Goal: Information Seeking & Learning: Check status

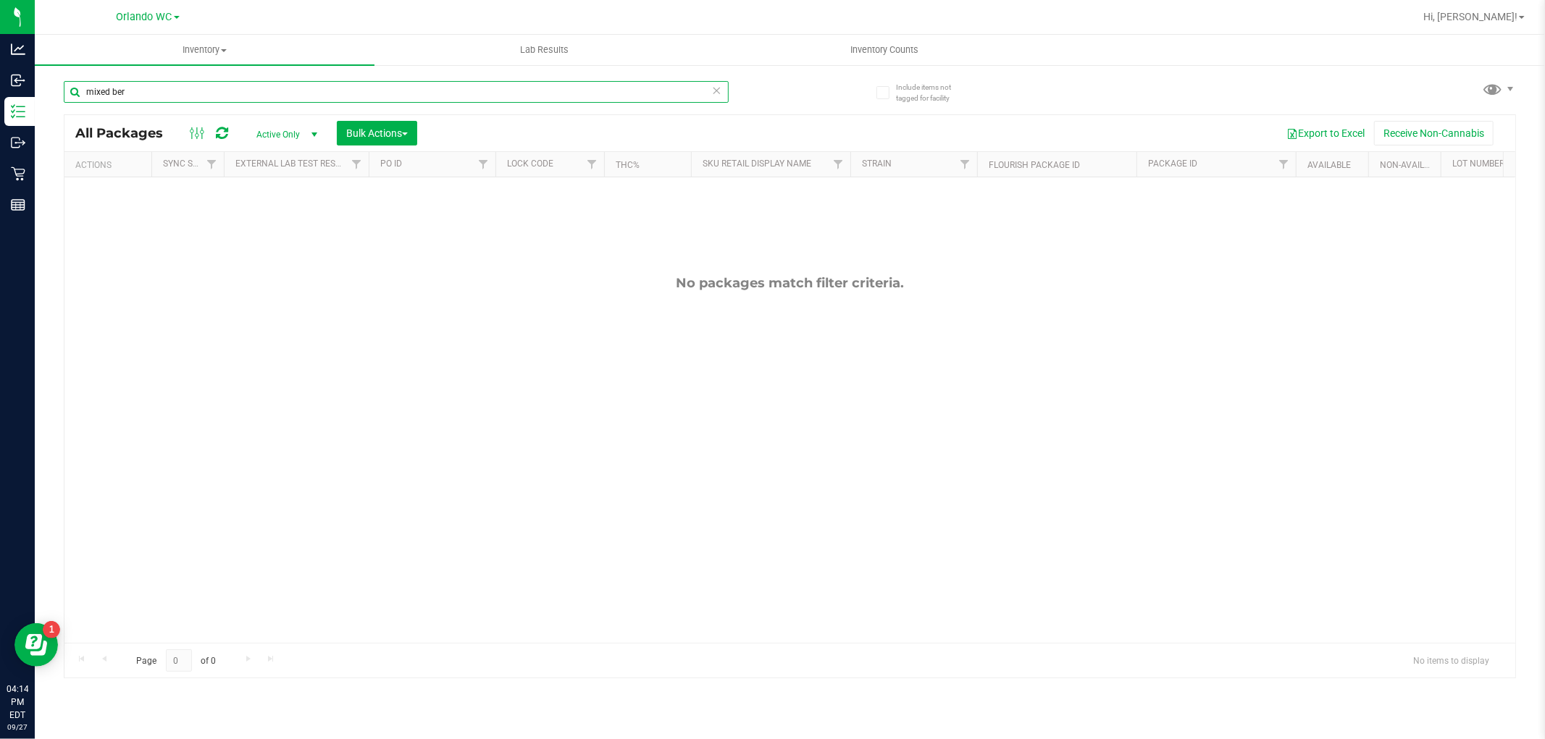
click at [161, 85] on input "mixed ber" at bounding box center [396, 92] width 665 height 22
type input "m"
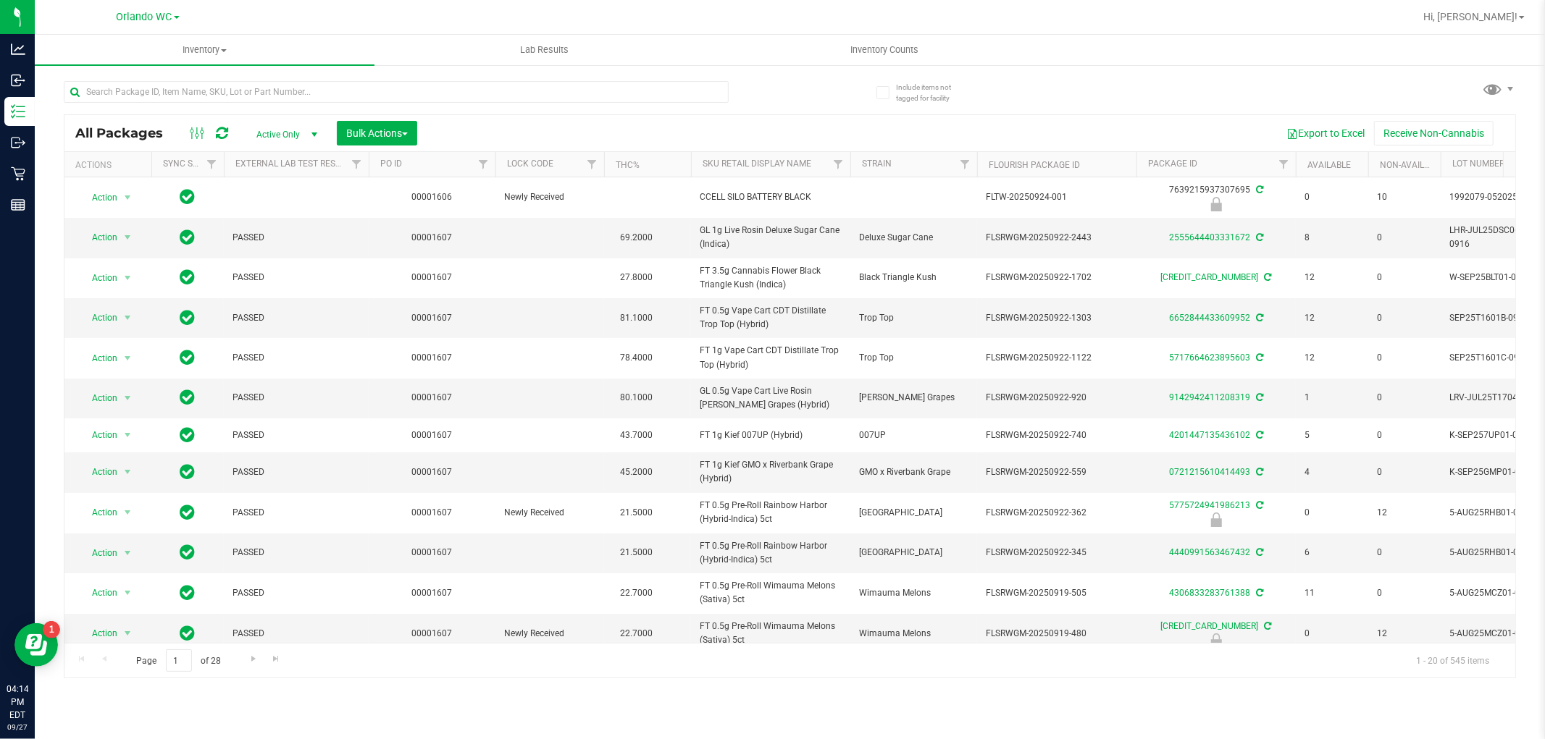
click at [817, 164] on th "Sku Retail Display Name" at bounding box center [770, 164] width 159 height 25
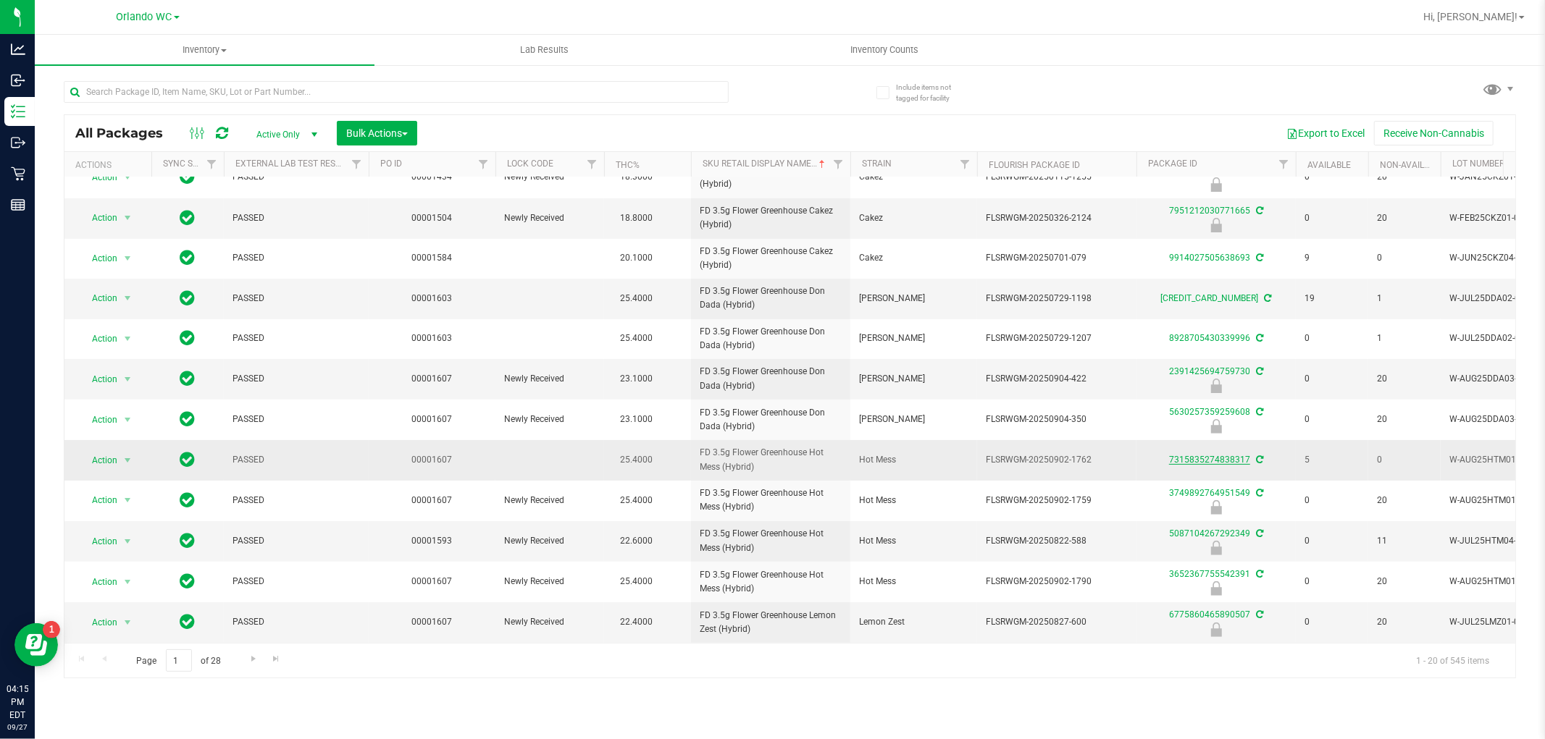
scroll to position [344, 0]
click at [251, 661] on span "Go to the next page" at bounding box center [254, 659] width 12 height 12
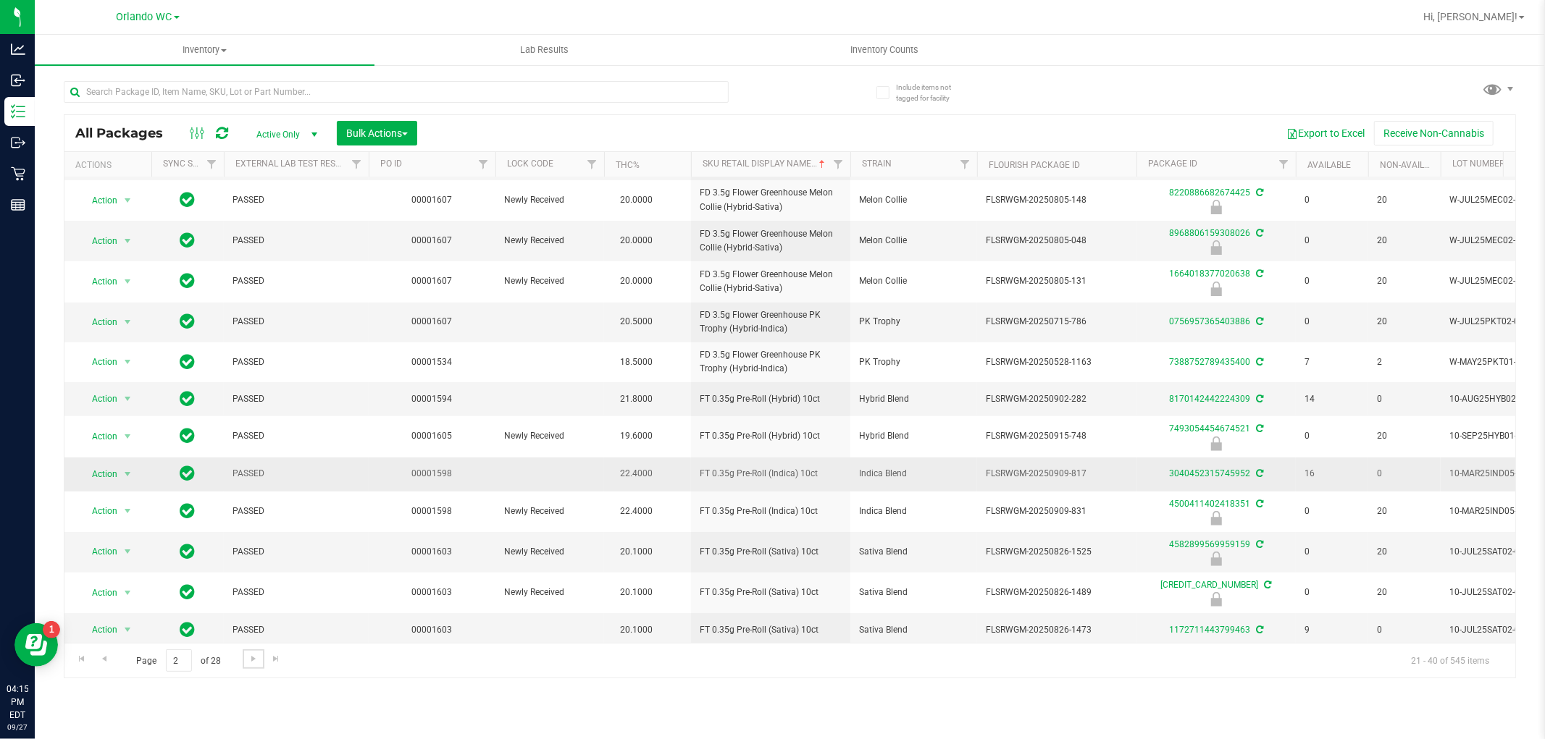
scroll to position [338, 0]
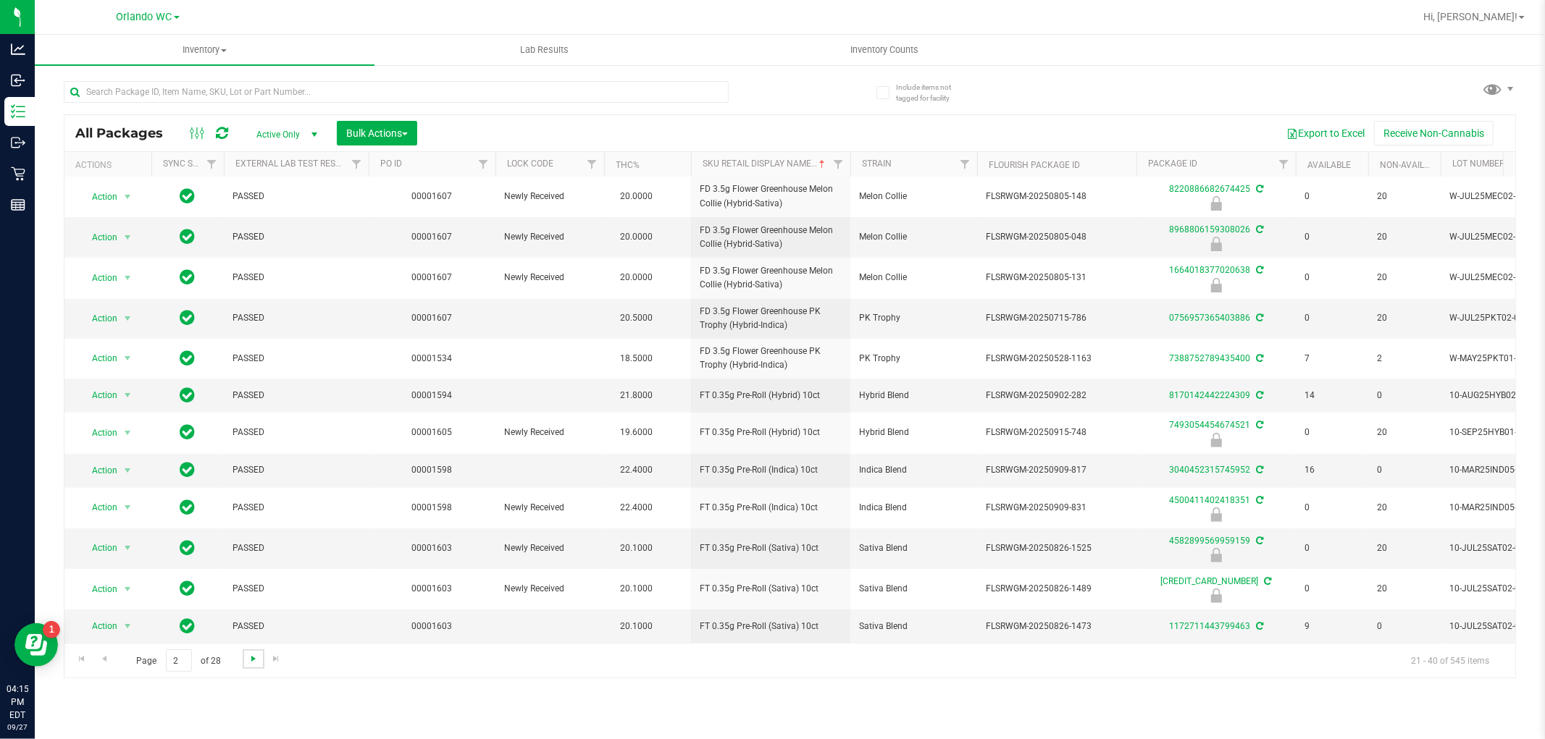
click at [251, 655] on span "Go to the next page" at bounding box center [254, 659] width 12 height 12
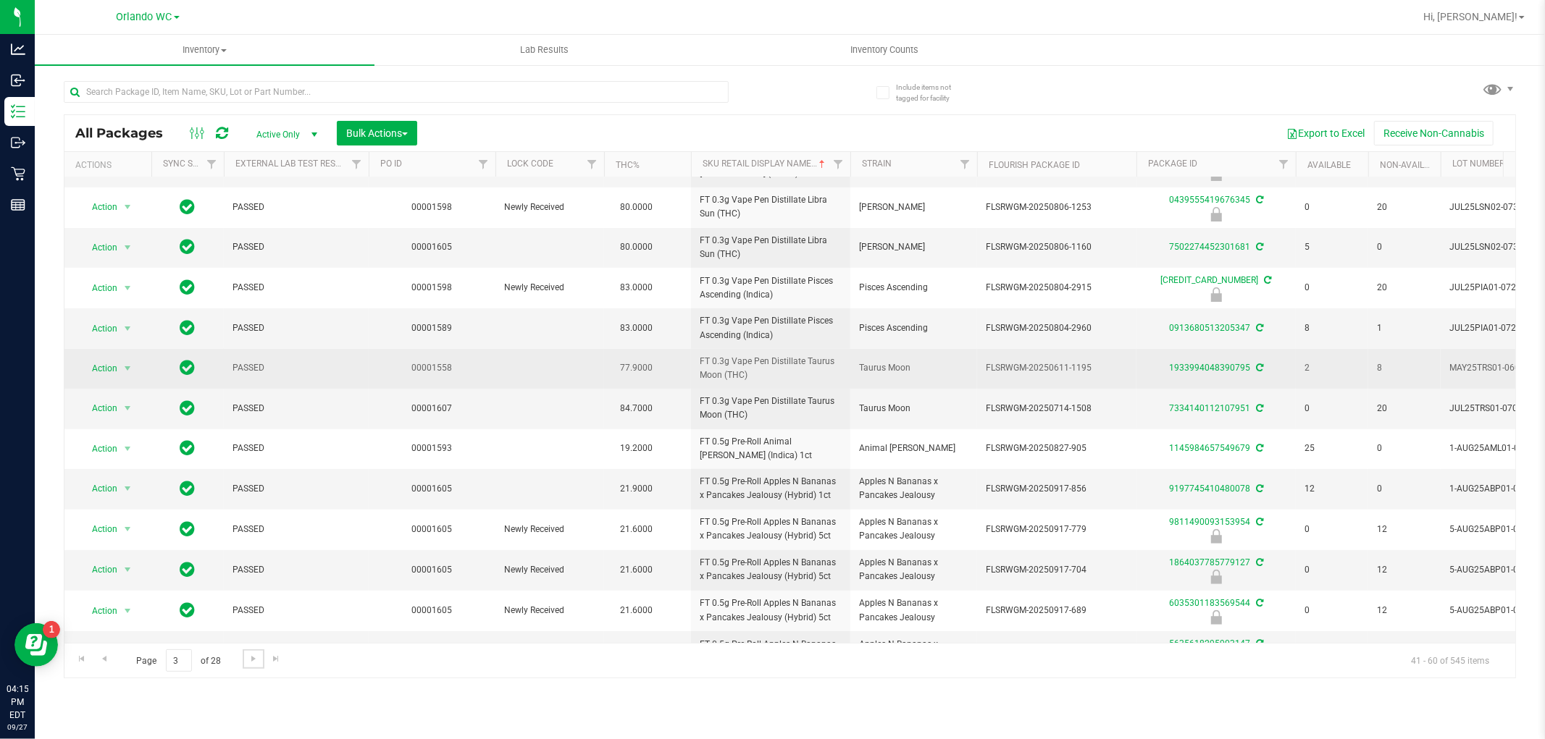
scroll to position [353, 0]
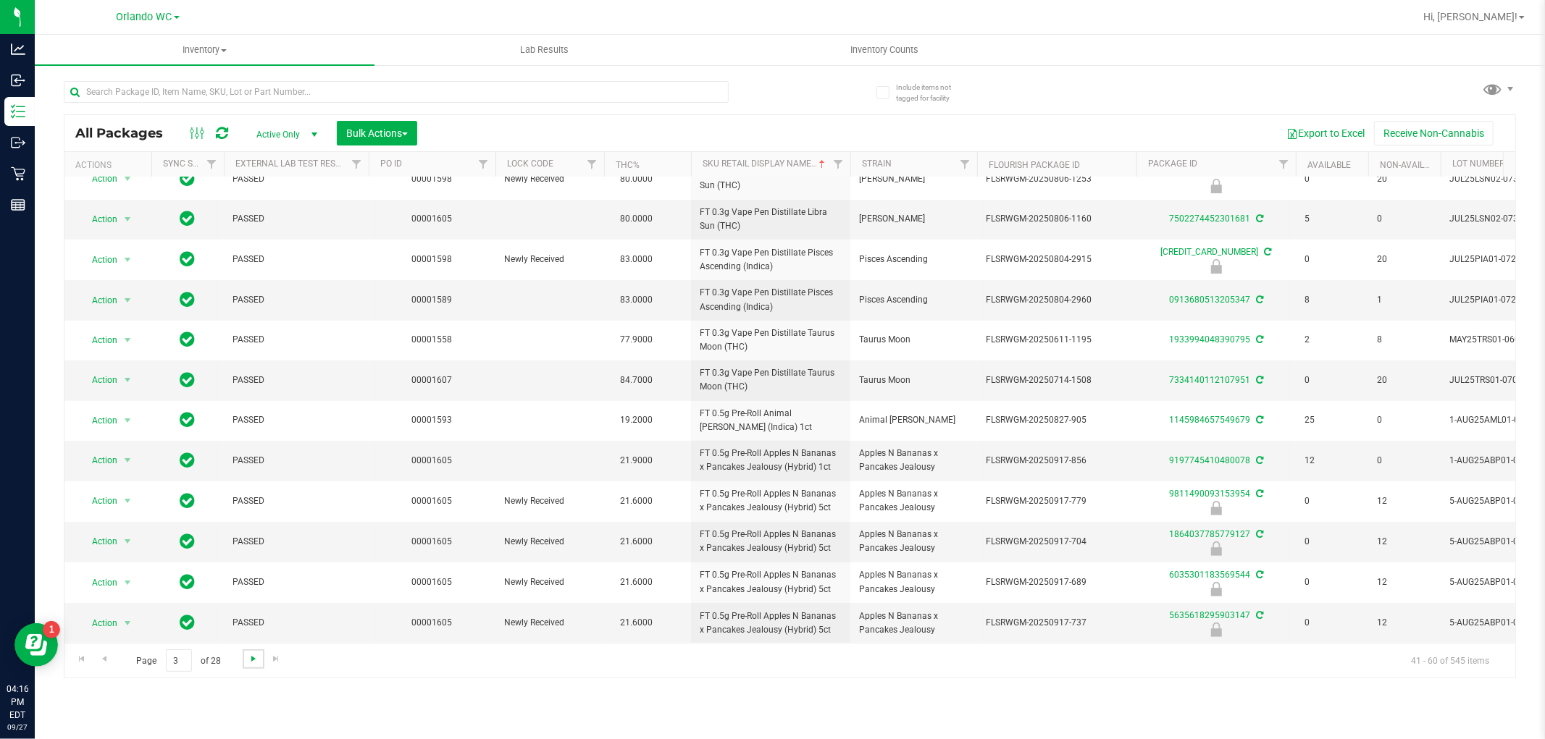
click at [256, 656] on span "Go to the next page" at bounding box center [254, 659] width 12 height 12
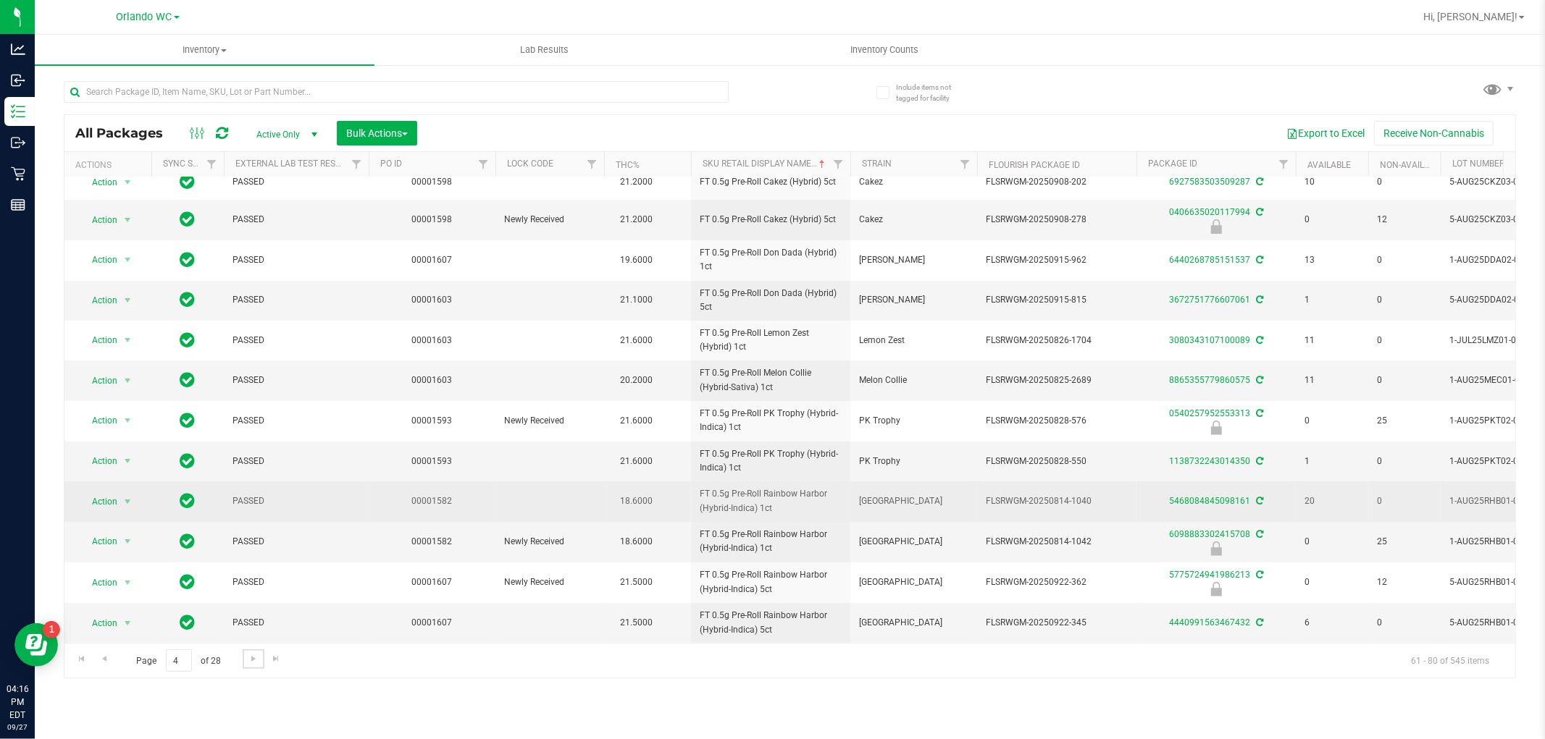
scroll to position [342, 0]
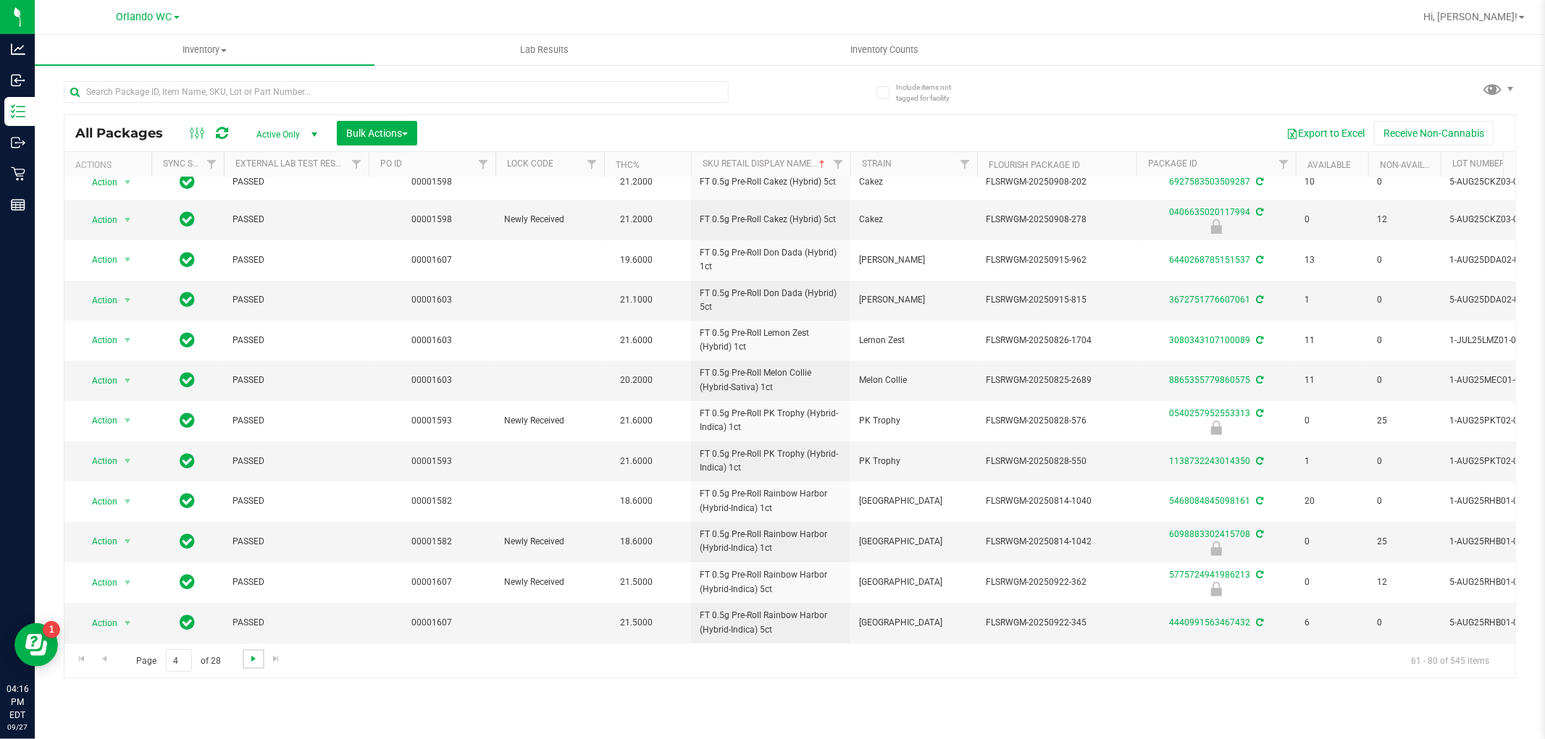
click at [248, 660] on span "Go to the next page" at bounding box center [254, 659] width 12 height 12
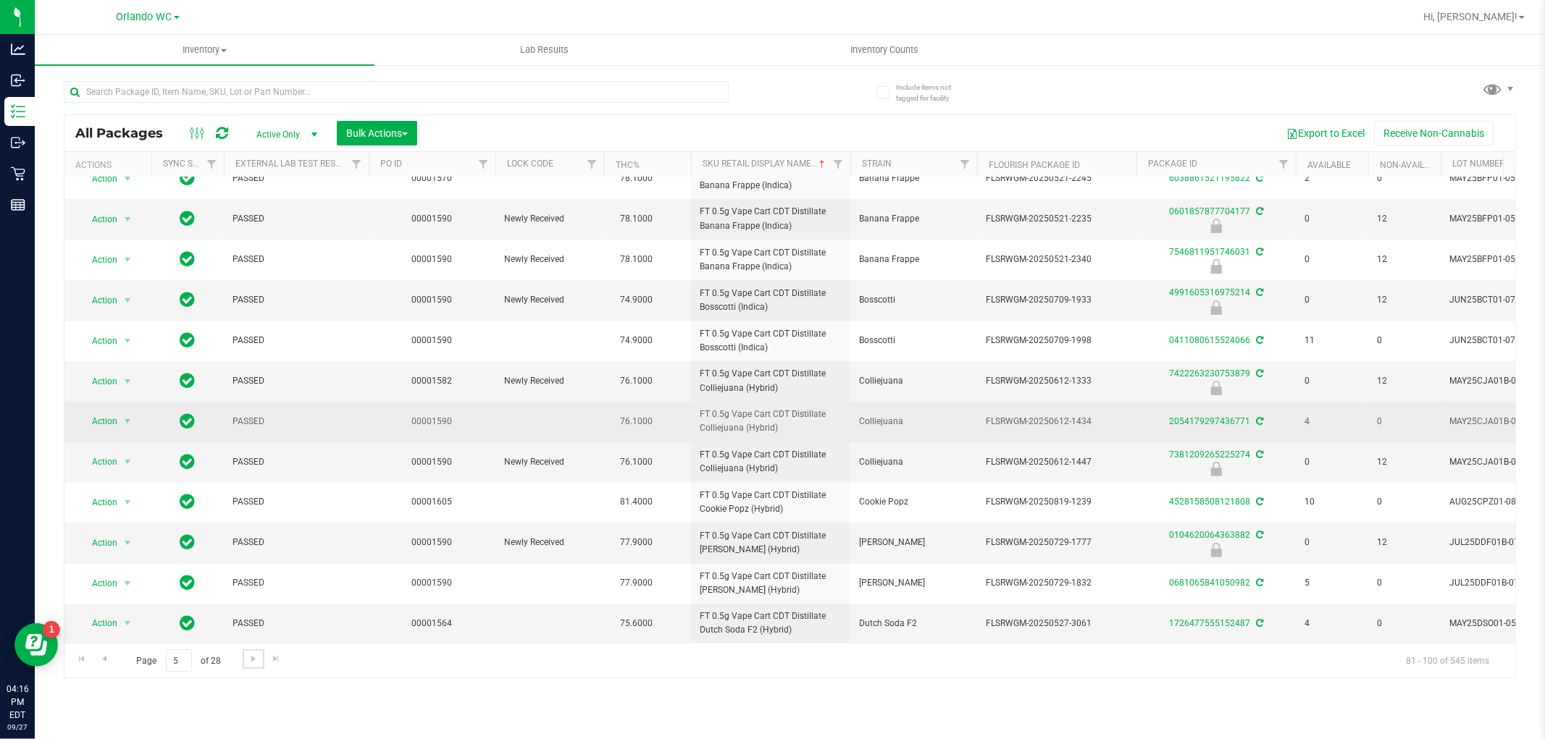
scroll to position [353, 0]
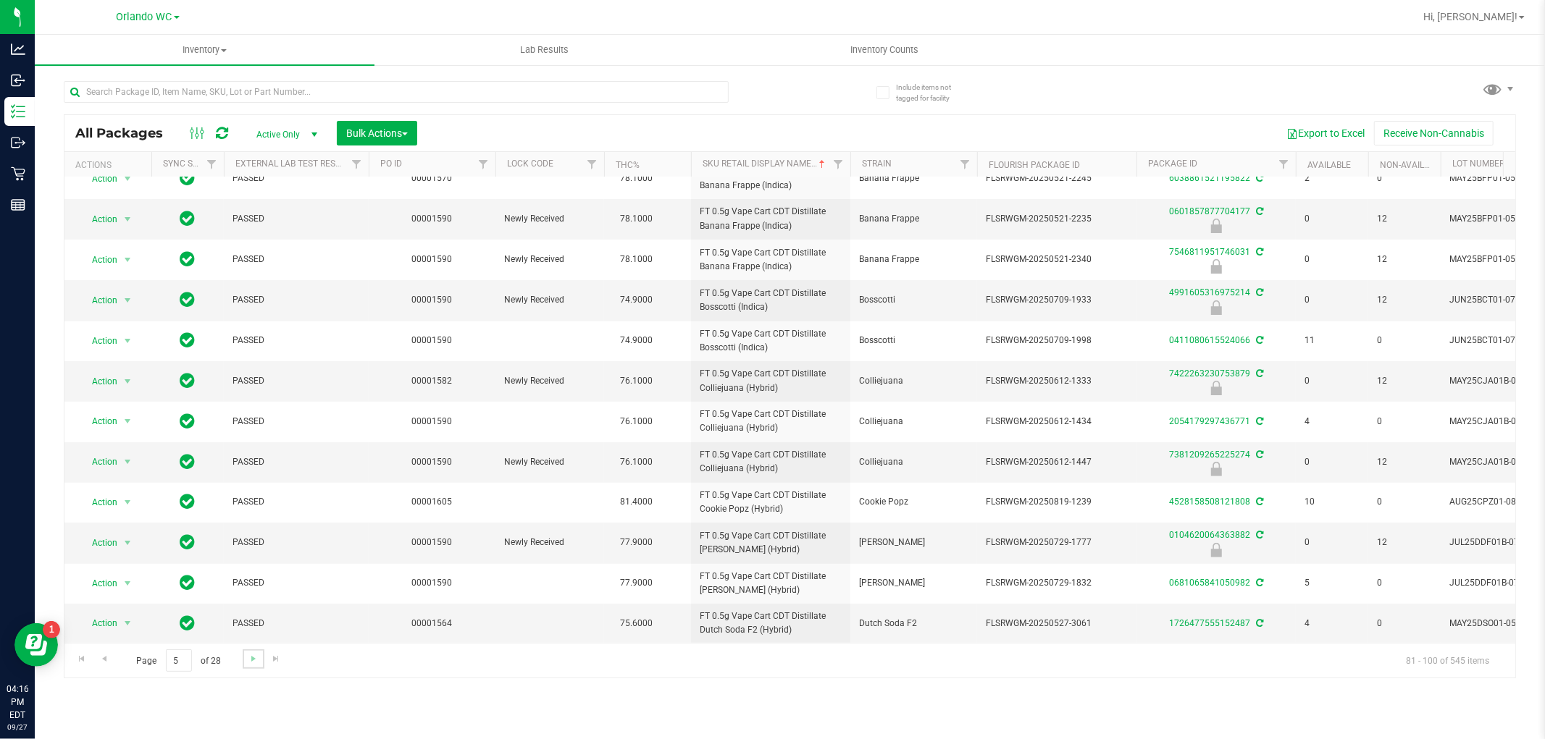
click at [245, 655] on link "Go to the next page" at bounding box center [253, 660] width 21 height 20
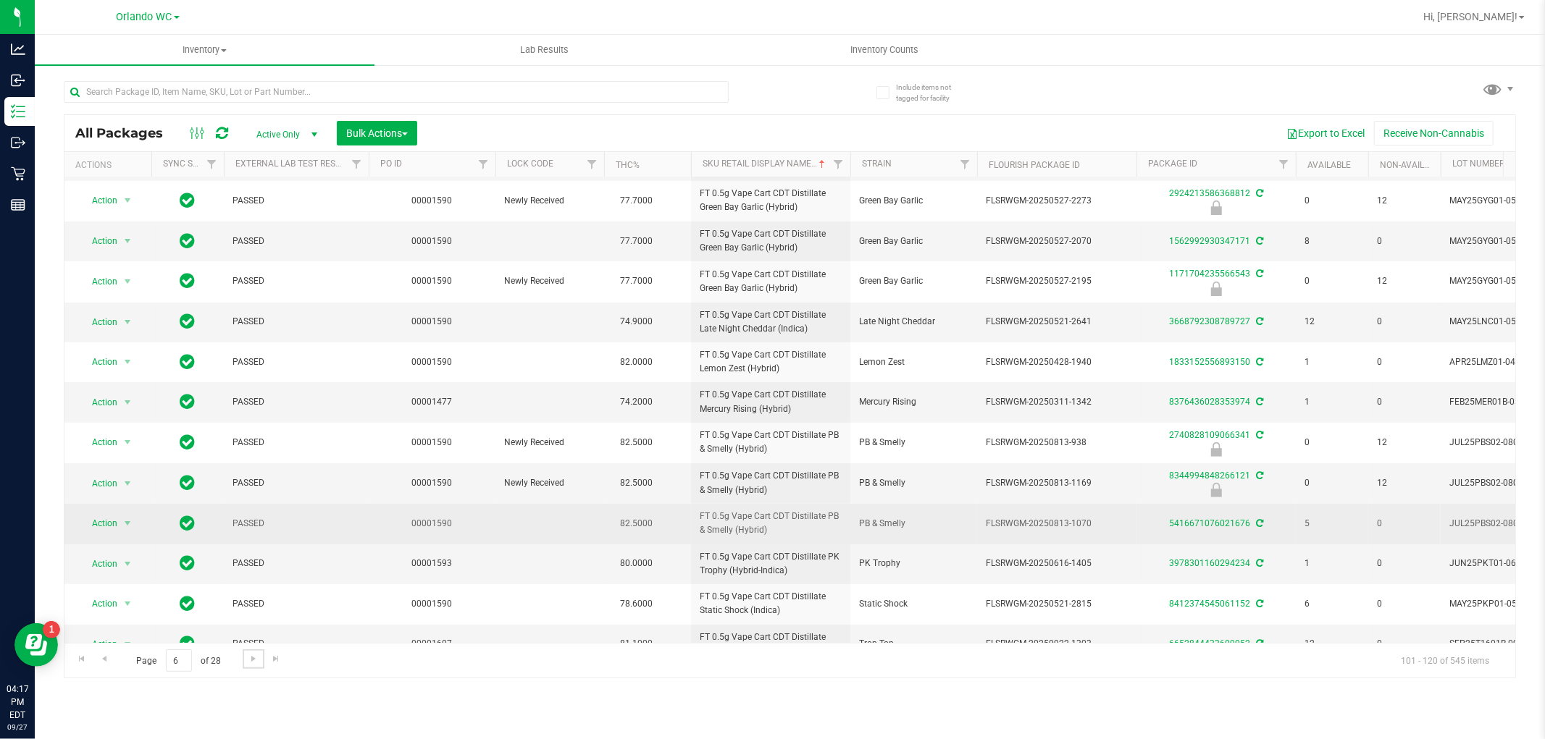
scroll to position [356, 0]
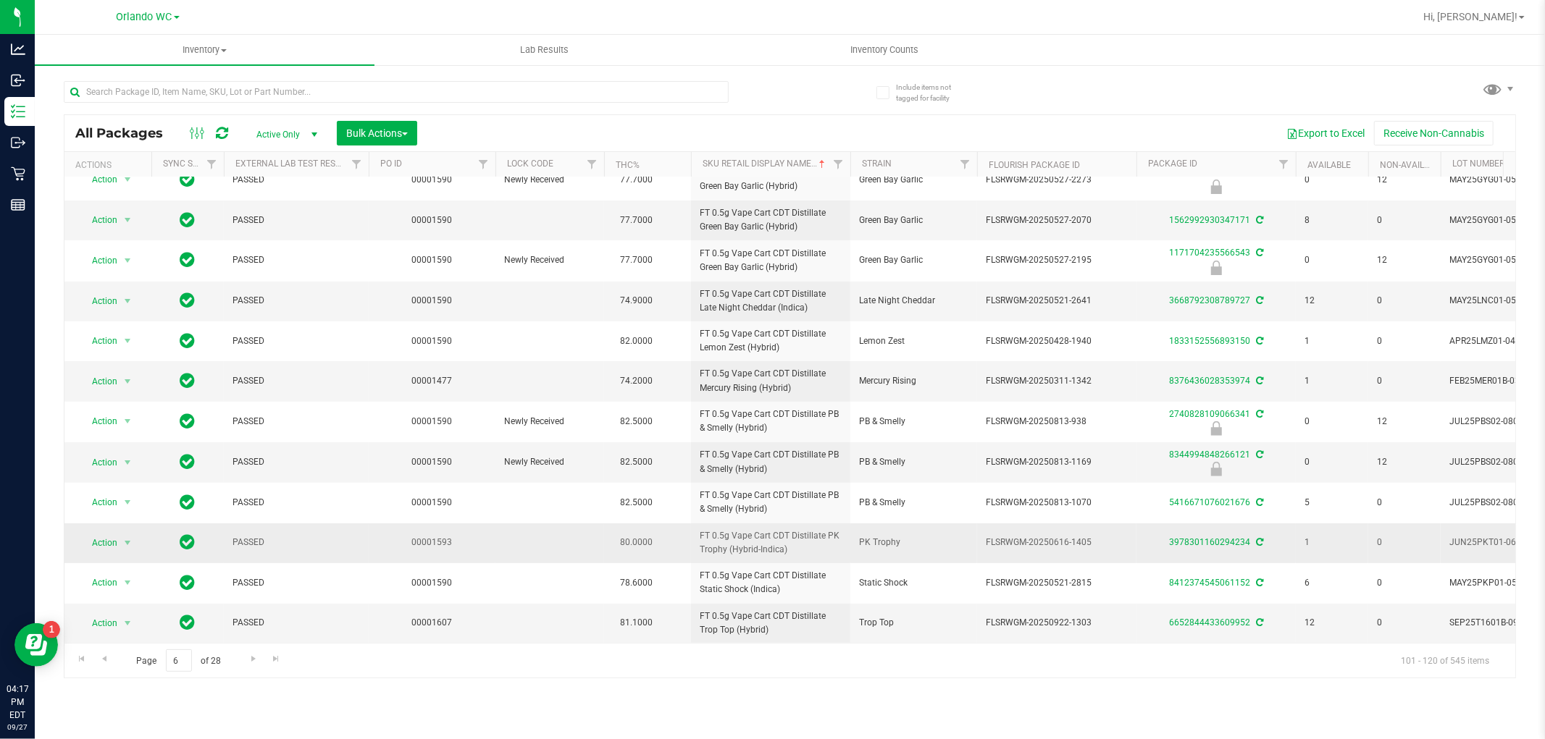
click at [656, 541] on span "80.0000" at bounding box center [636, 542] width 47 height 21
click at [256, 656] on span "Go to the next page" at bounding box center [254, 659] width 12 height 12
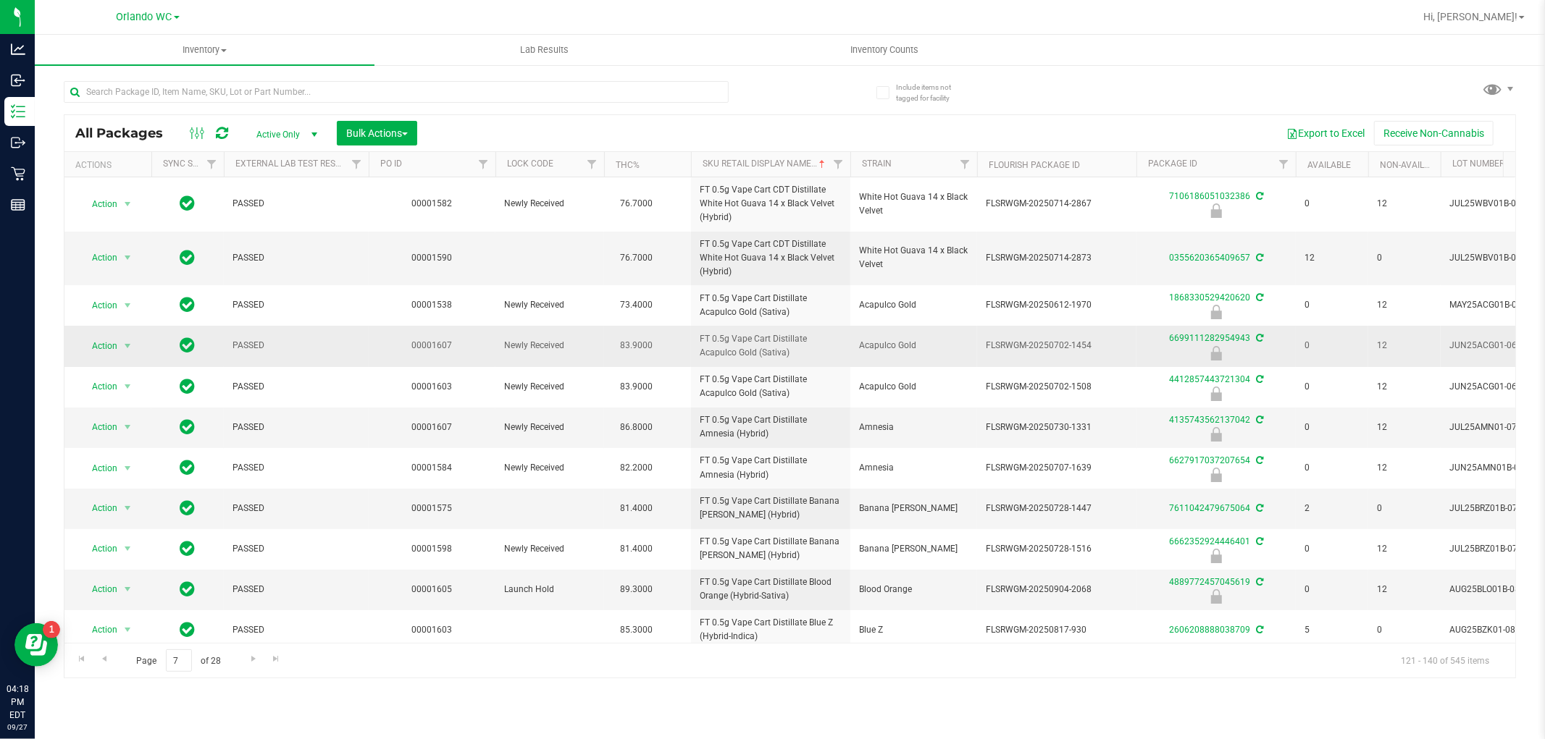
drag, startPoint x: 808, startPoint y: 356, endPoint x: 700, endPoint y: 337, distance: 109.5
click at [700, 337] on span "FT 0.5g Vape Cart Distillate Acapulco Gold (Sativa)" at bounding box center [770, 346] width 142 height 28
copy span "FT 0.5g Vape Cart Distillate Acapulco Gold (Sativa)"
drag, startPoint x: 739, startPoint y: 435, endPoint x: 691, endPoint y: 429, distance: 48.1
click at [691, 429] on td "FT 0.5g Vape Cart Distillate Amnesia (Hybrid)" at bounding box center [770, 428] width 159 height 41
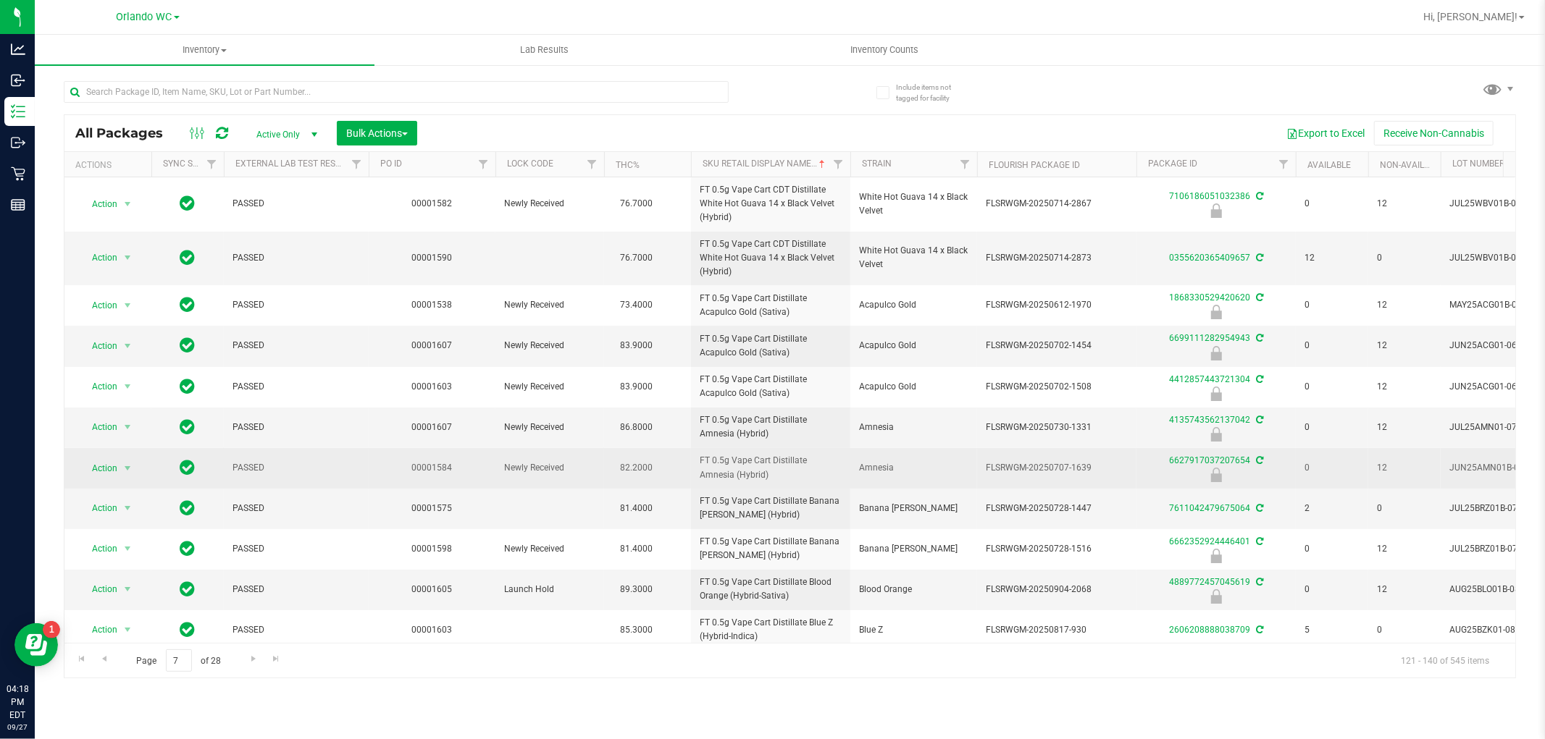
copy span "FT 0.5g Vape Cart Distillate Amnesia (Hybrid)"
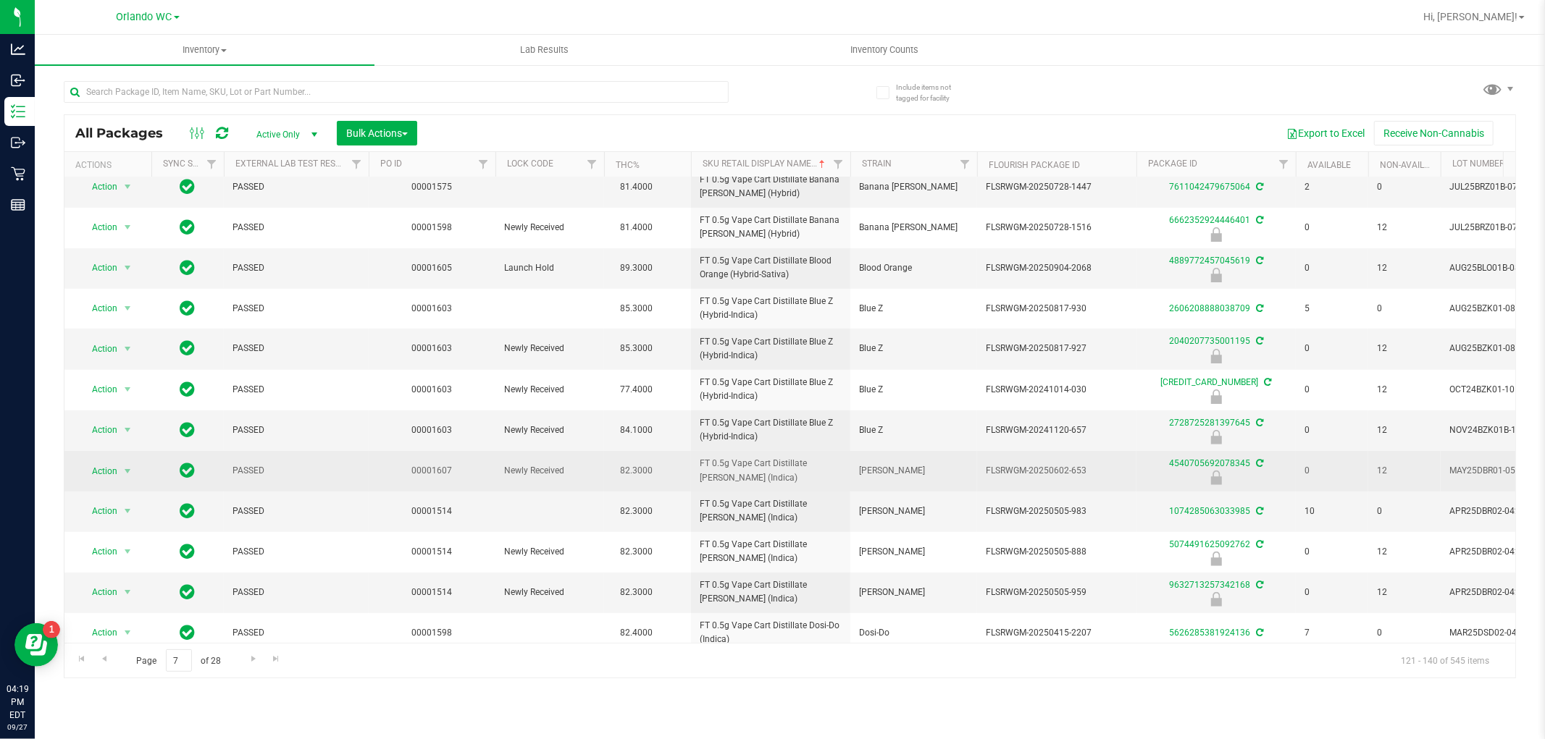
scroll to position [384, 0]
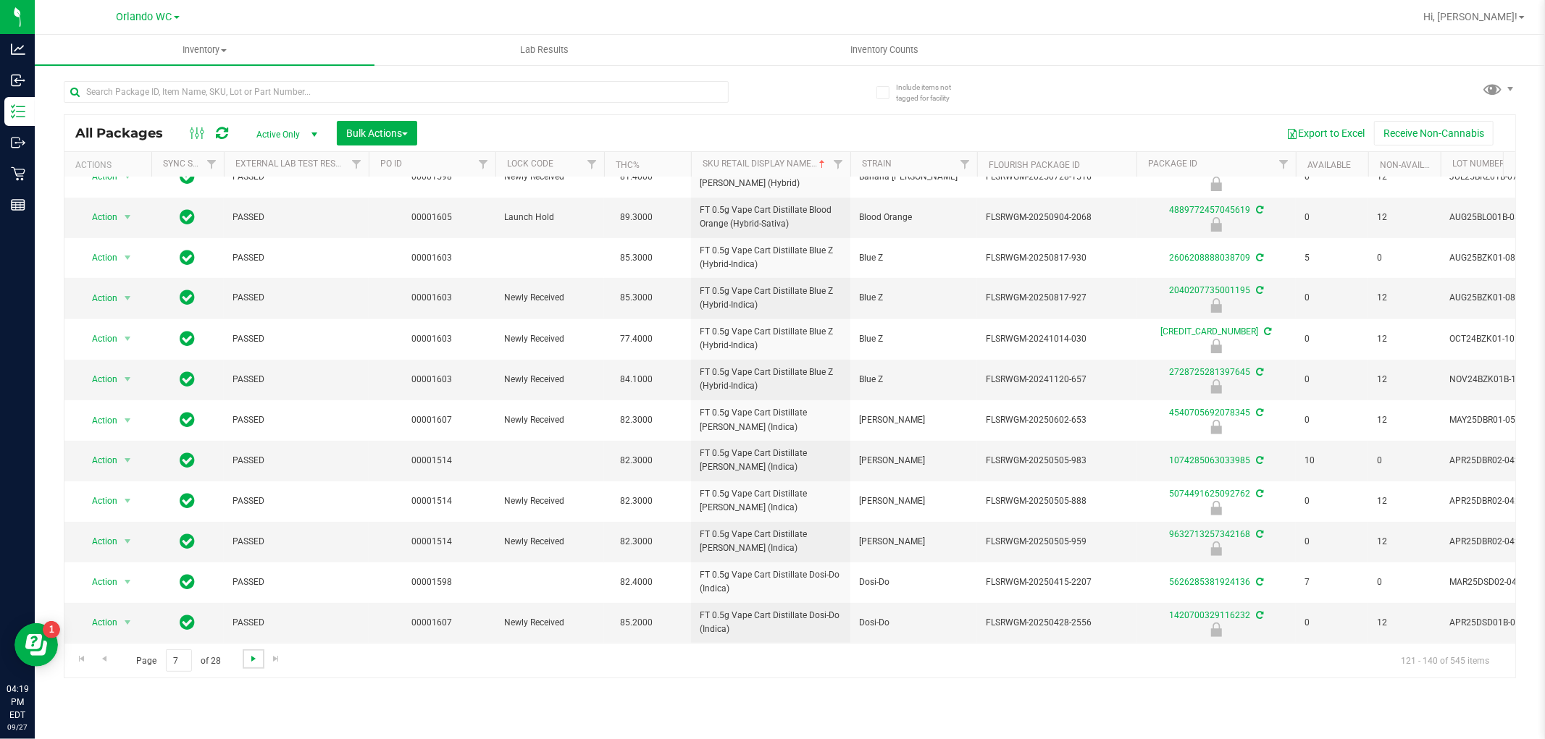
click at [251, 660] on span "Go to the next page" at bounding box center [254, 659] width 12 height 12
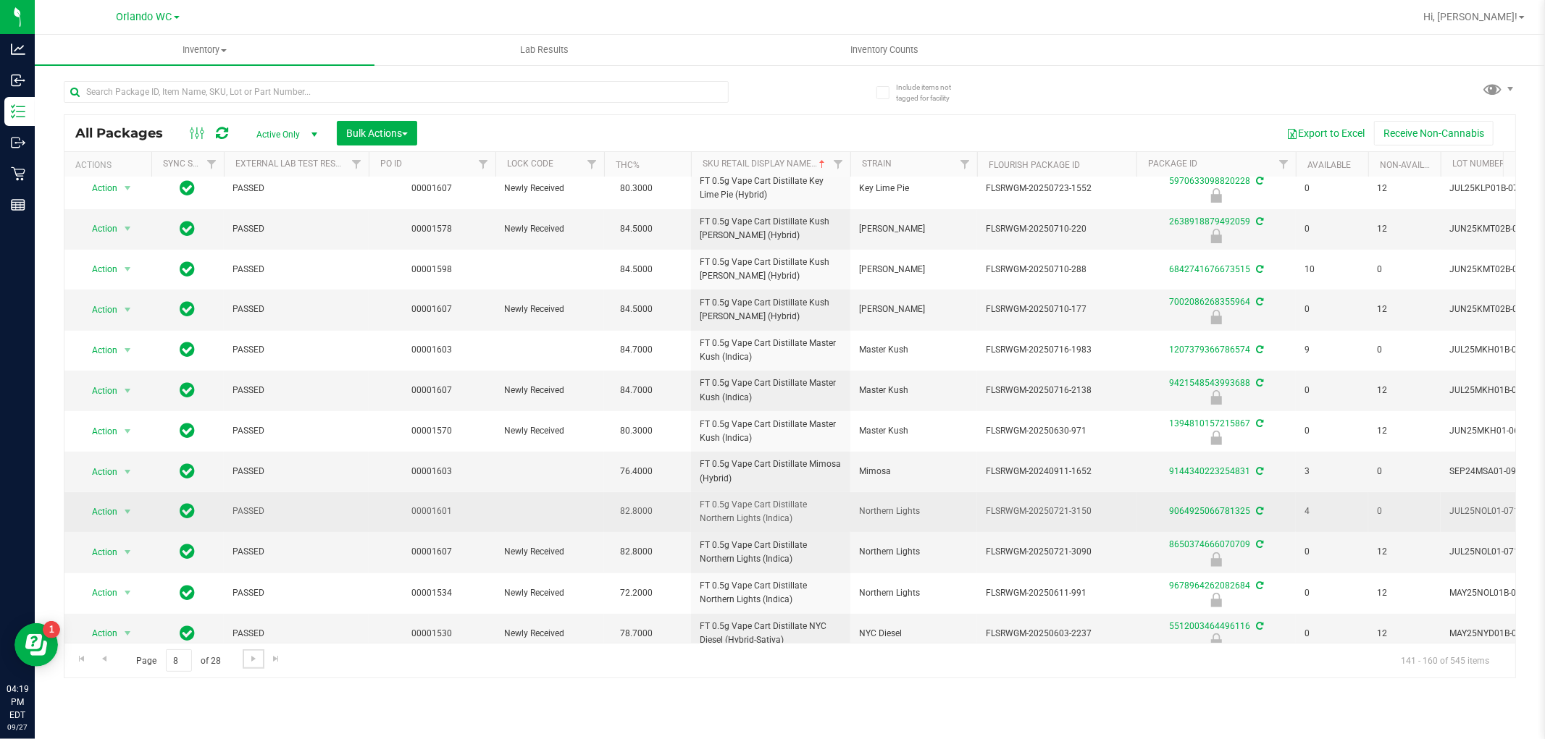
scroll to position [356, 0]
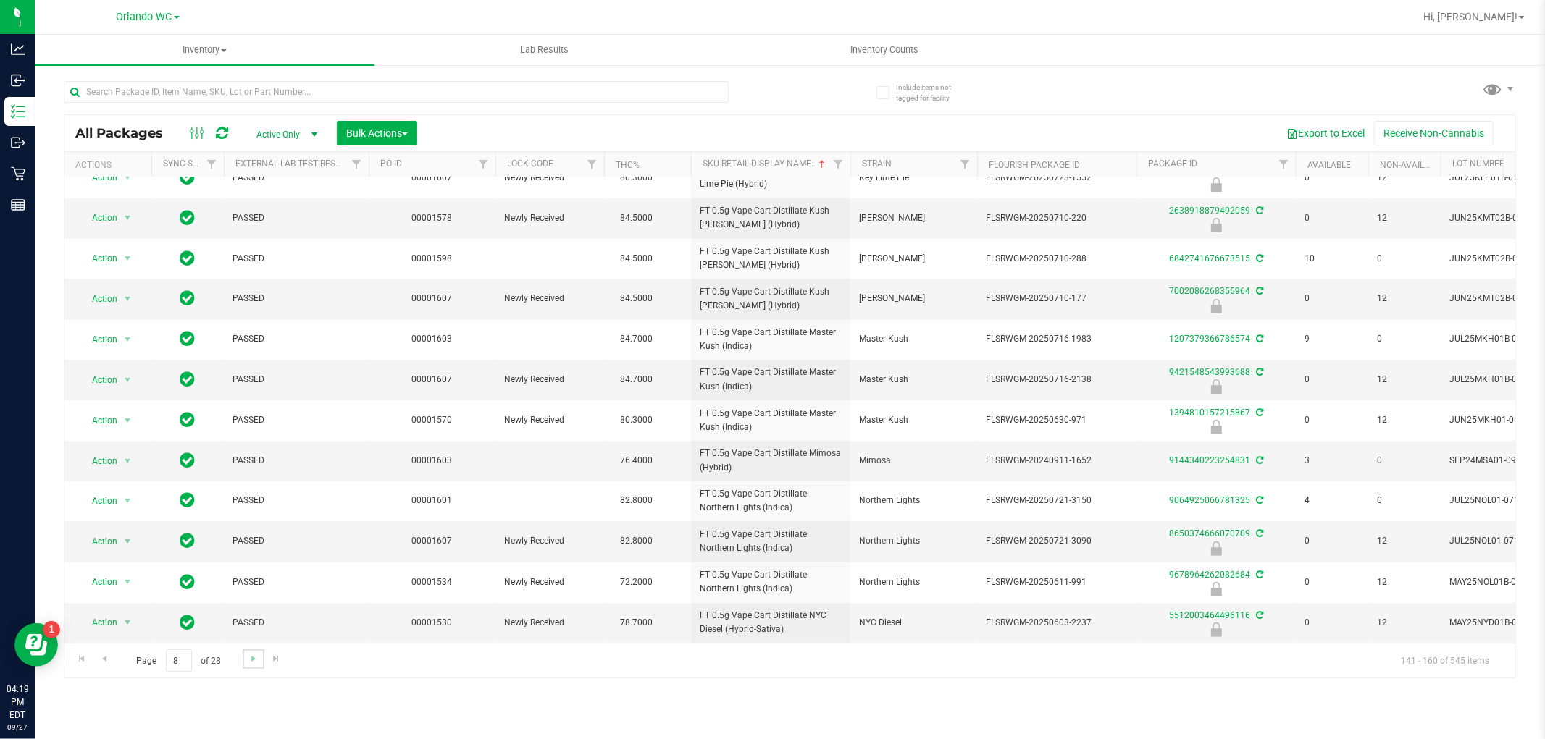
click at [243, 661] on link "Go to the next page" at bounding box center [253, 660] width 21 height 20
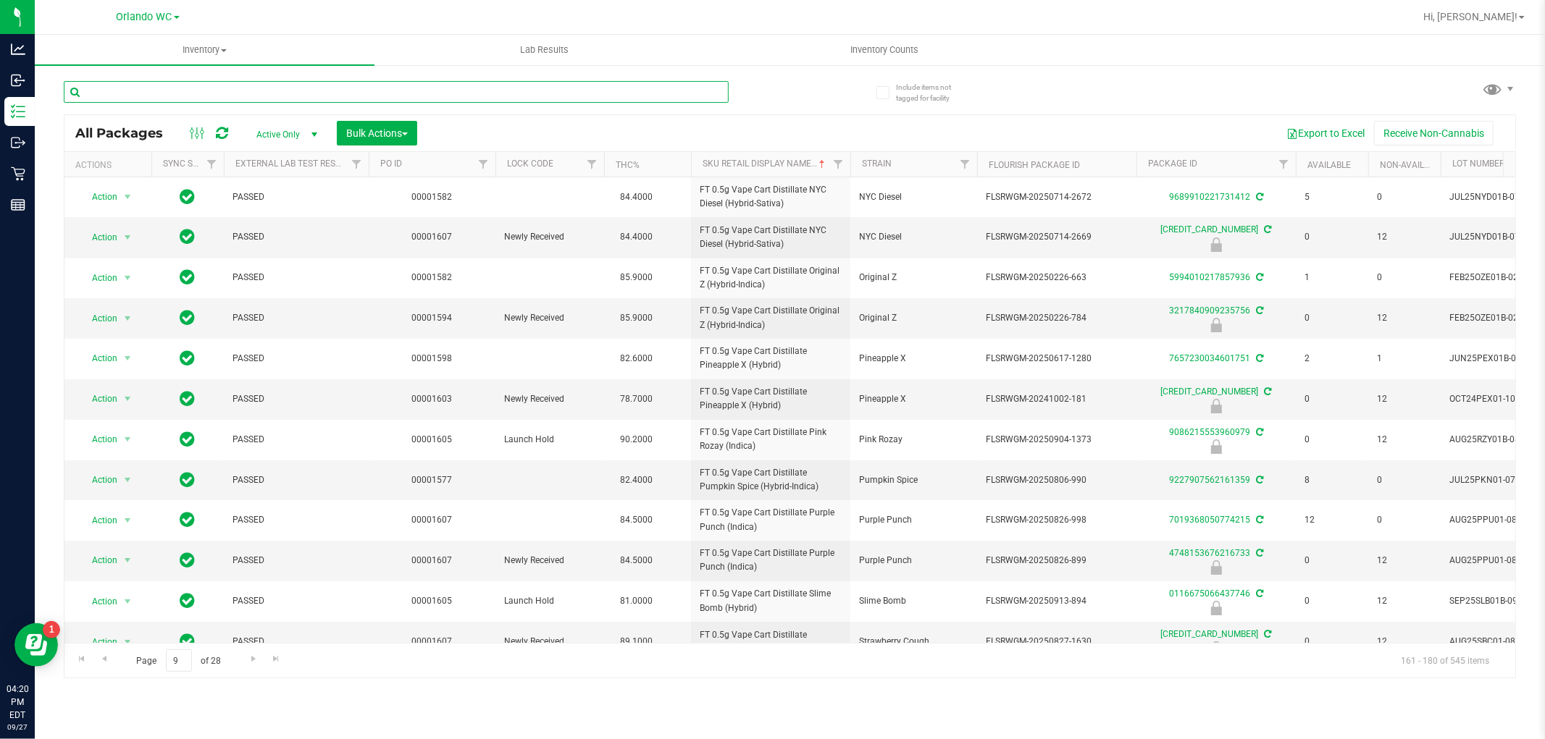
click at [181, 82] on input "text" at bounding box center [396, 92] width 665 height 22
type input "n"
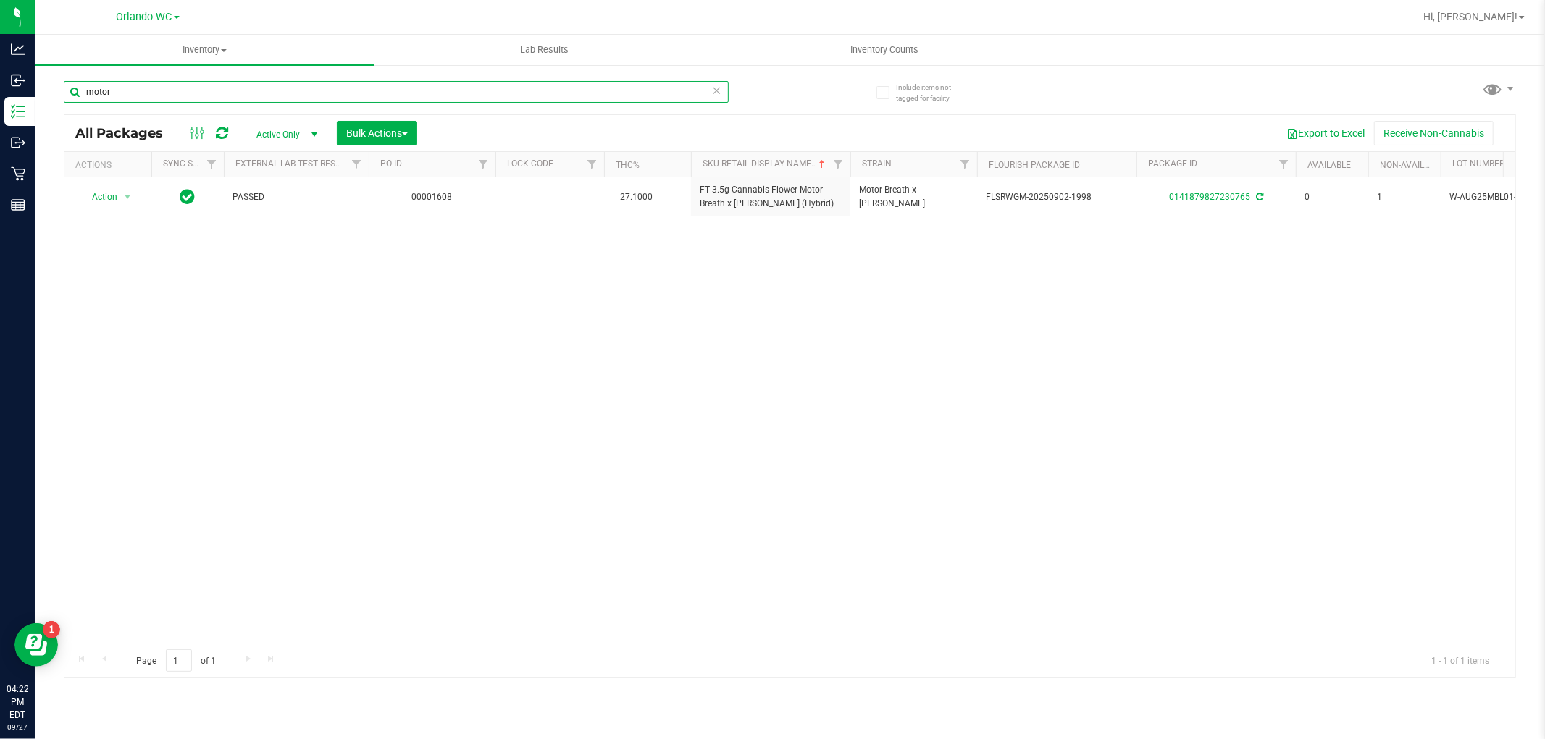
click at [320, 92] on input "motor" at bounding box center [396, 92] width 665 height 22
type input "\"
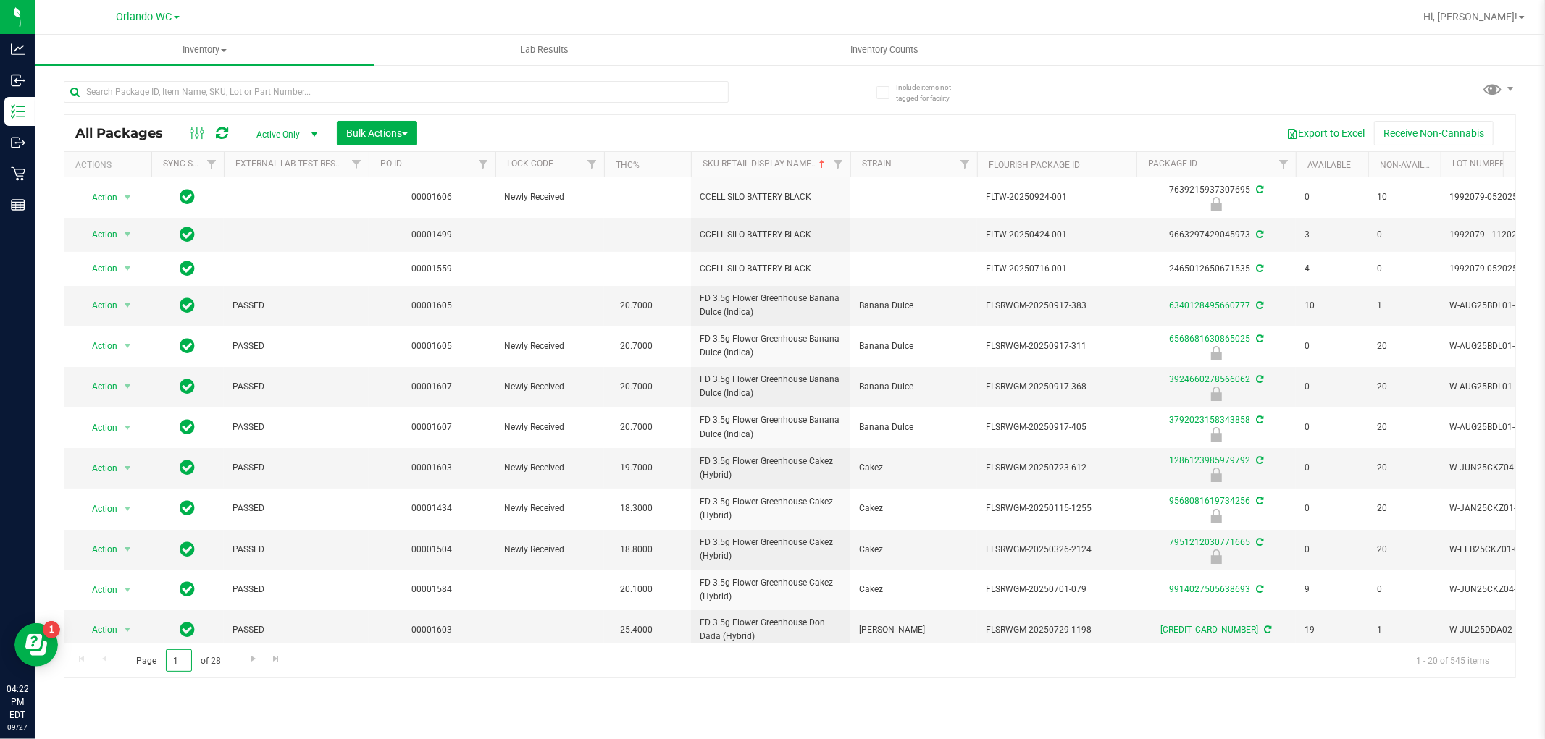
drag, startPoint x: 189, startPoint y: 657, endPoint x: 70, endPoint y: 657, distance: 118.8
click at [160, 657] on span "Page 1 of 28" at bounding box center [178, 661] width 109 height 22
type input "8"
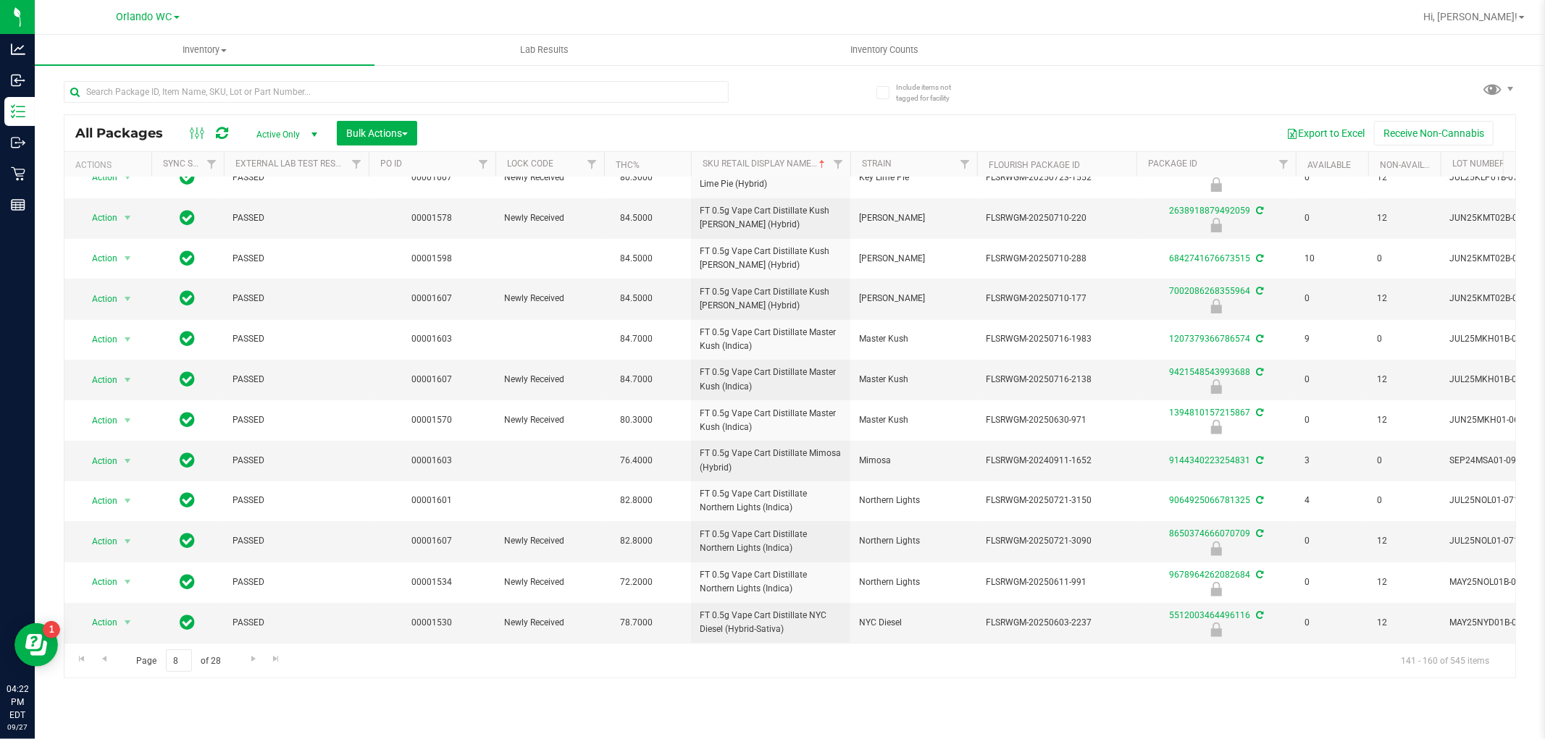
scroll to position [356, 0]
click at [250, 655] on span "Go to the next page" at bounding box center [254, 659] width 12 height 12
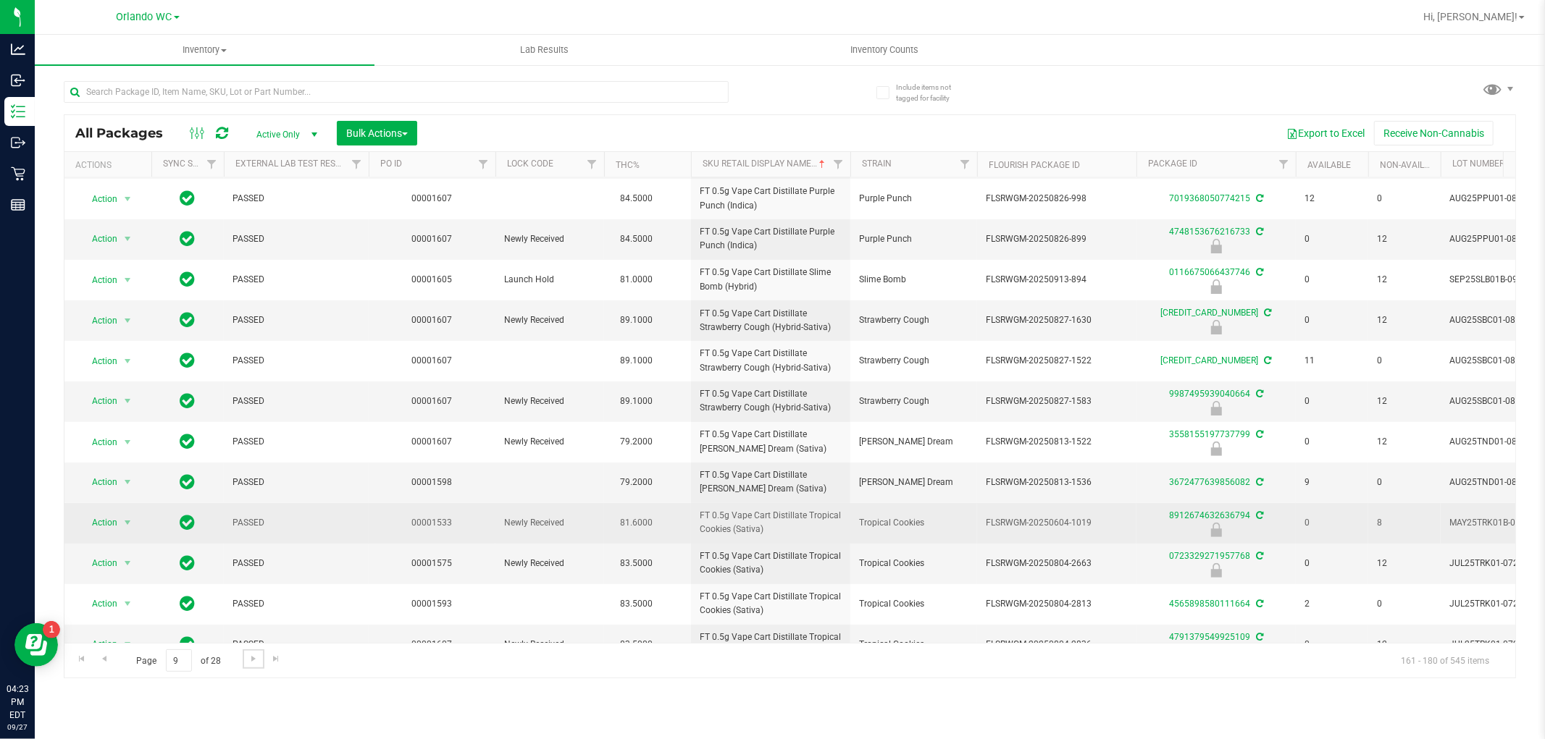
scroll to position [356, 0]
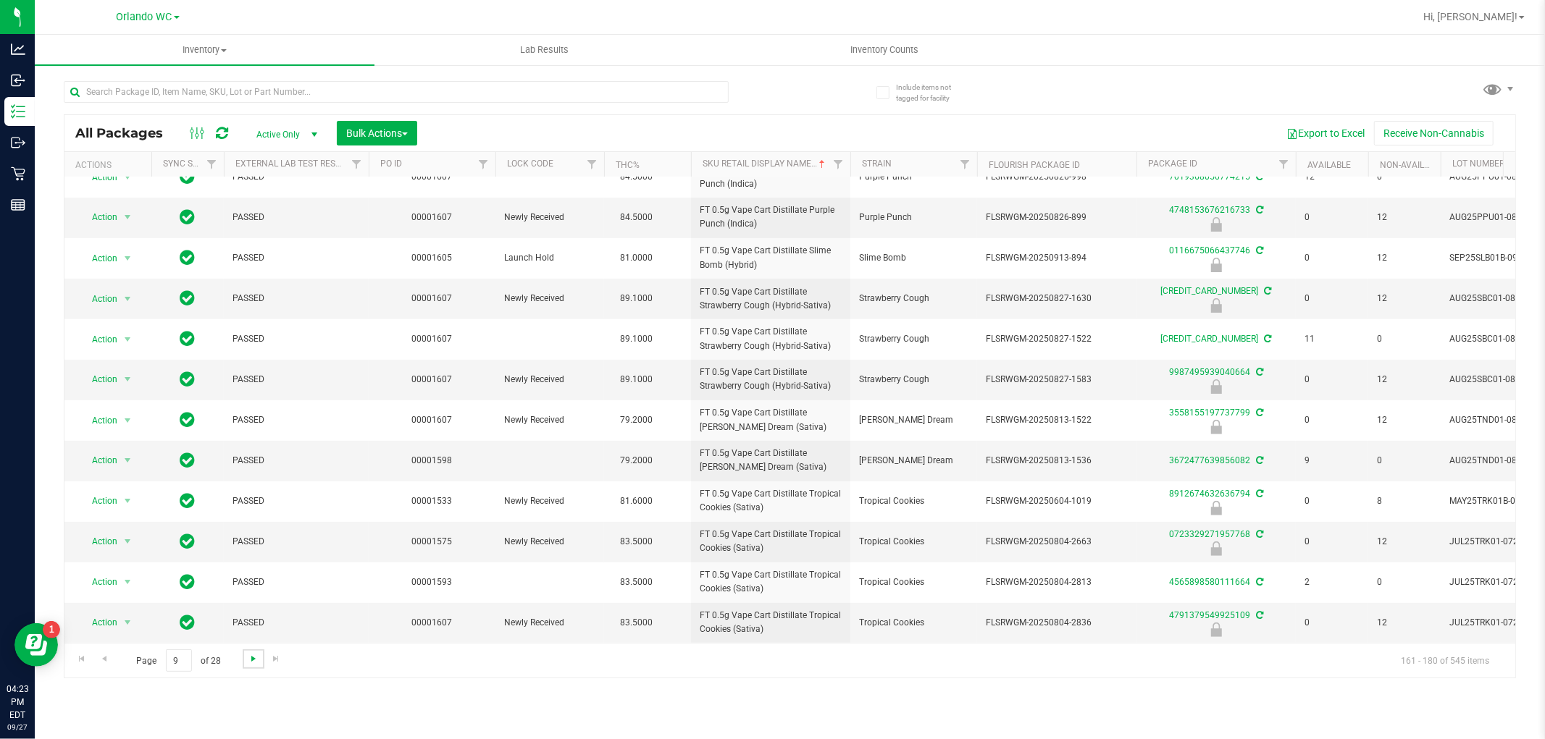
click at [249, 660] on span "Go to the next page" at bounding box center [254, 659] width 12 height 12
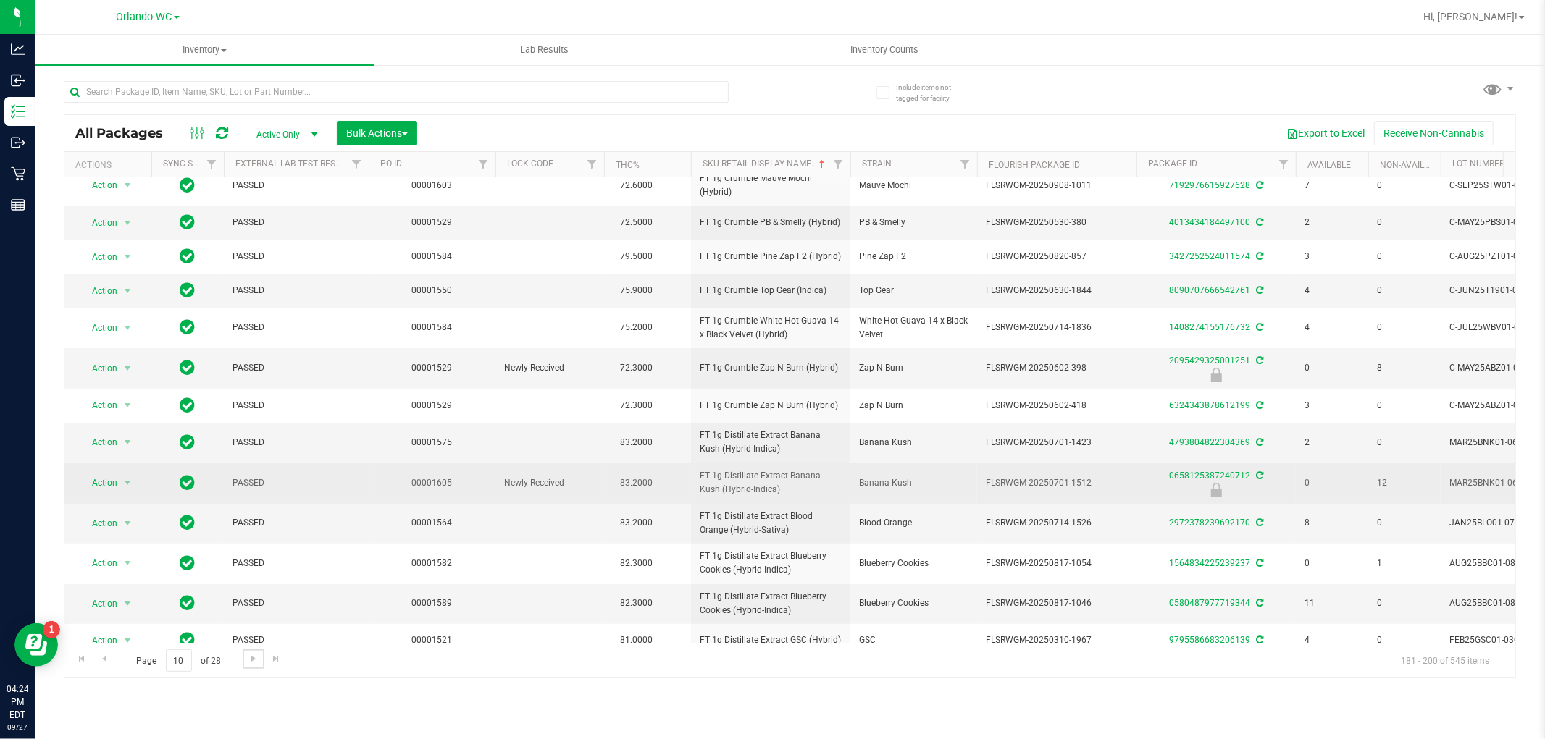
scroll to position [304, 0]
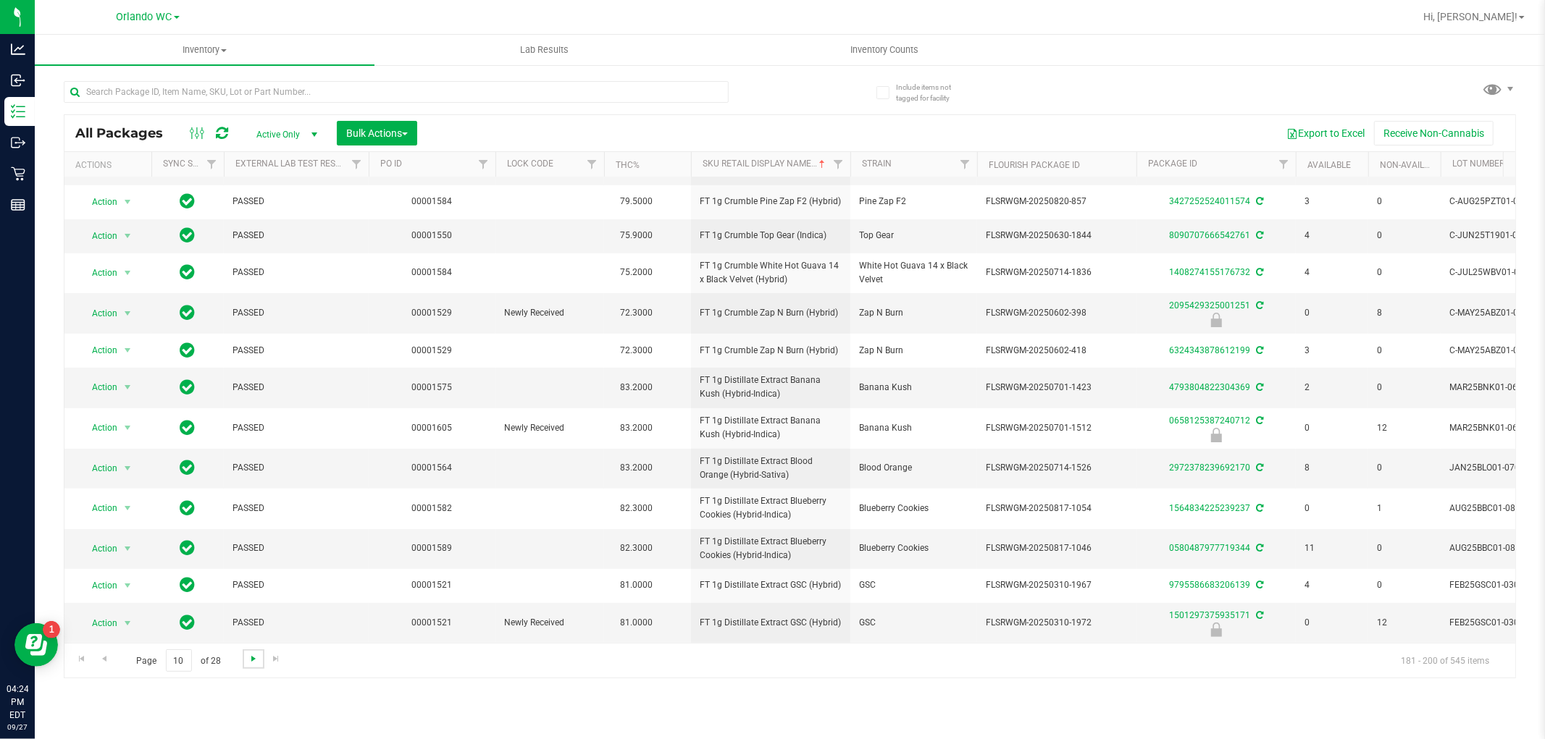
click at [248, 659] on span "Go to the next page" at bounding box center [254, 659] width 12 height 12
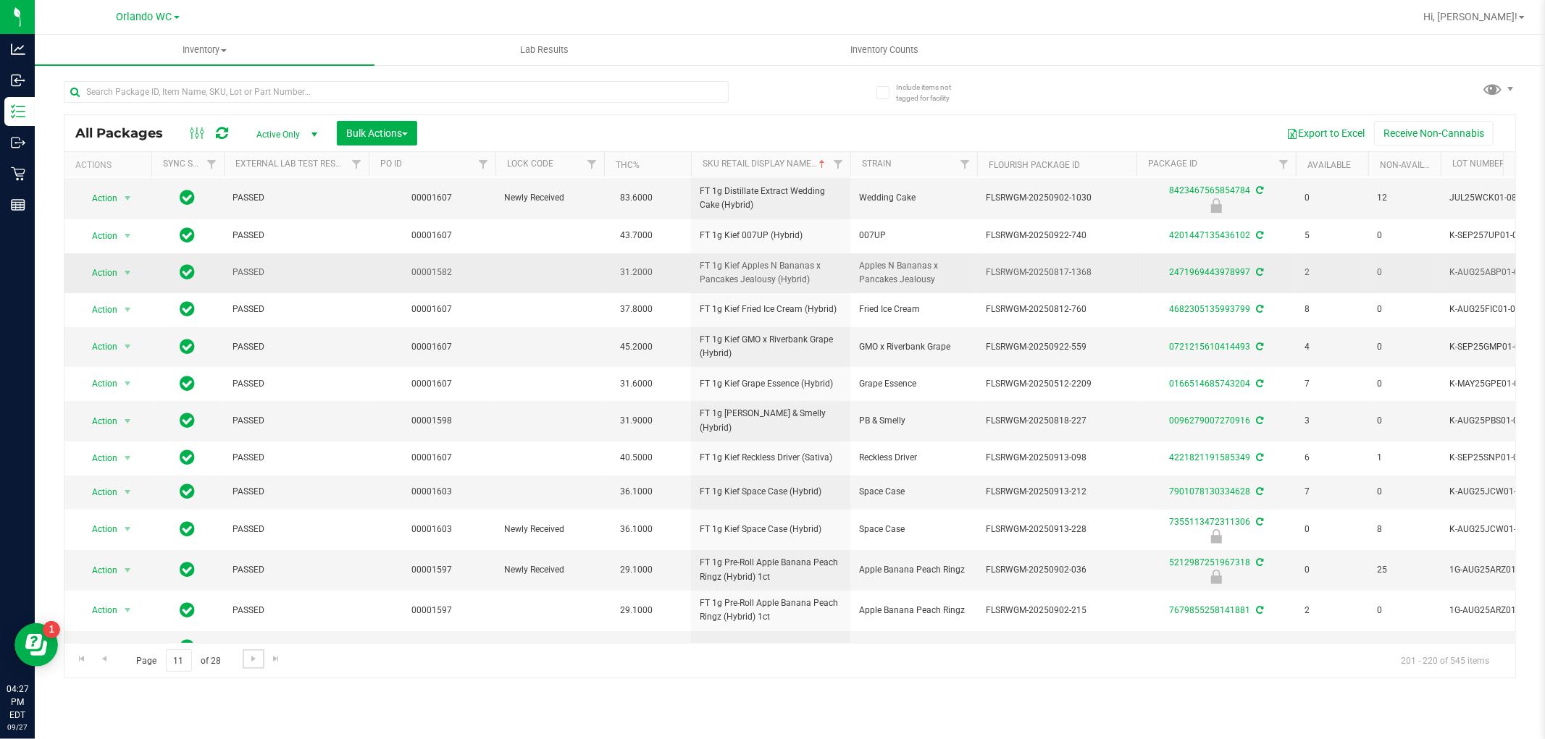
scroll to position [310, 0]
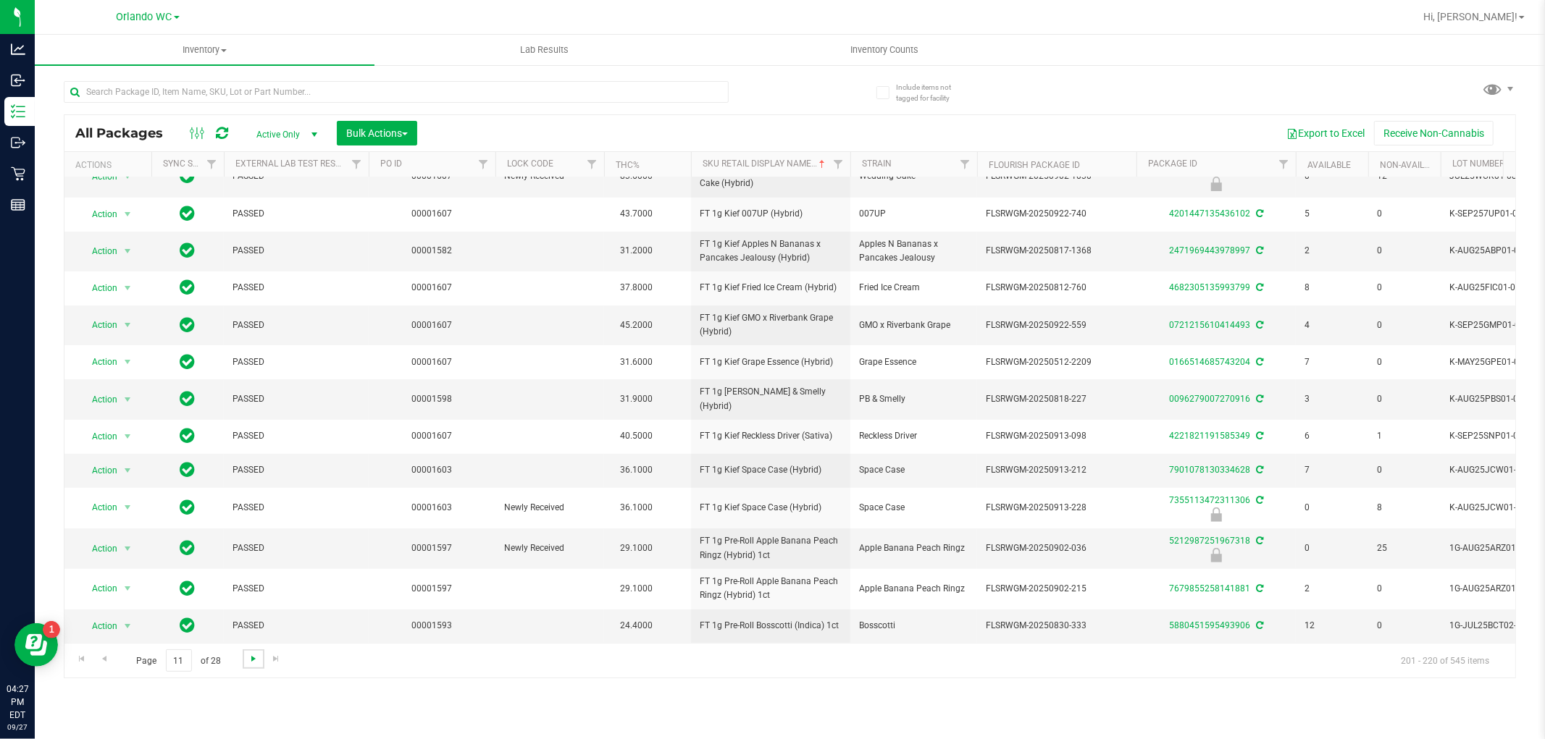
click at [250, 659] on span "Go to the next page" at bounding box center [254, 659] width 12 height 12
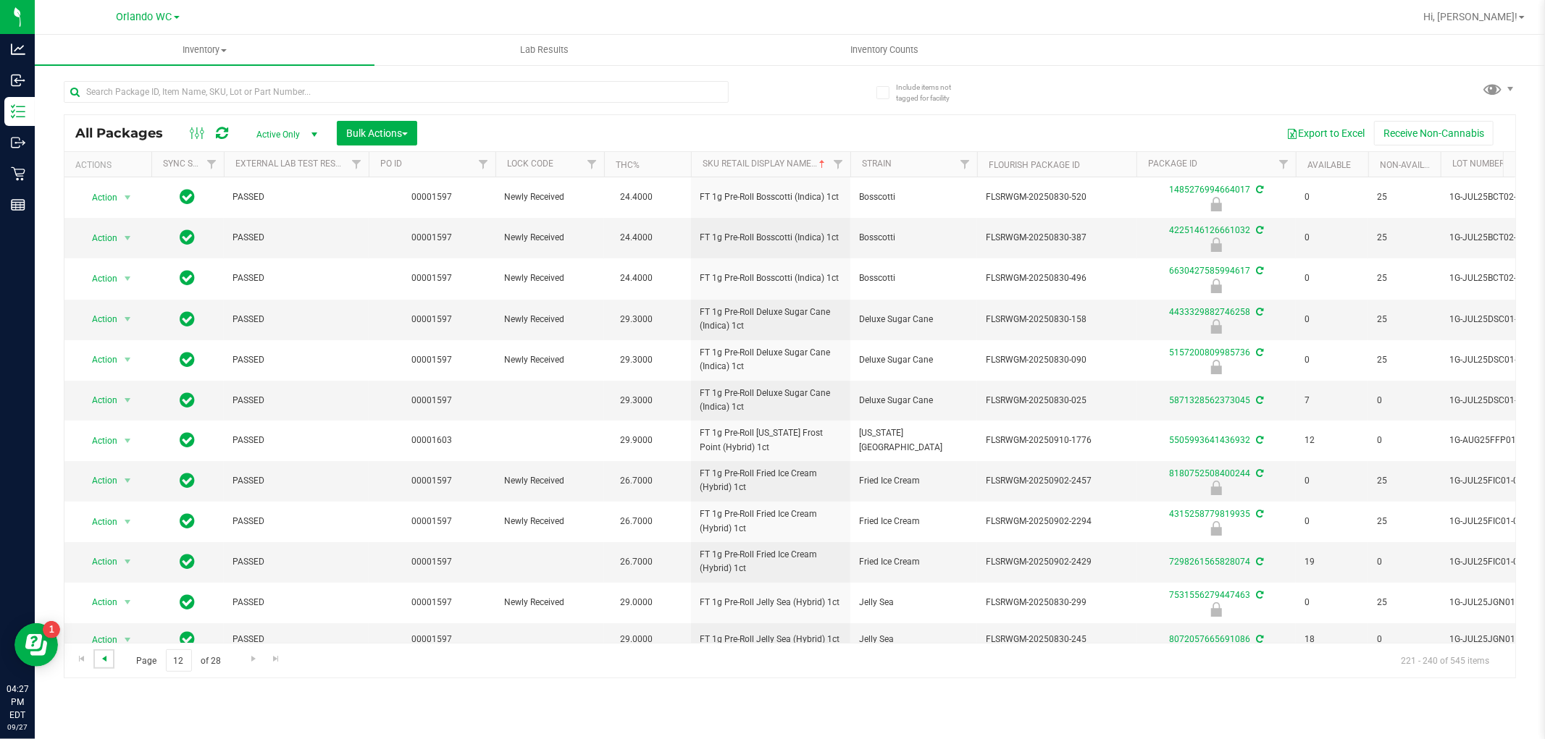
click at [106, 657] on span "Go to the previous page" at bounding box center [104, 659] width 12 height 12
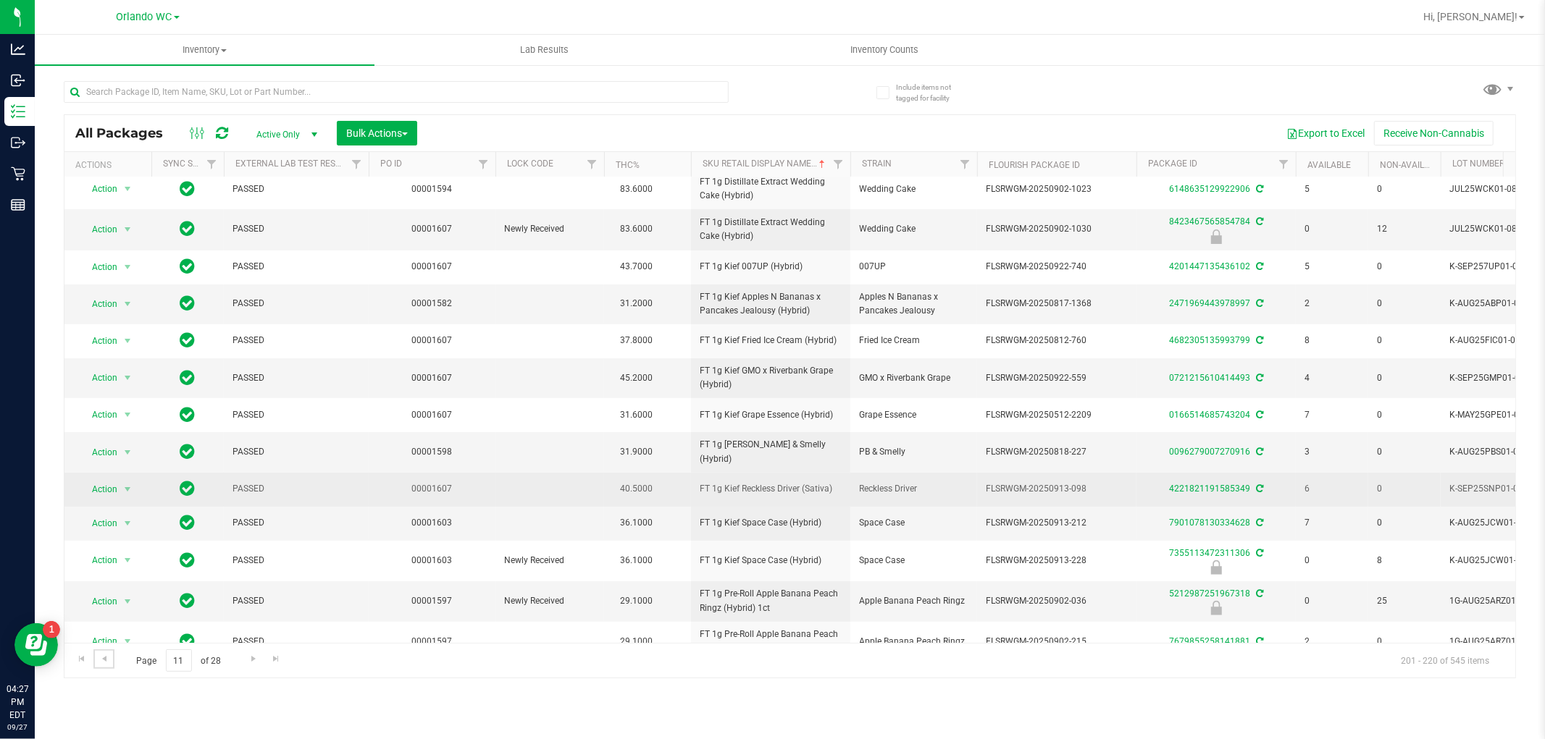
scroll to position [310, 0]
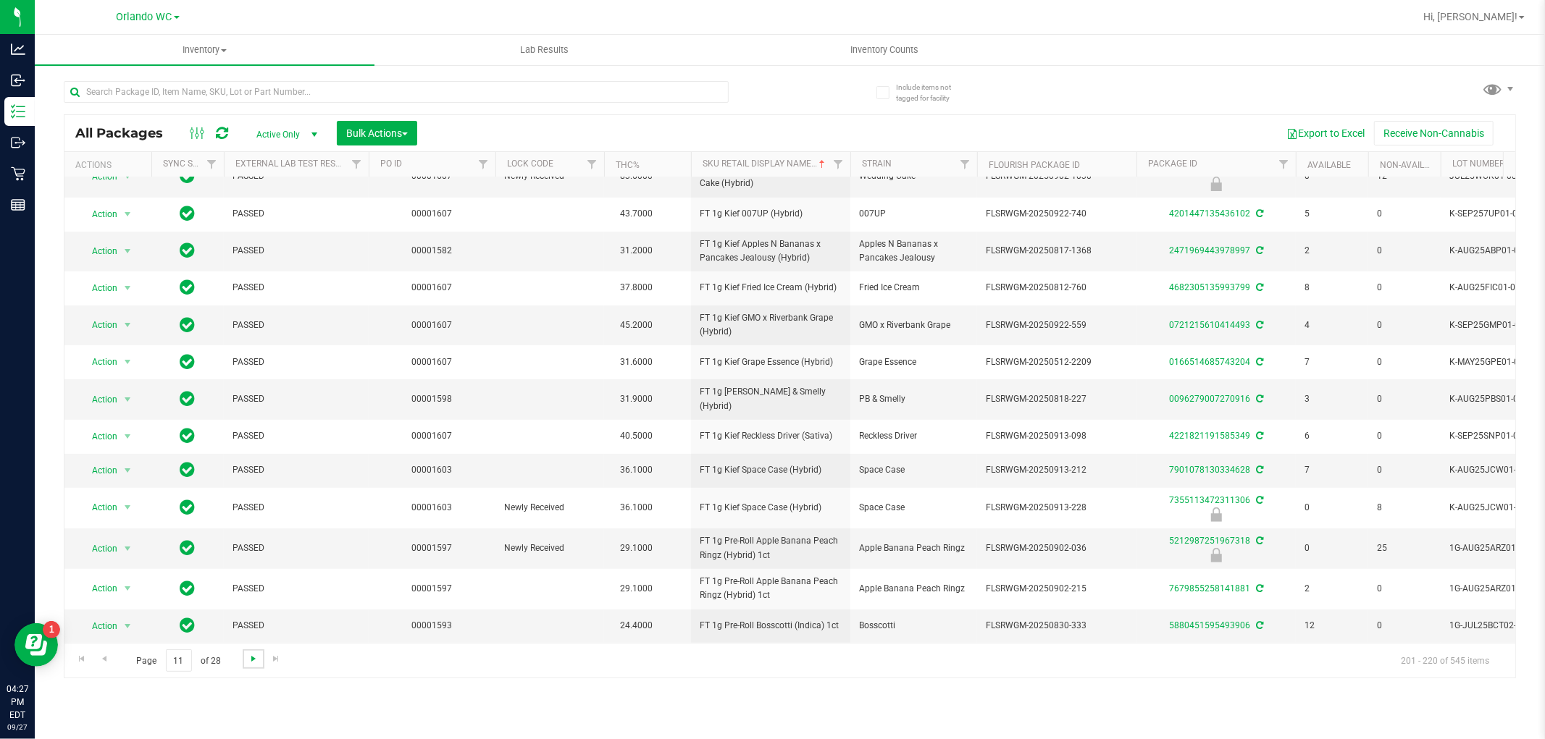
click at [254, 661] on span "Go to the next page" at bounding box center [254, 659] width 12 height 12
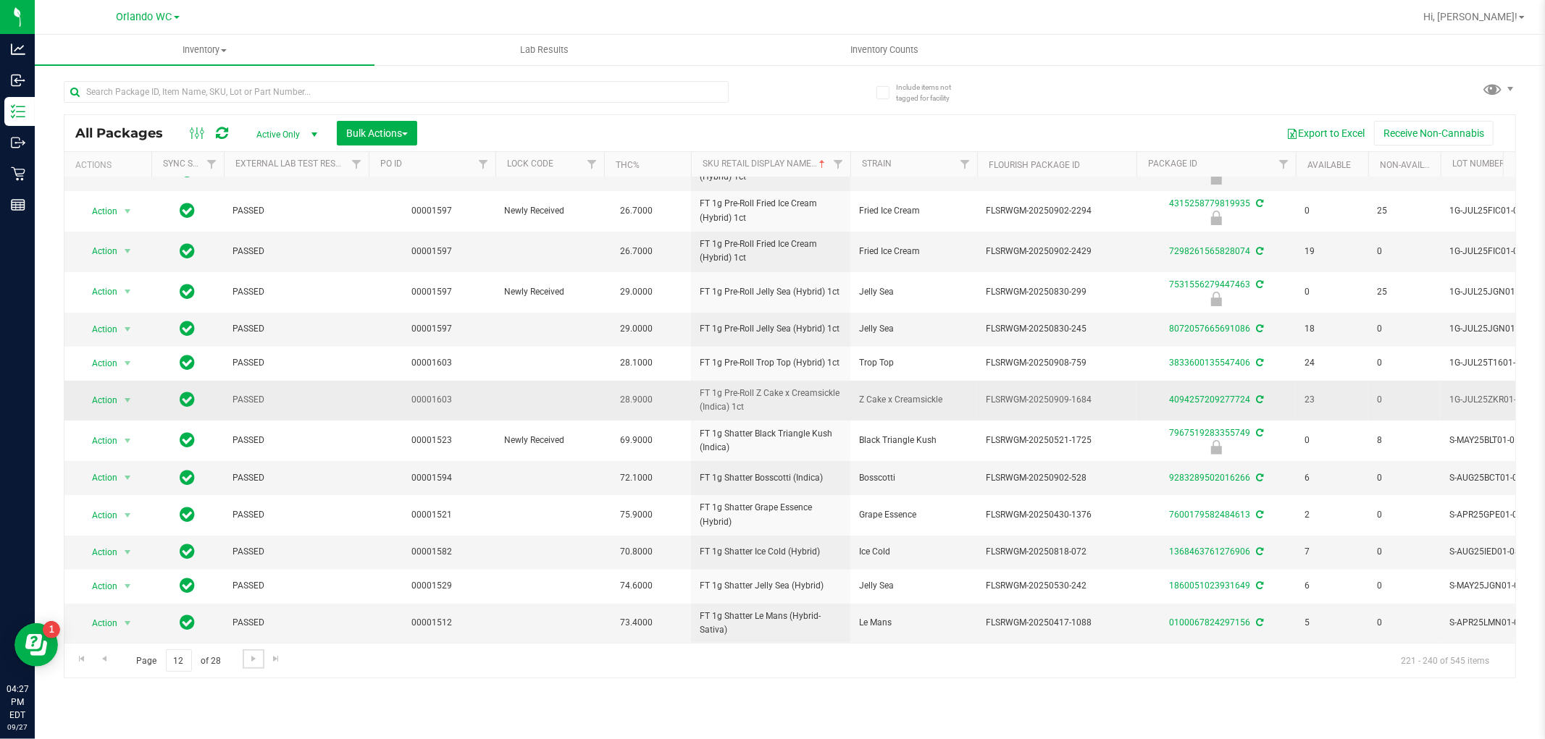
scroll to position [324, 0]
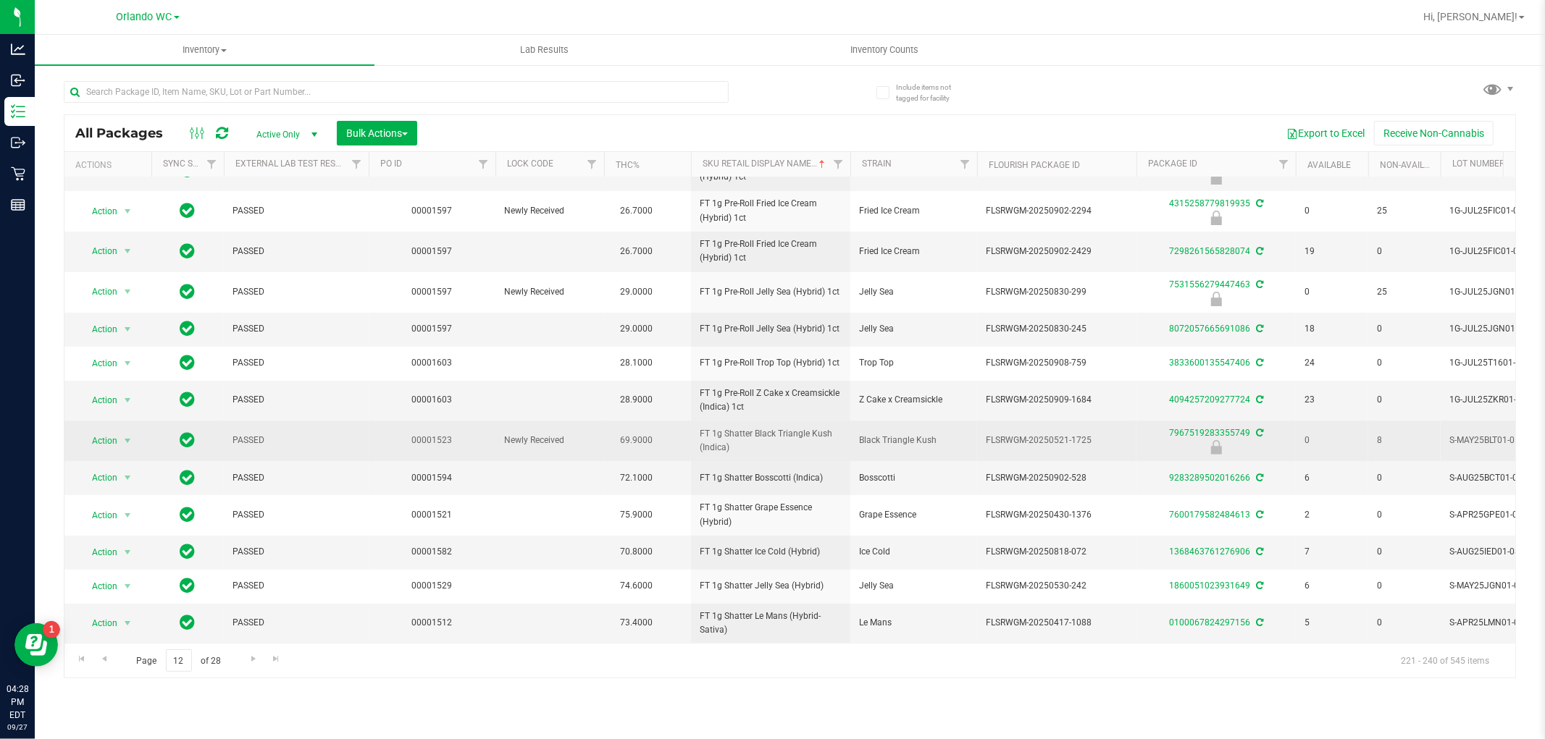
drag, startPoint x: 730, startPoint y: 442, endPoint x: 697, endPoint y: 427, distance: 35.7
click at [697, 427] on td "FT 1g Shatter Black Triangle Kush (Indica)" at bounding box center [770, 441] width 159 height 41
copy span "FT 1g Shatter Black Triangle Kush (Indica)"
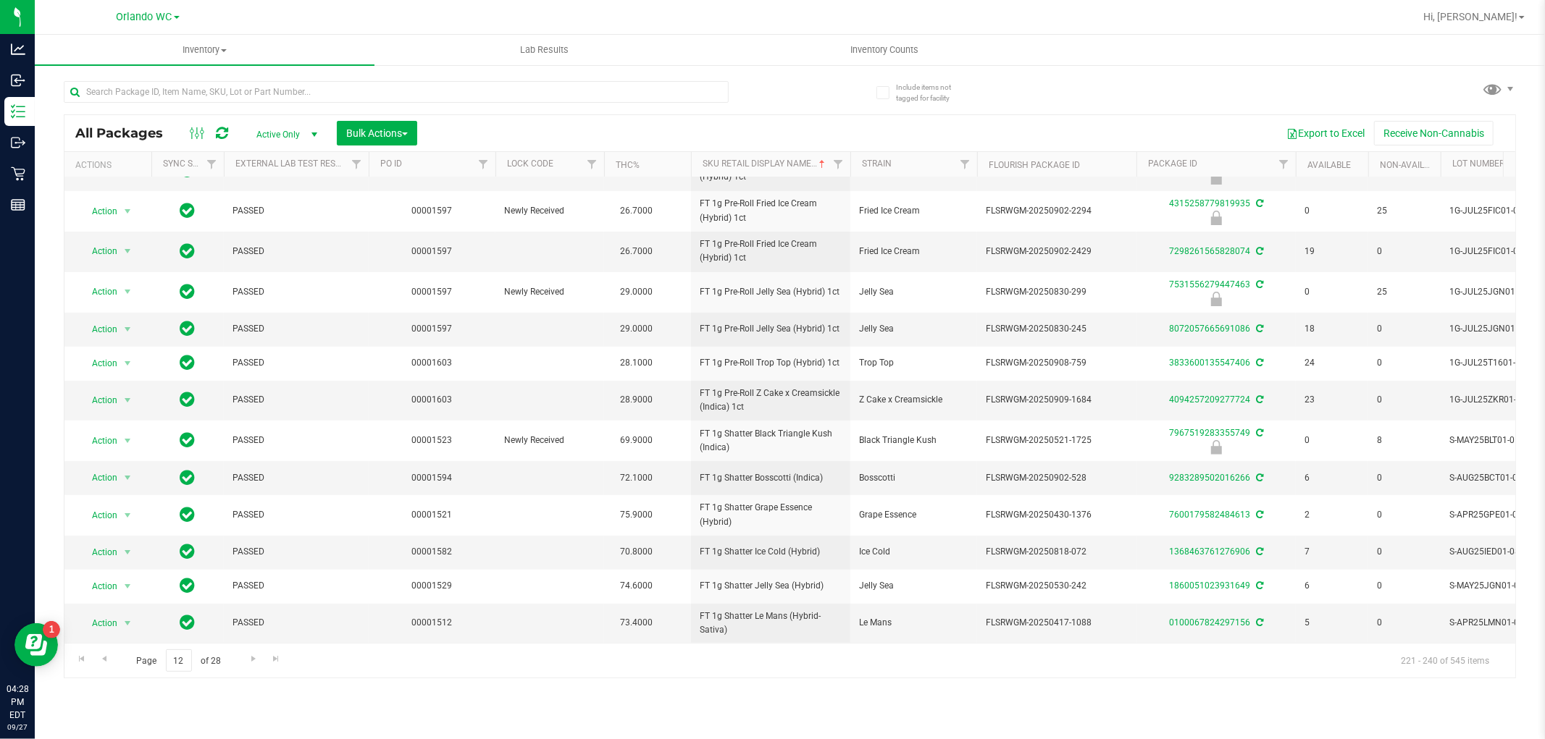
click at [462, 127] on div "Export to Excel Receive Non-Cannabis" at bounding box center [966, 133] width 1076 height 25
click at [243, 664] on link "Go to the next page" at bounding box center [253, 660] width 21 height 20
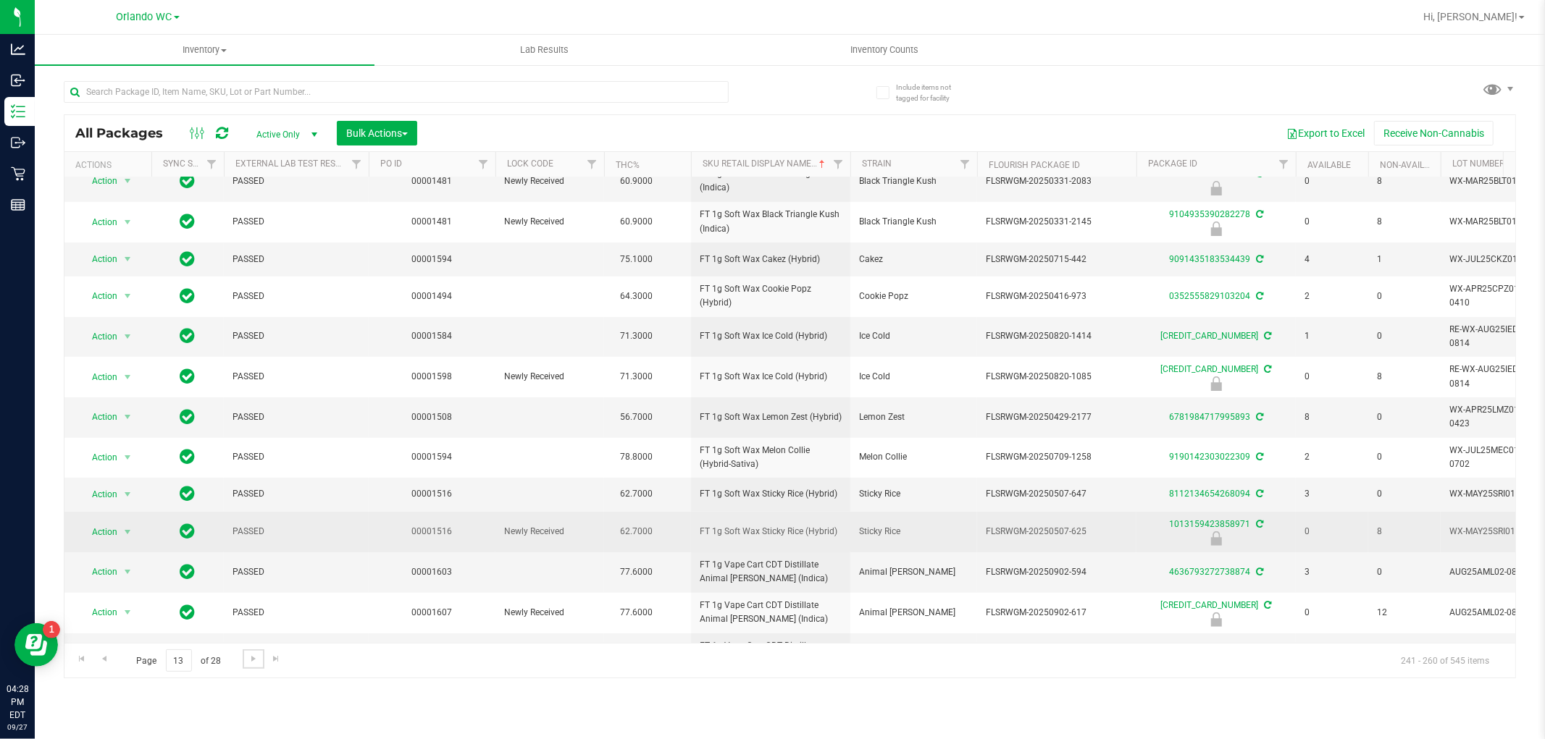
scroll to position [311, 0]
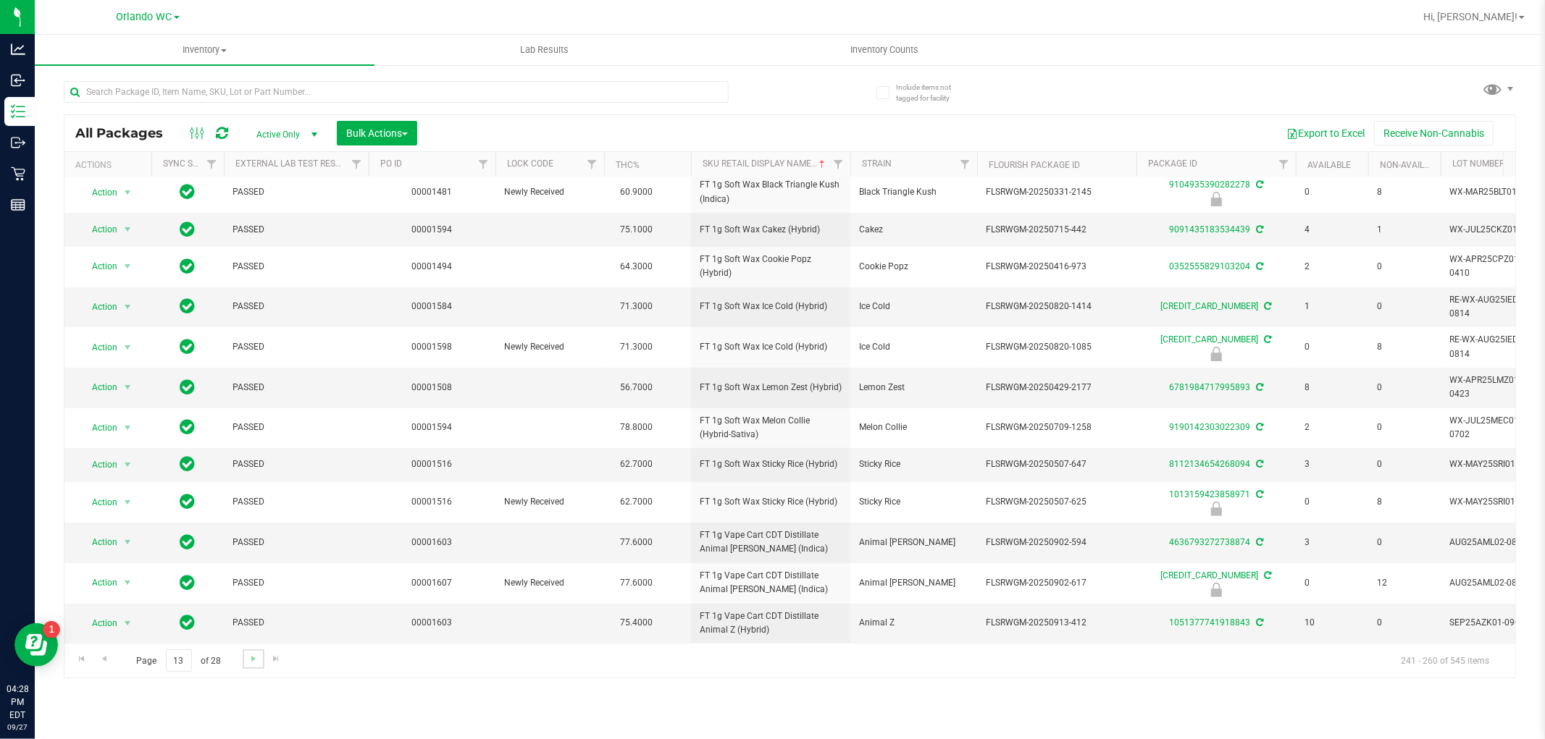
click at [243, 655] on link "Go to the next page" at bounding box center [253, 660] width 21 height 20
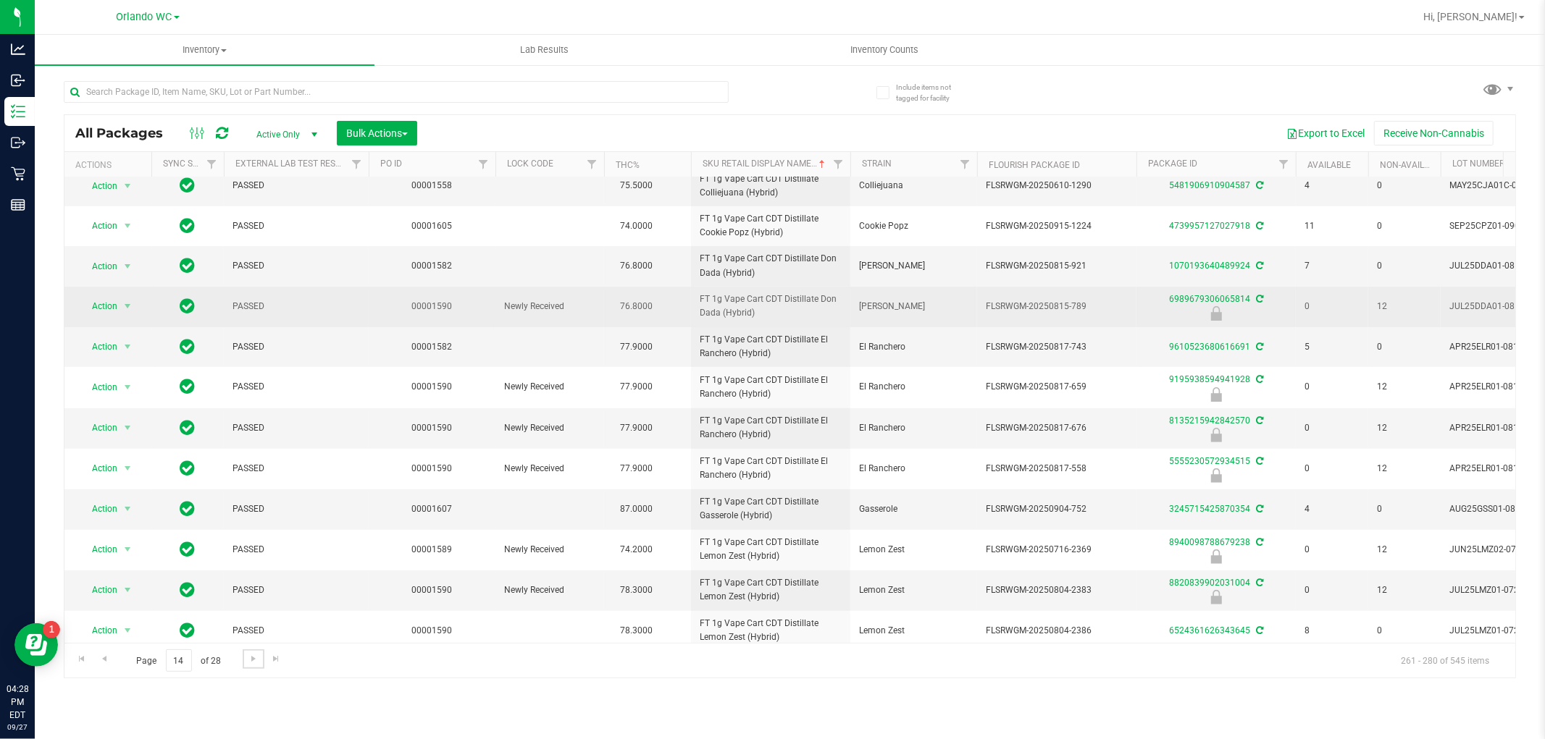
scroll to position [382, 0]
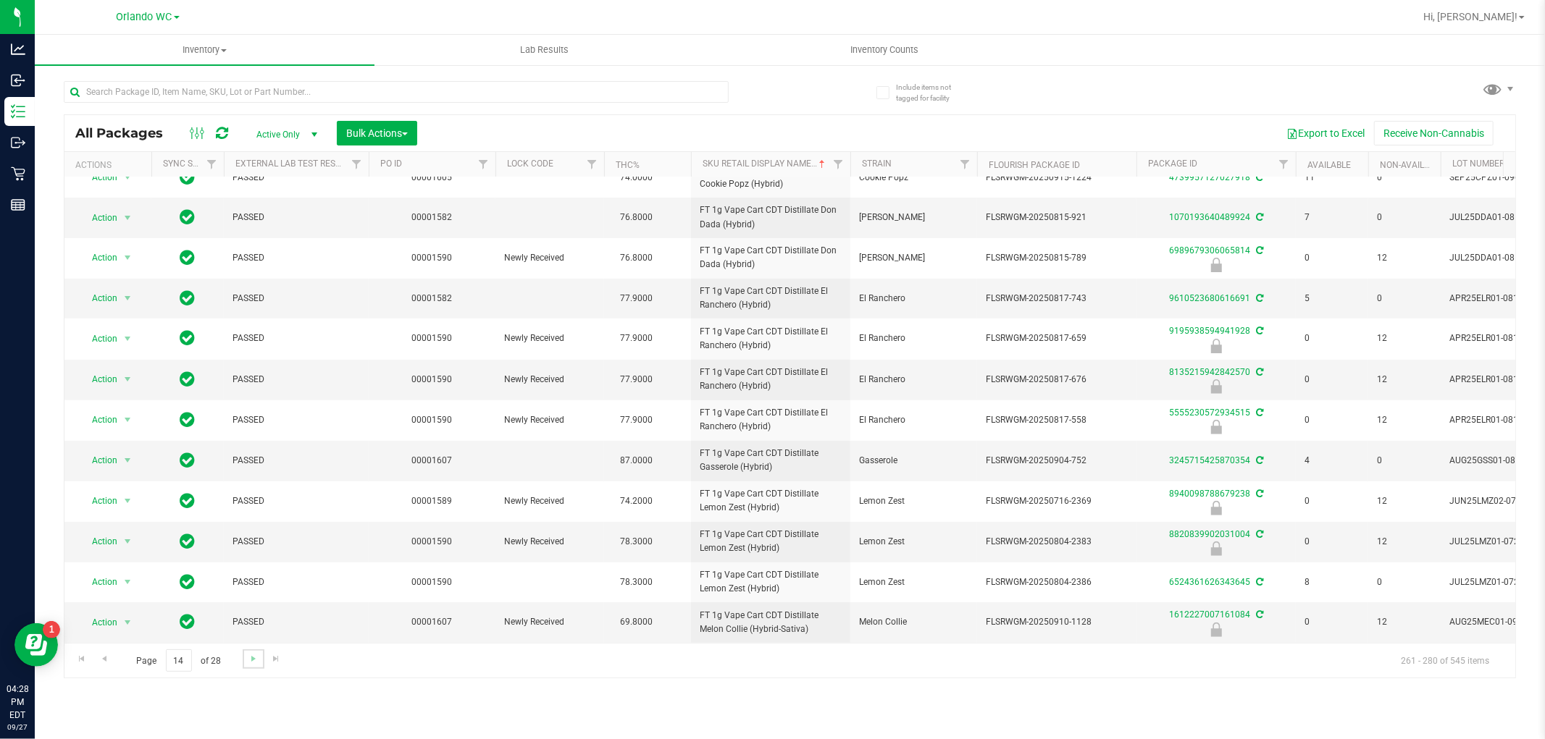
click at [243, 659] on link "Go to the next page" at bounding box center [253, 660] width 21 height 20
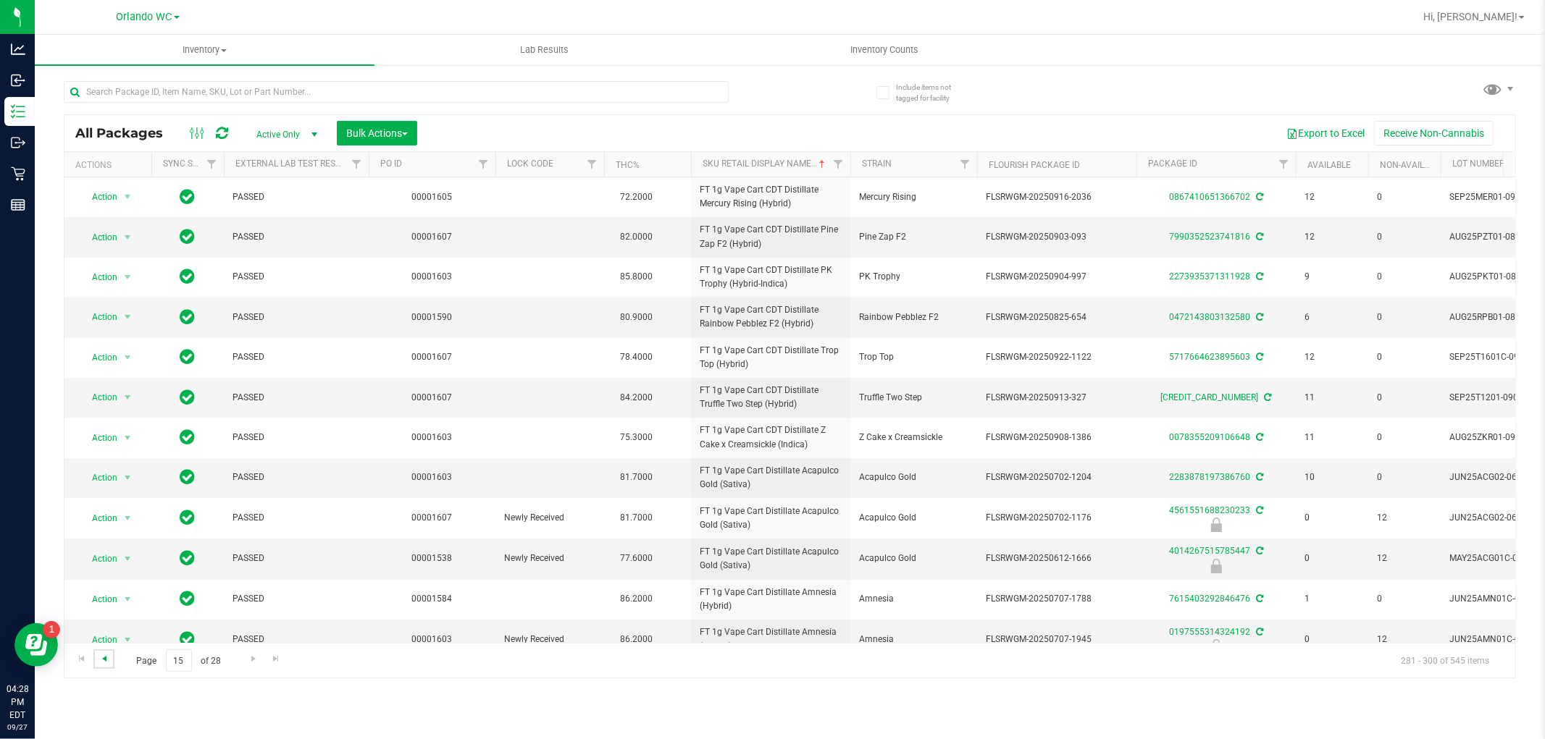
click at [99, 659] on span "Go to the previous page" at bounding box center [104, 659] width 12 height 12
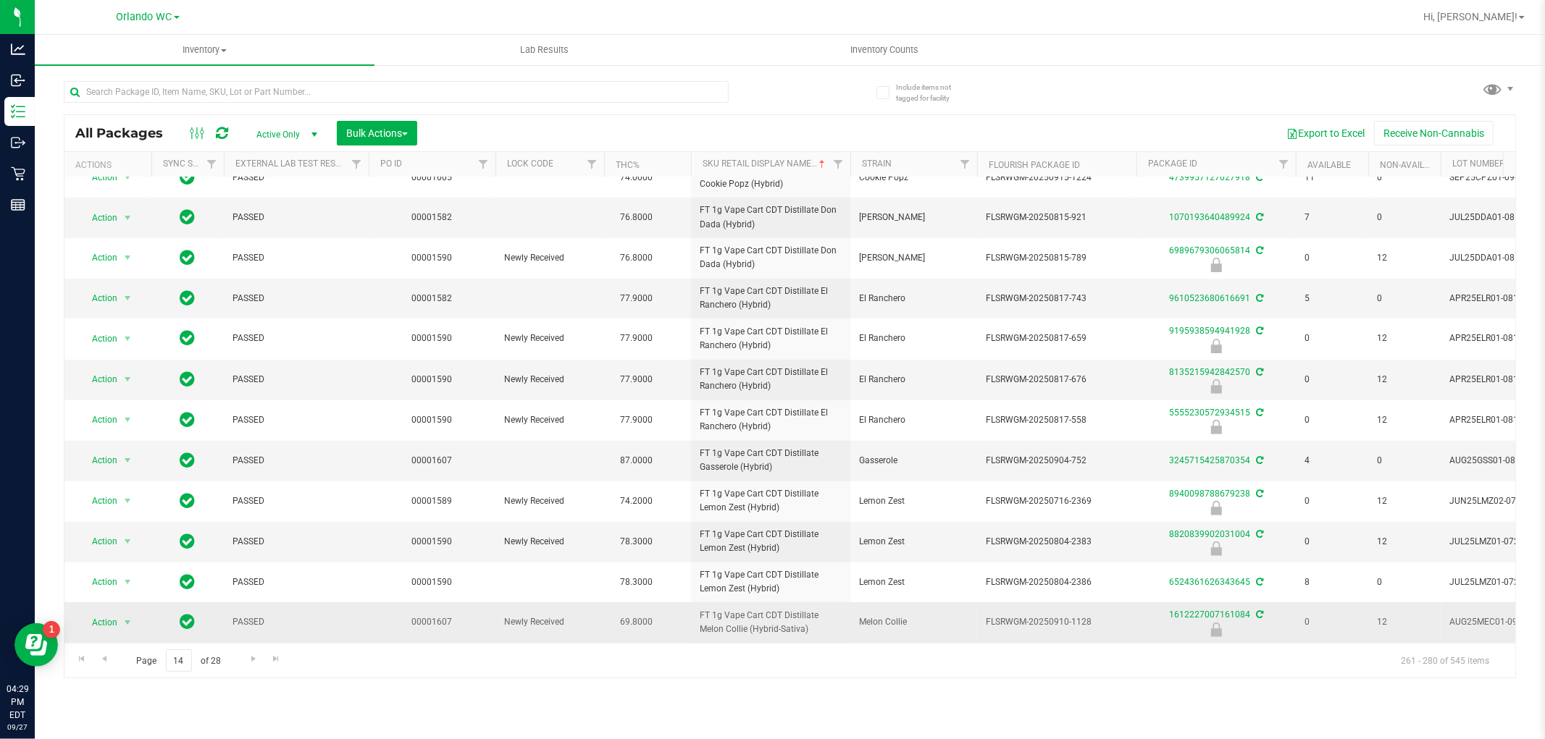
scroll to position [382, 0]
drag, startPoint x: 815, startPoint y: 623, endPoint x: 700, endPoint y: 606, distance: 115.7
click at [700, 609] on span "FT 1g Vape Cart CDT Distillate Melon Collie (Hybrid-Sativa)" at bounding box center [770, 623] width 142 height 28
copy span "FT 1g Vape Cart CDT Distillate Melon Collie (Hybrid-Sativa)"
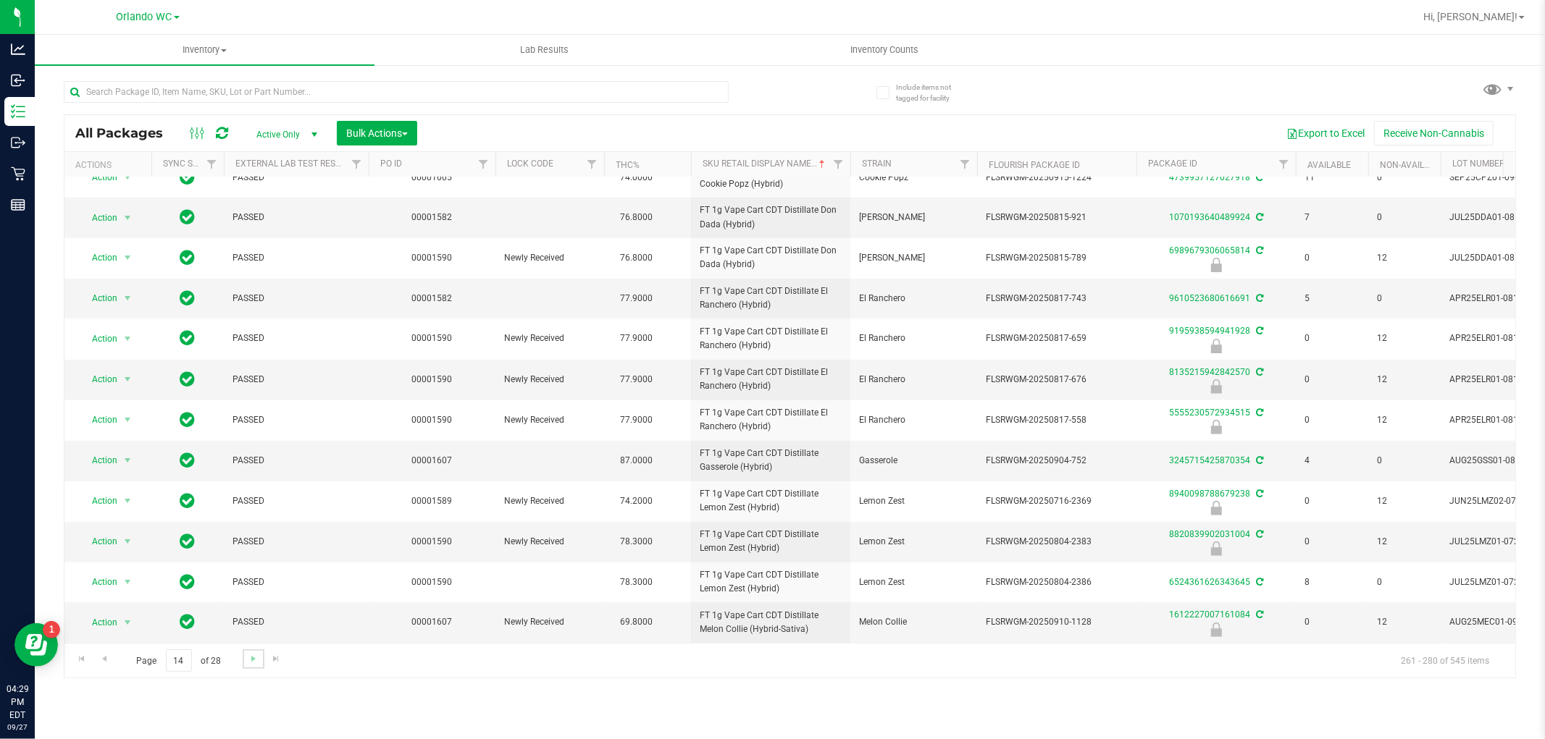
click at [244, 657] on link "Go to the next page" at bounding box center [253, 660] width 21 height 20
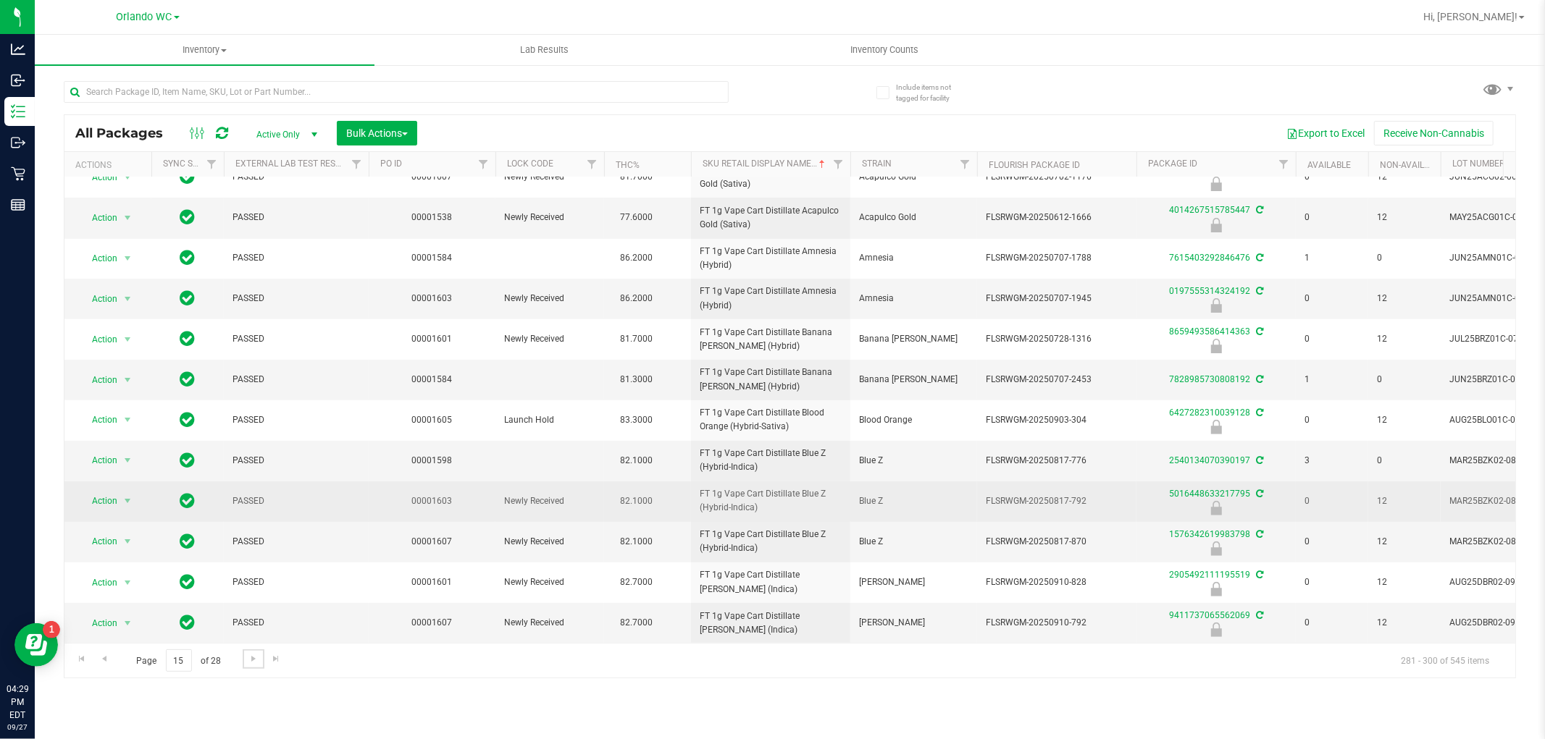
scroll to position [353, 0]
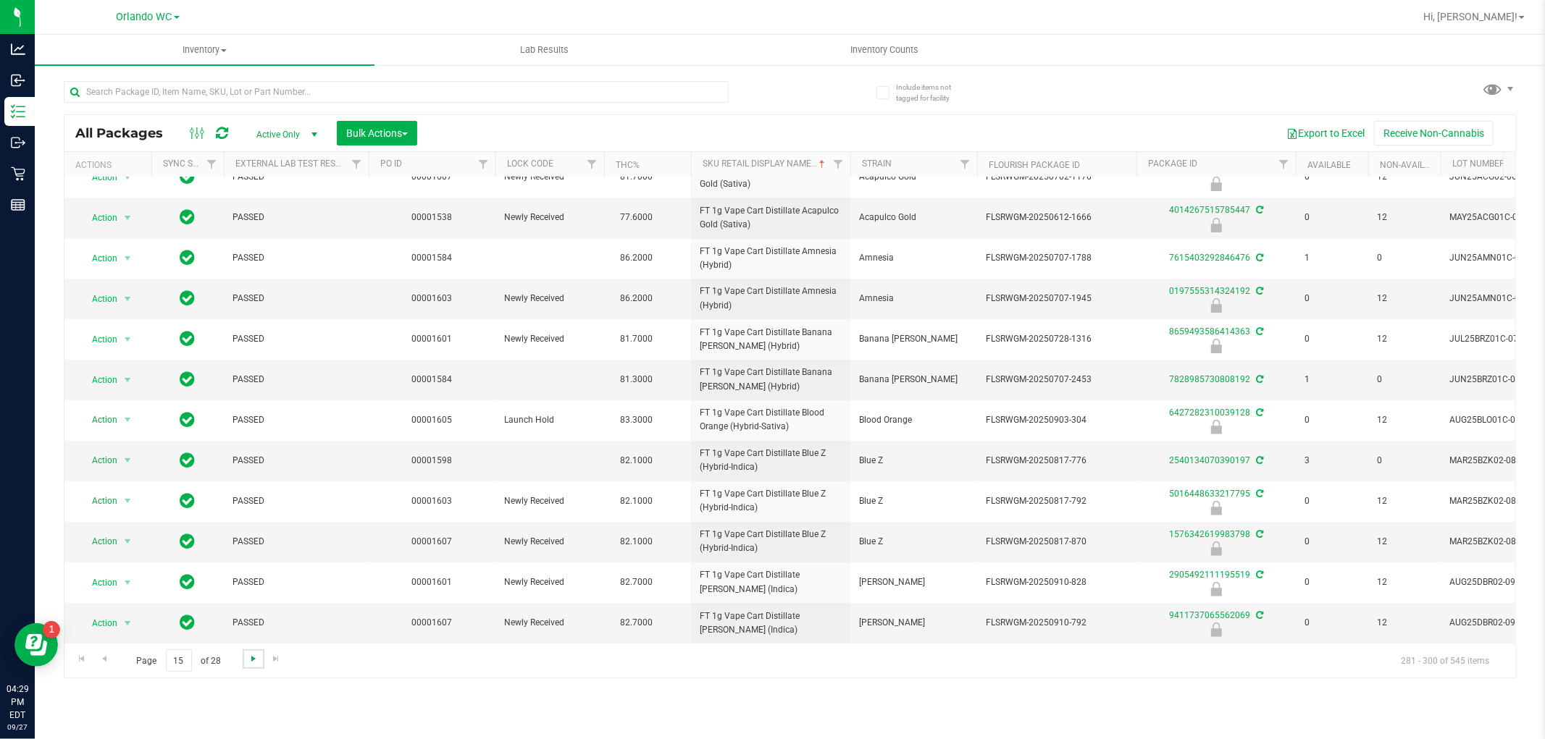
click at [251, 659] on span "Go to the next page" at bounding box center [254, 659] width 12 height 12
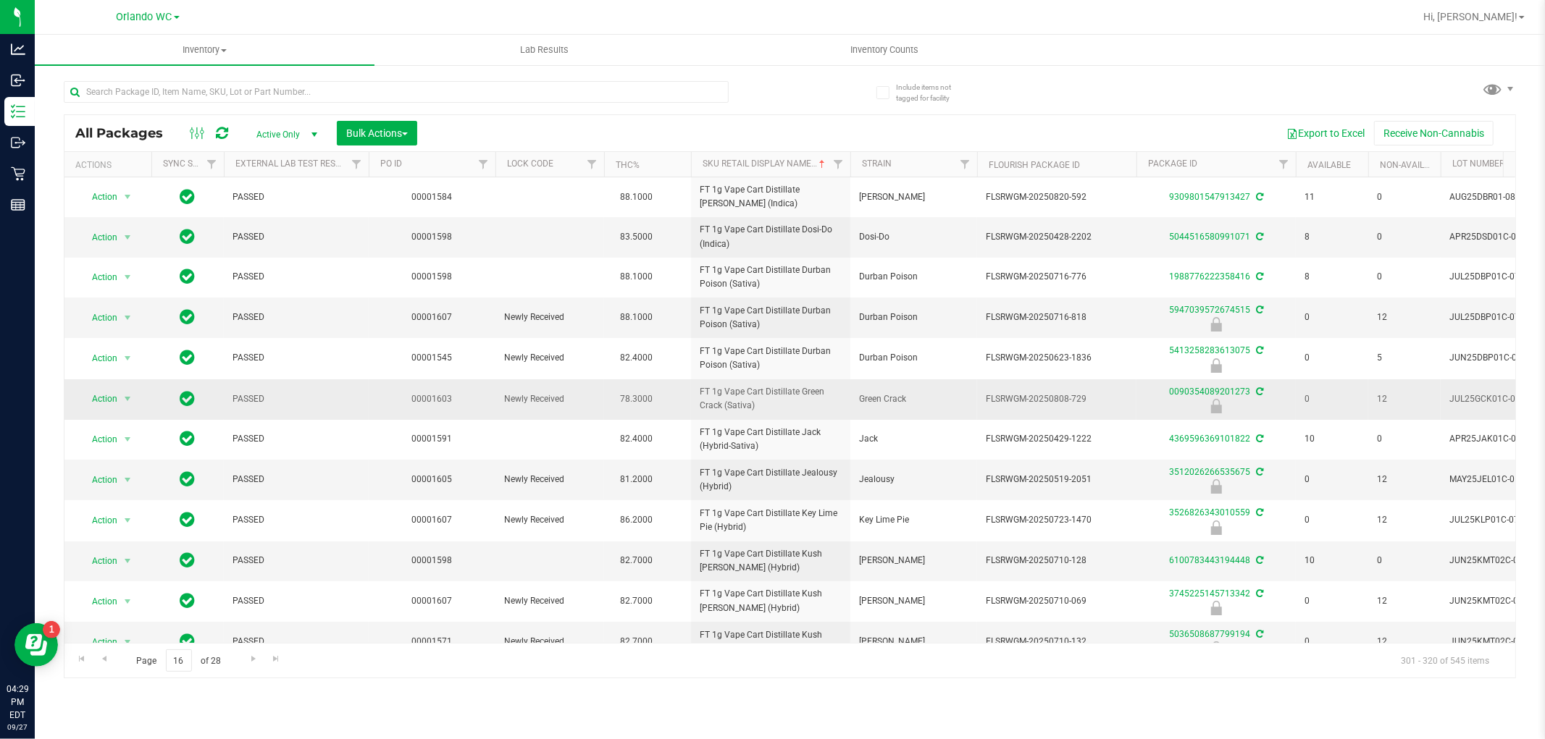
drag, startPoint x: 758, startPoint y: 408, endPoint x: 697, endPoint y: 394, distance: 63.2
click at [697, 394] on td "FT 1g Vape Cart Distillate Green Crack (Sativa)" at bounding box center [770, 399] width 159 height 41
copy span "FT 1g Vape Cart Distillate Green Crack (Sativa)"
drag, startPoint x: 756, startPoint y: 489, endPoint x: 696, endPoint y: 474, distance: 62.2
click at [696, 474] on td "FT 1g Vape Cart Distillate Jealousy (Hybrid)" at bounding box center [770, 480] width 159 height 41
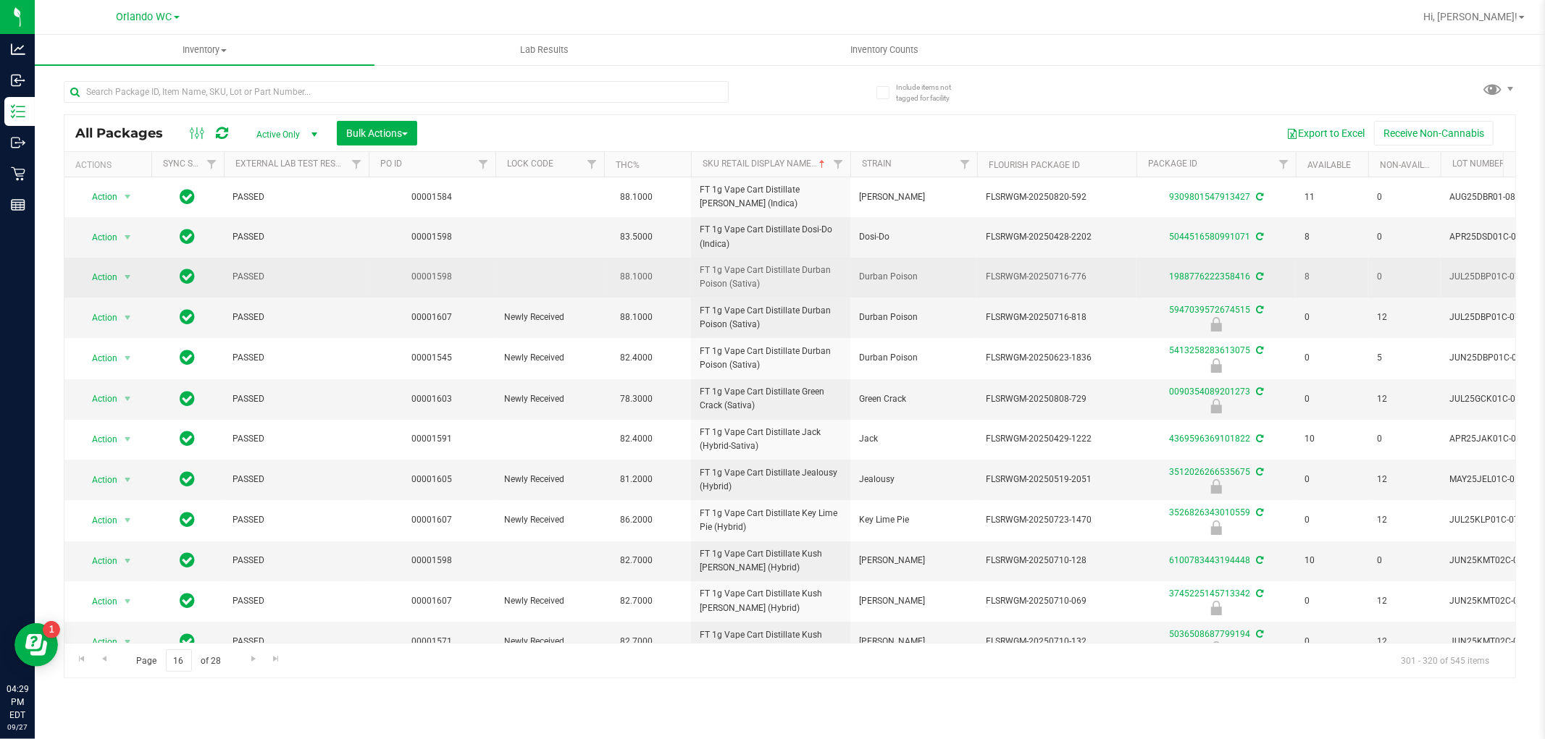
copy span "FT 1g Vape Cart Distillate Jealousy (Hybrid)"
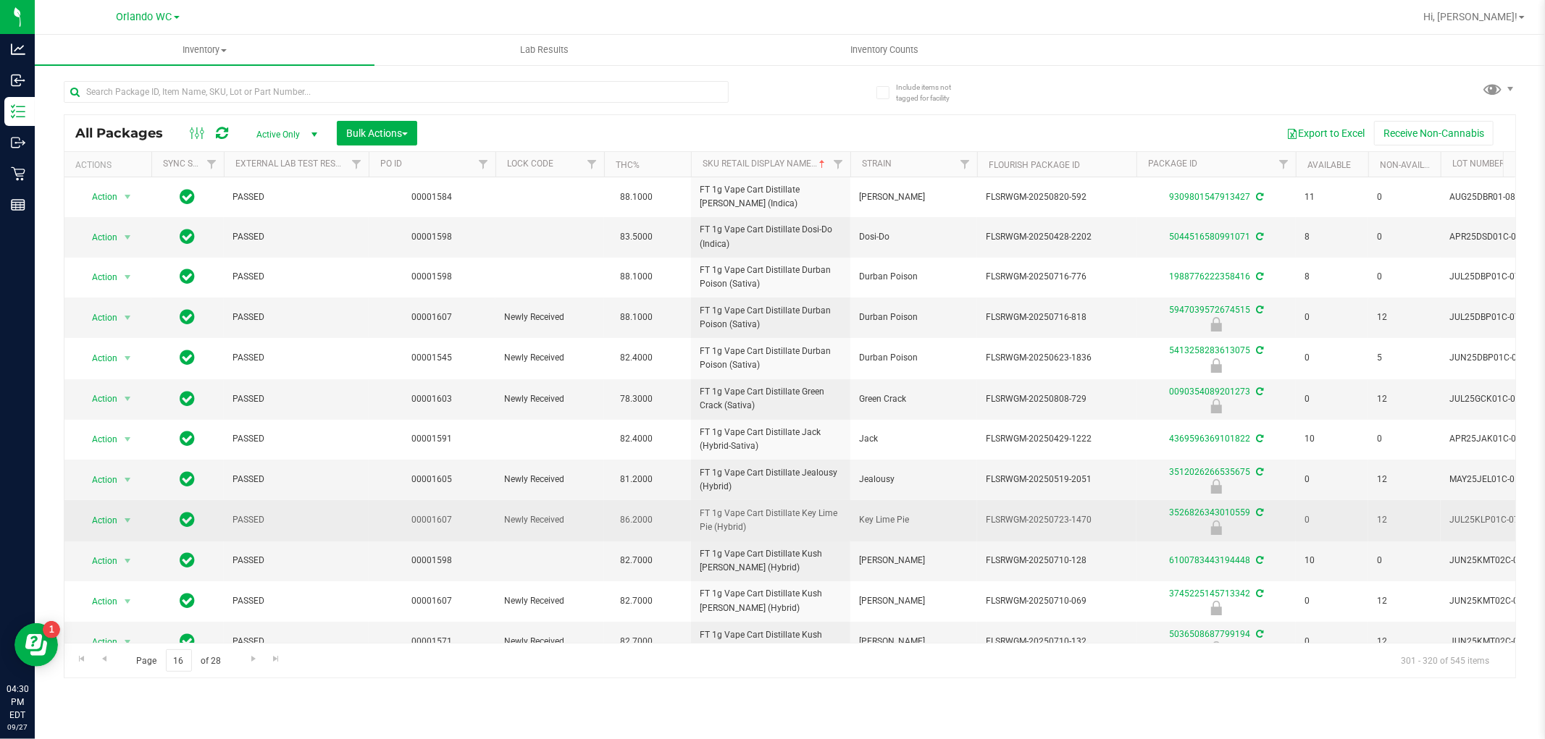
drag, startPoint x: 762, startPoint y: 527, endPoint x: 697, endPoint y: 511, distance: 67.1
click at [697, 511] on td "FT 1g Vape Cart Distillate Key Lime Pie (Hybrid)" at bounding box center [770, 520] width 159 height 41
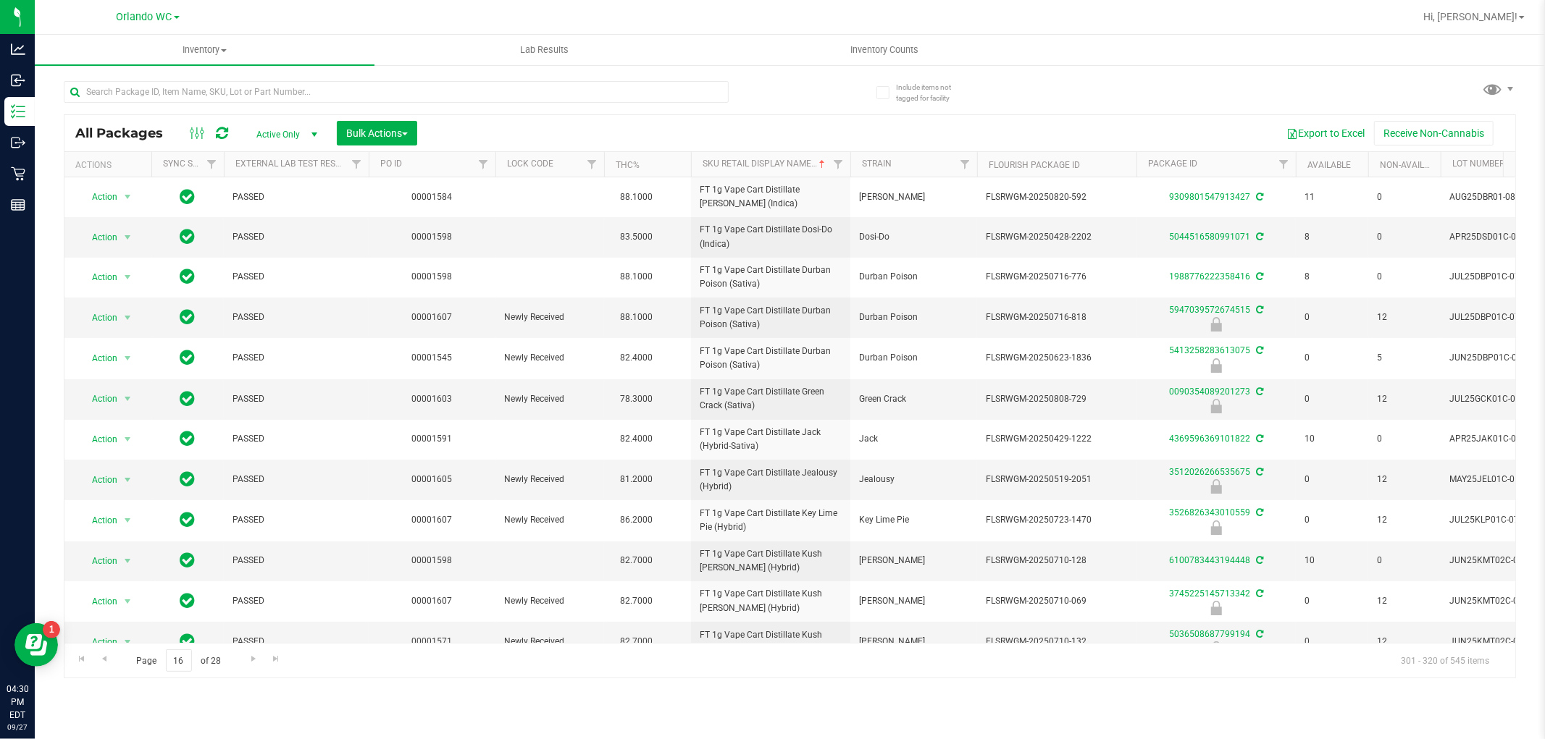
copy span "FT 1g Vape Cart Distillate Key Lime Pie (Hybrid)"
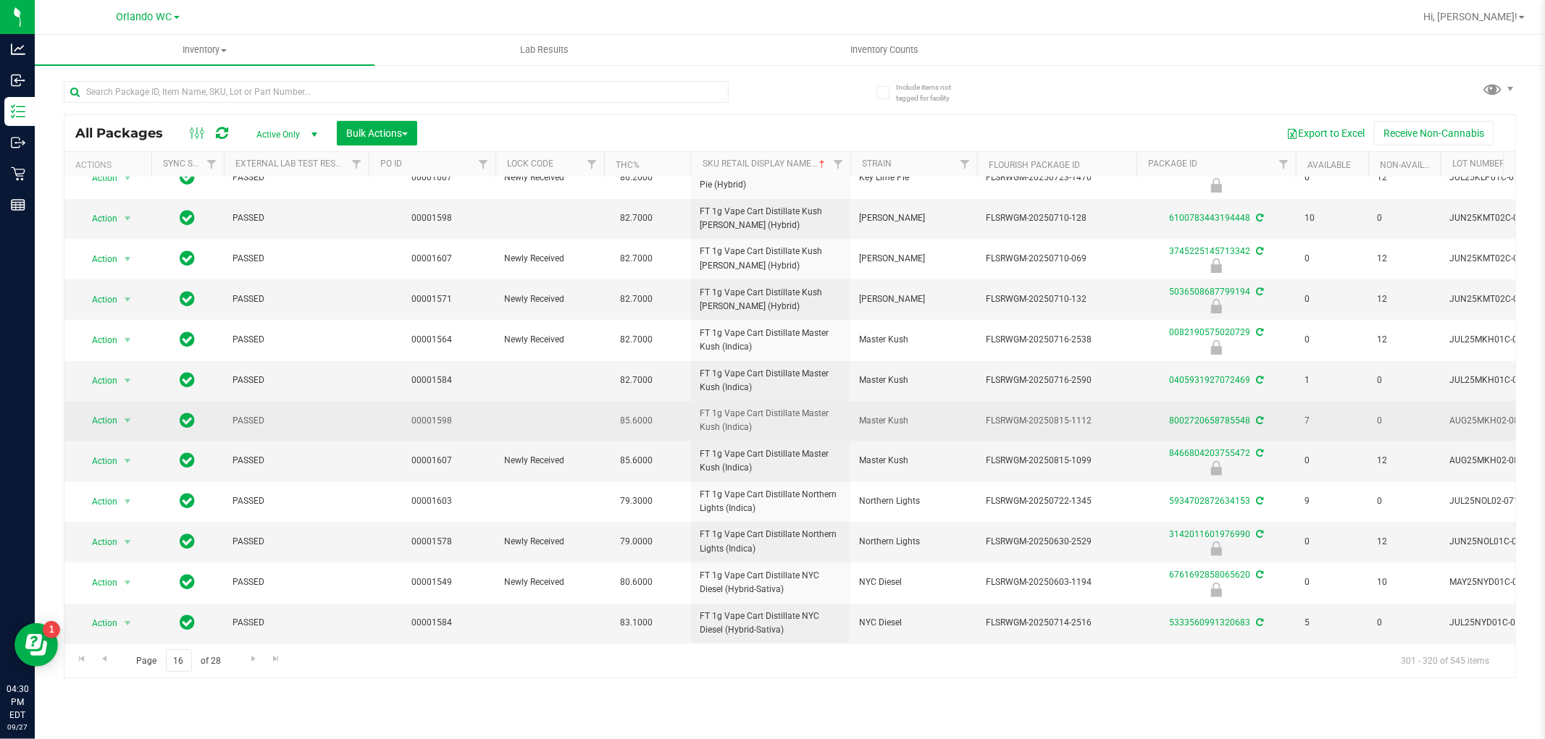
scroll to position [356, 0]
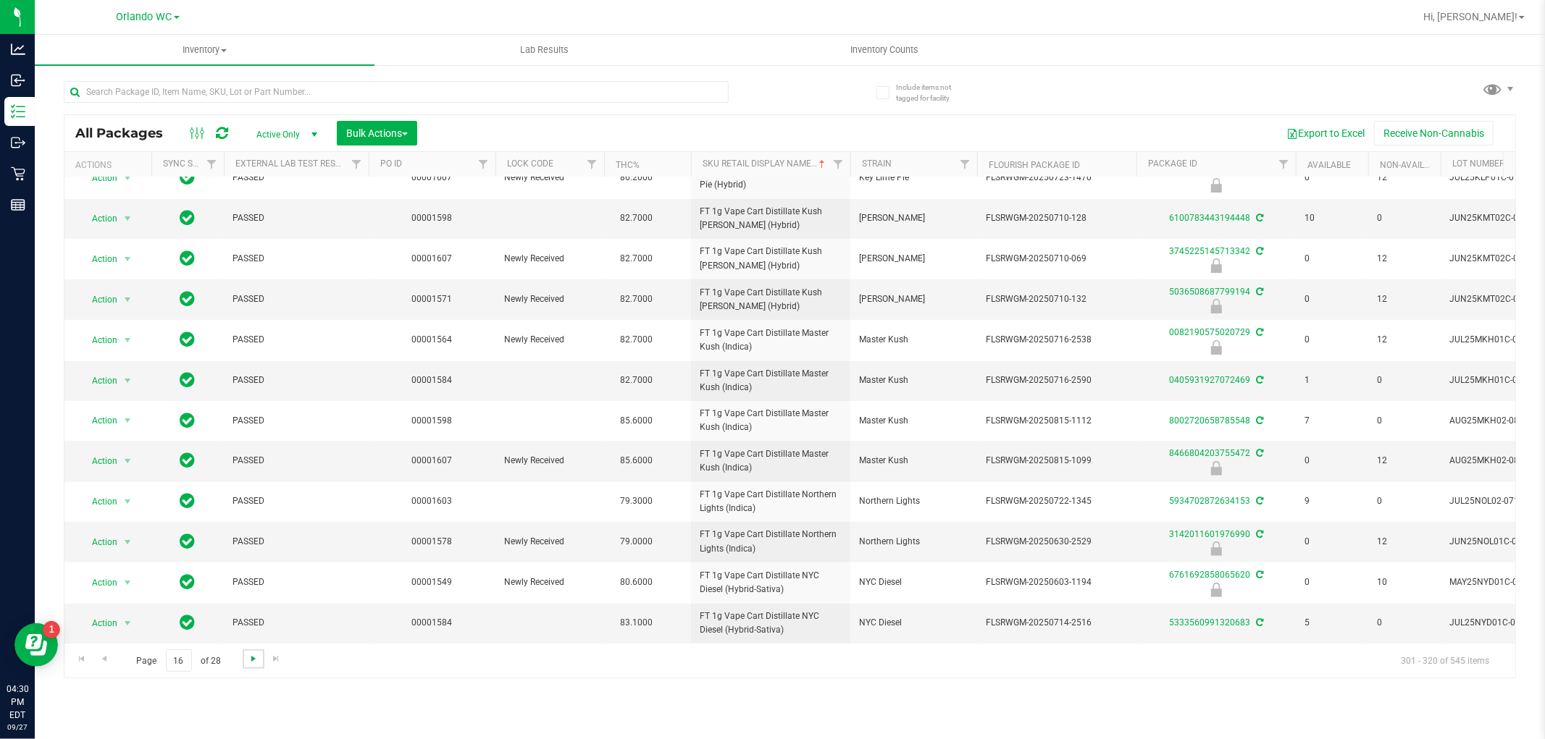
click at [253, 660] on span "Go to the next page" at bounding box center [254, 659] width 12 height 12
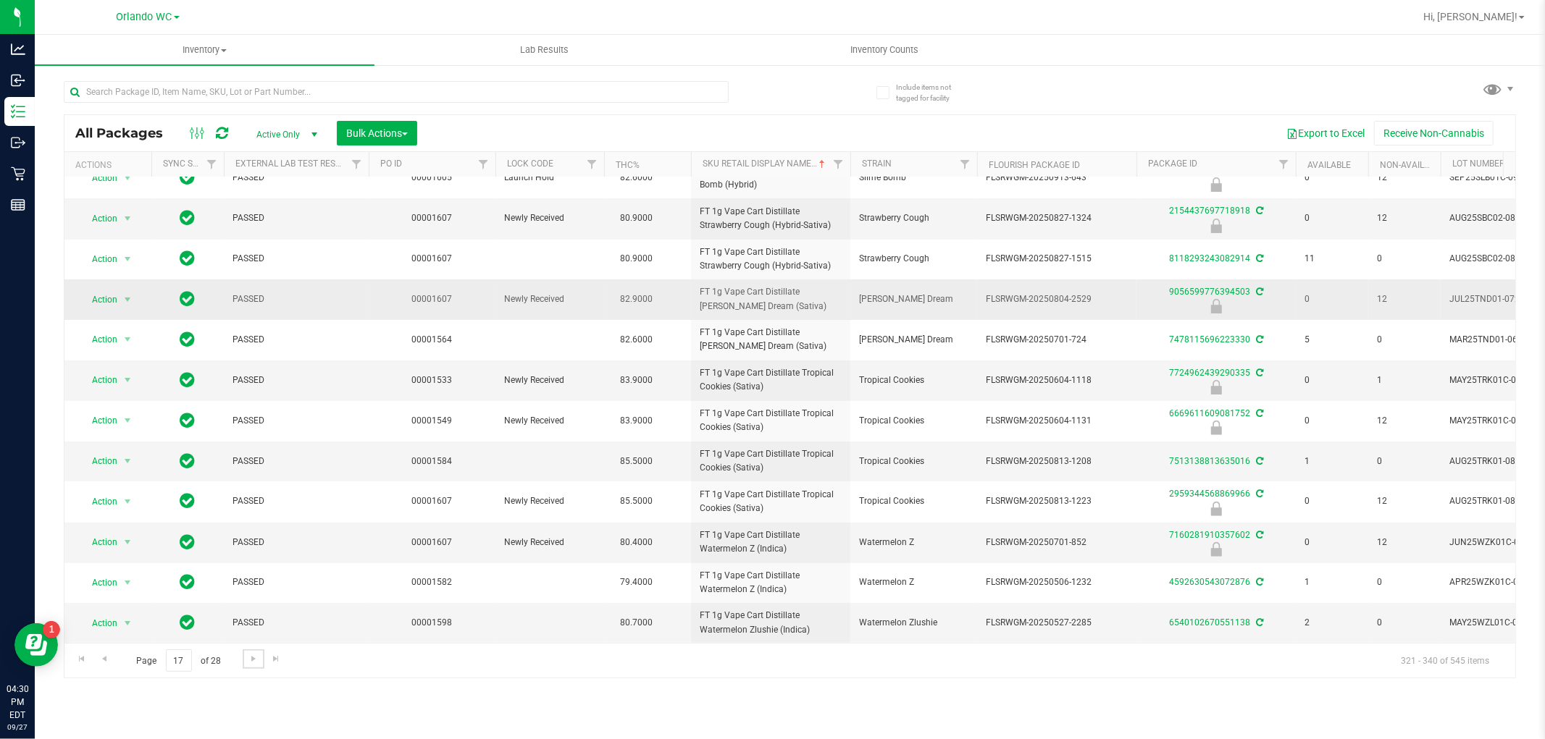
scroll to position [356, 0]
click at [250, 654] on span "Go to the next page" at bounding box center [254, 659] width 12 height 12
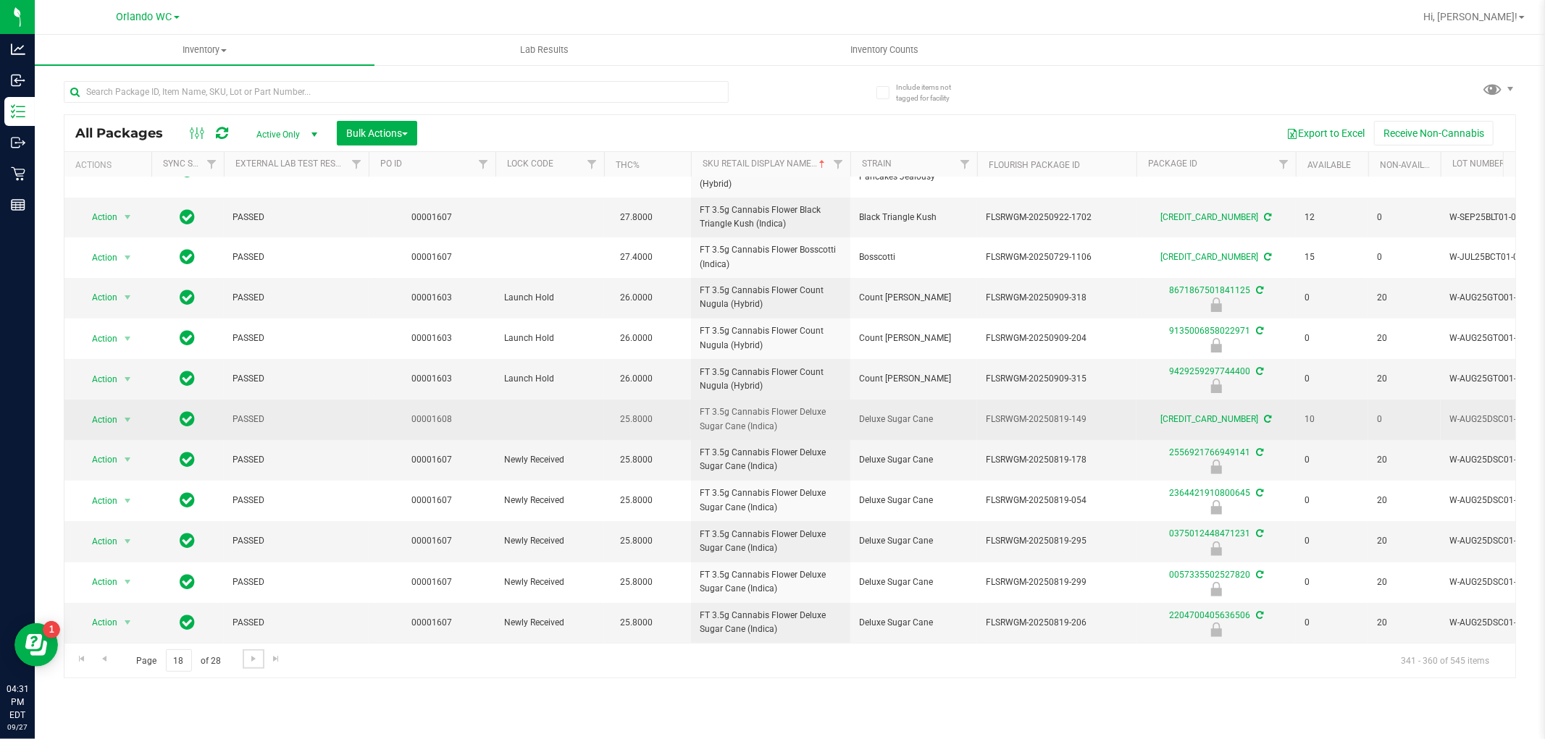
scroll to position [370, 0]
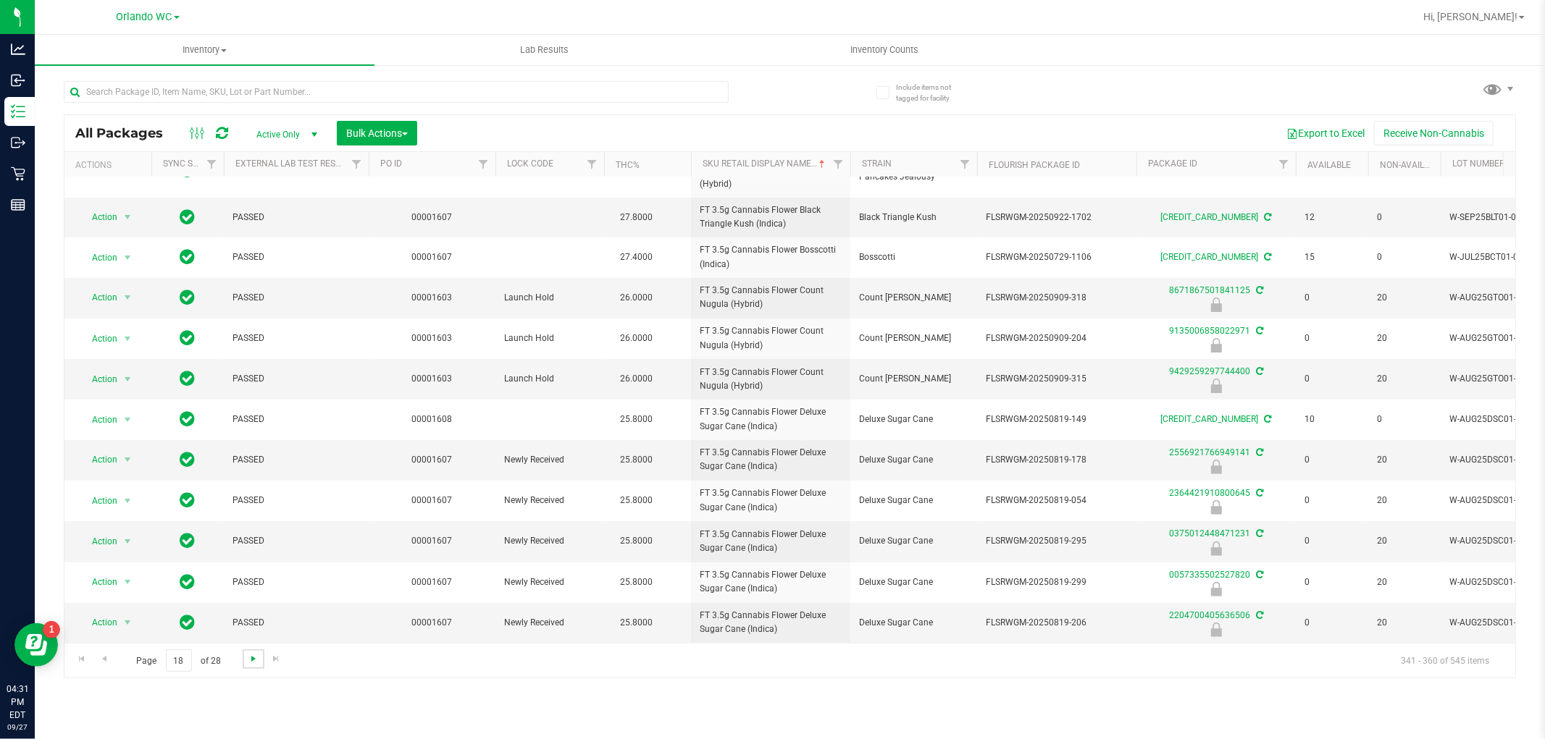
click at [248, 663] on span "Go to the next page" at bounding box center [254, 659] width 12 height 12
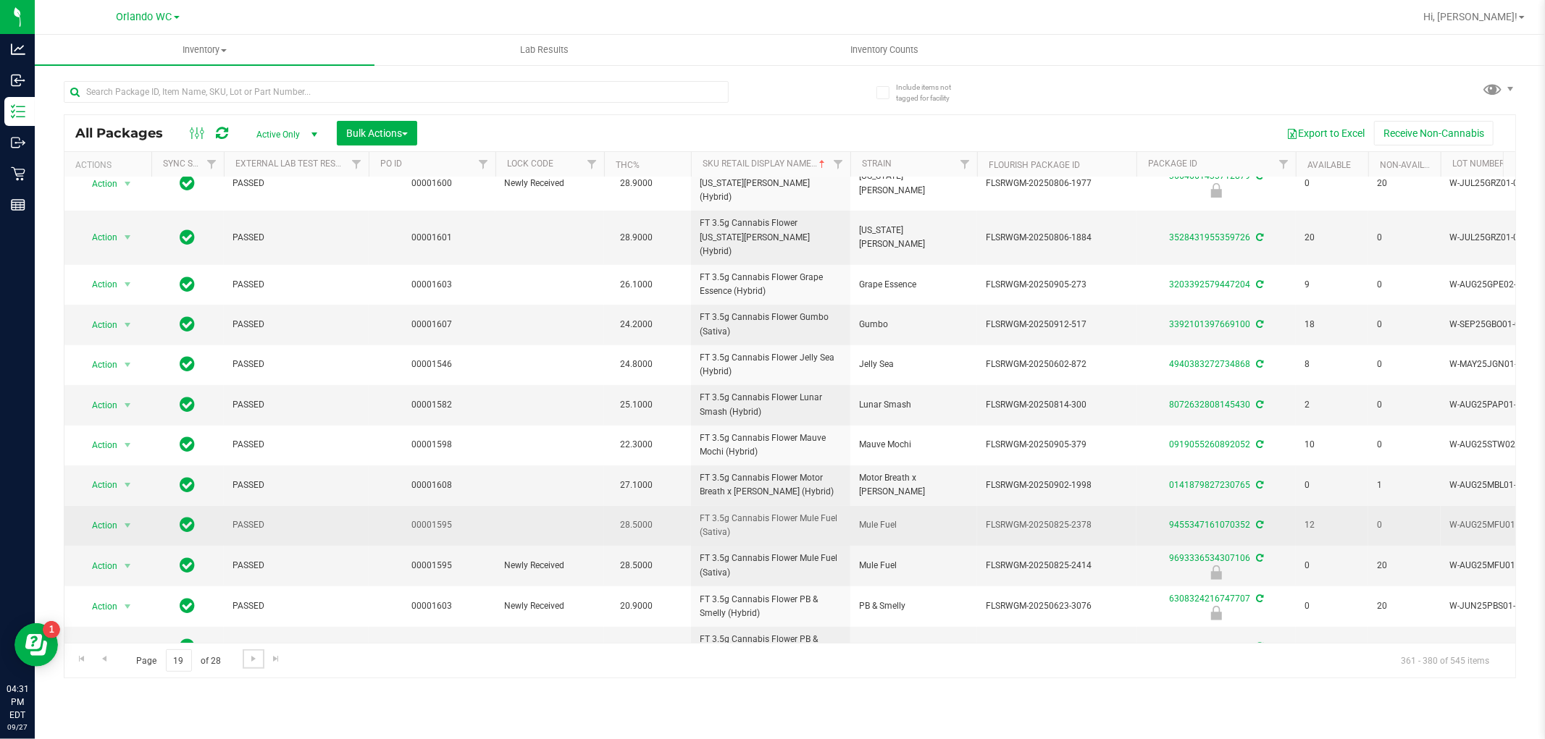
scroll to position [351, 0]
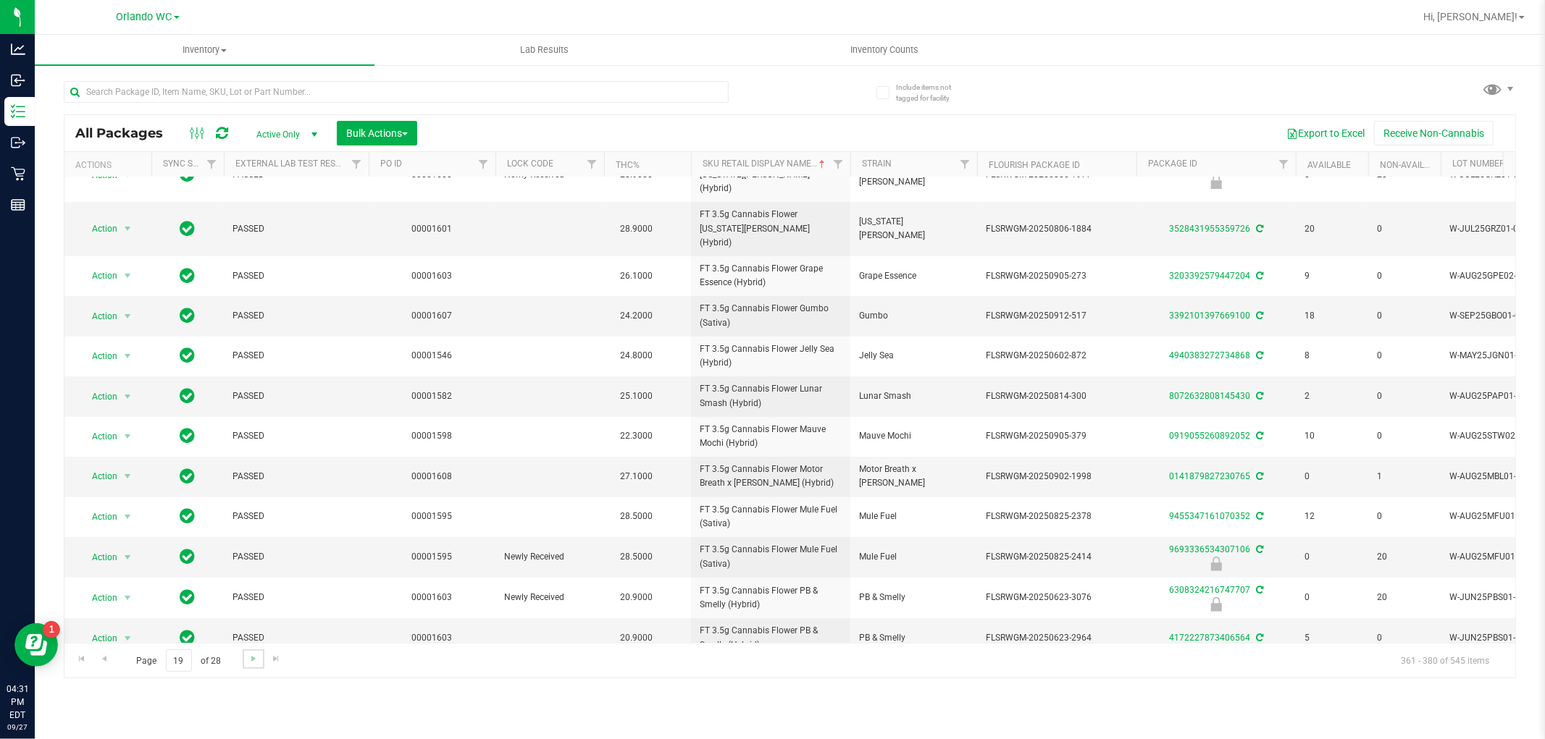
click at [252, 667] on link "Go to the next page" at bounding box center [253, 660] width 21 height 20
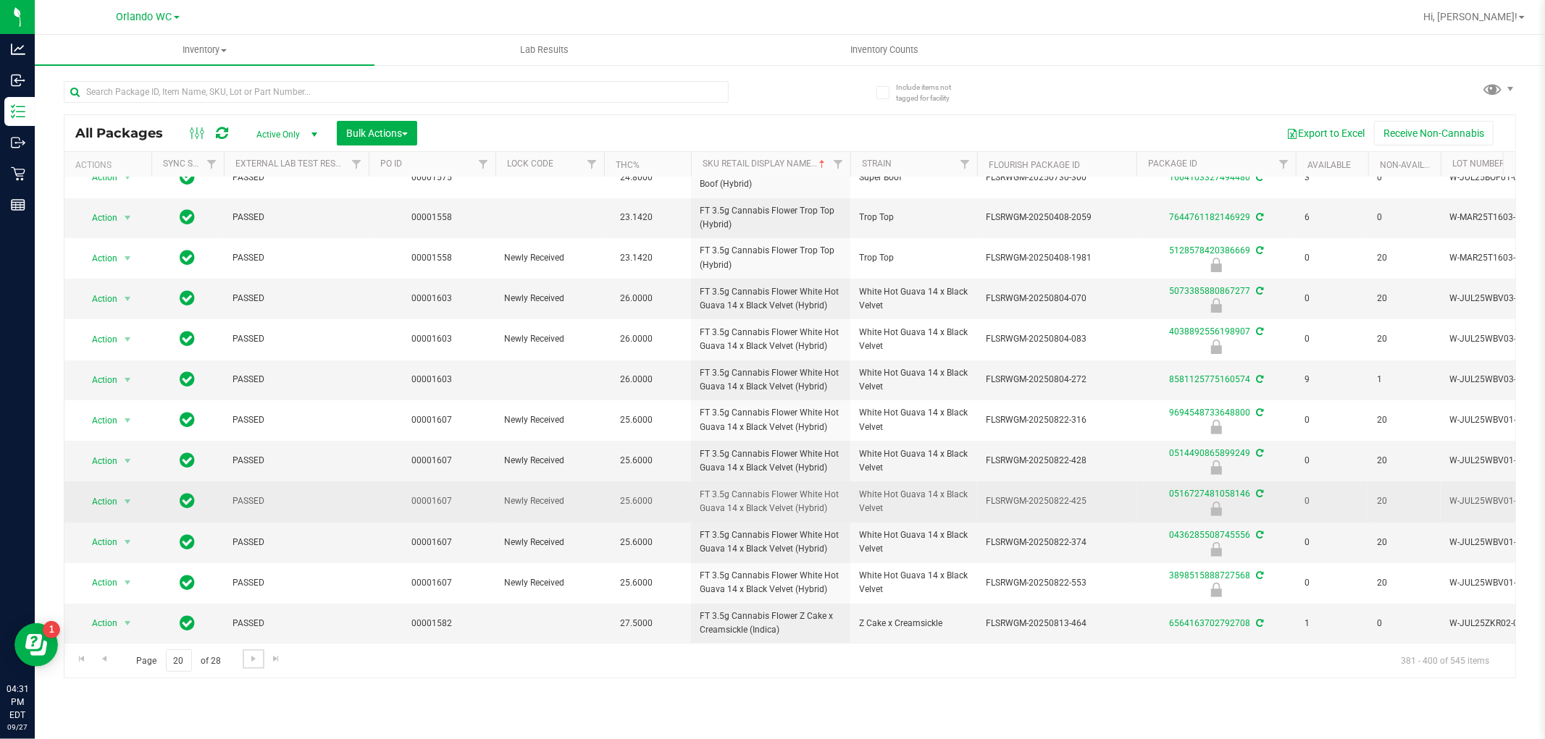
scroll to position [356, 0]
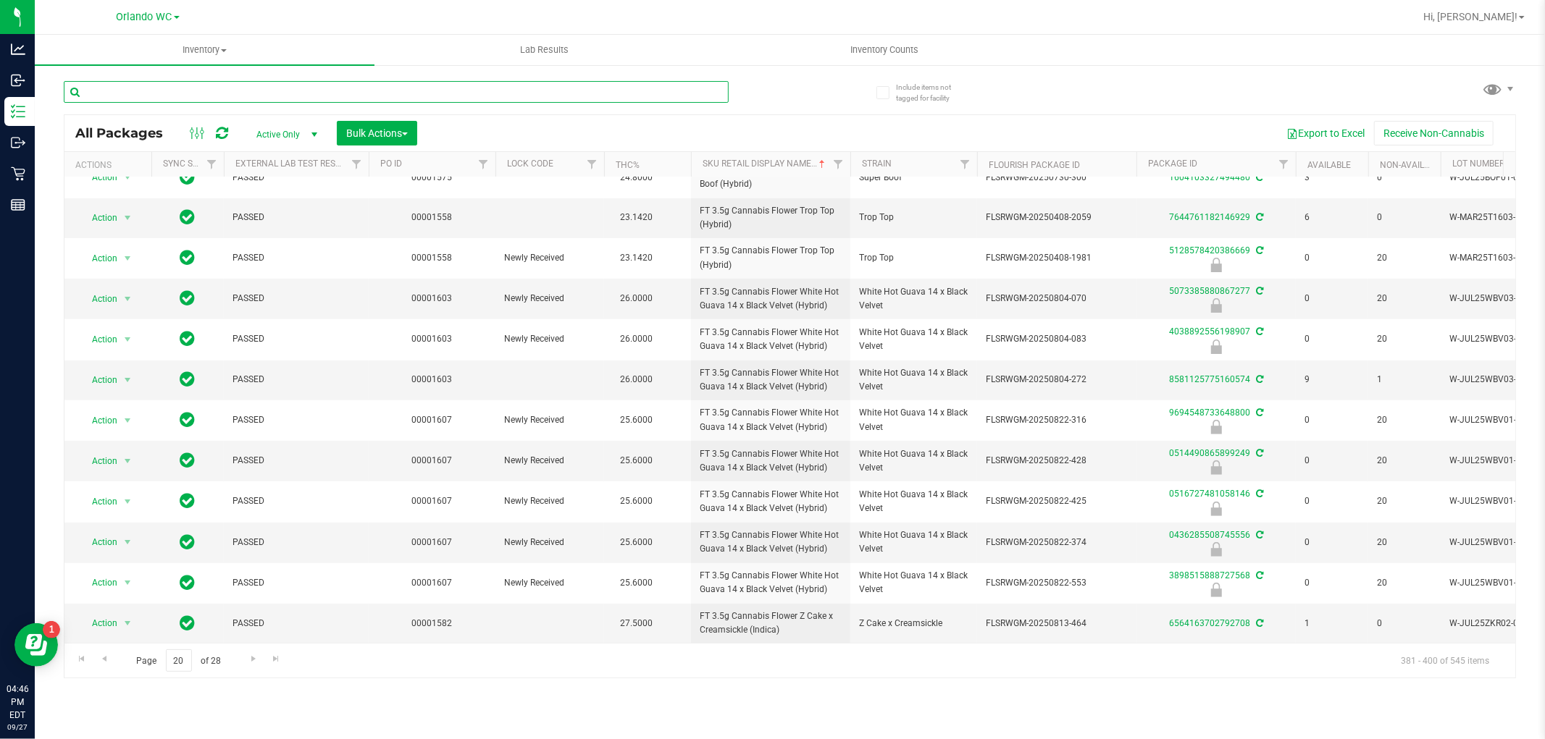
click at [175, 94] on input "text" at bounding box center [396, 92] width 665 height 22
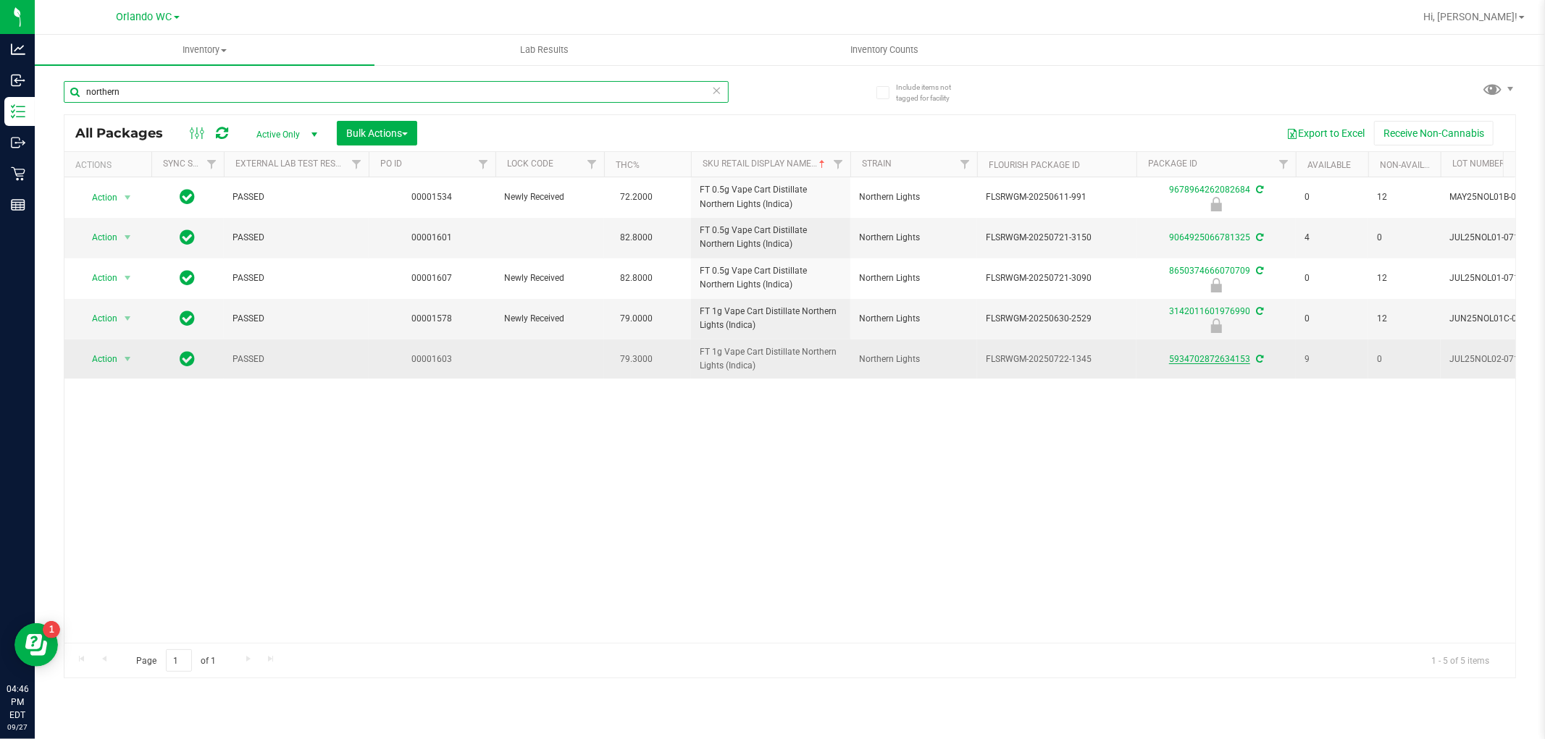
type input "northern"
click at [1221, 356] on link "5934702872634153" at bounding box center [1209, 359] width 81 height 10
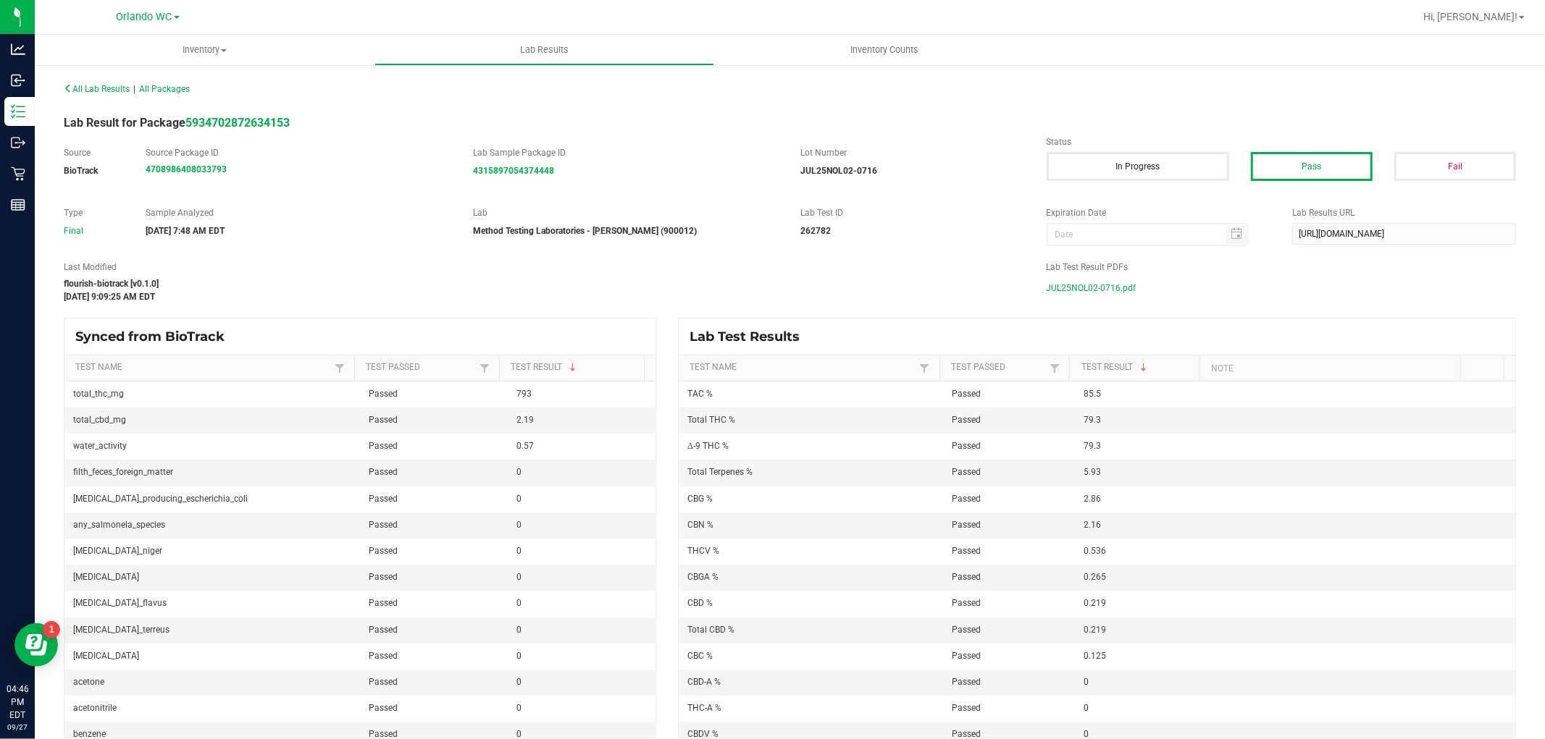
click at [1059, 274] on div "Lab Test Result PDFs JUL25NOL02-0716.pdf" at bounding box center [1280, 280] width 491 height 38
click at [1058, 287] on span "JUL25NOL02-0716.pdf" at bounding box center [1091, 288] width 90 height 22
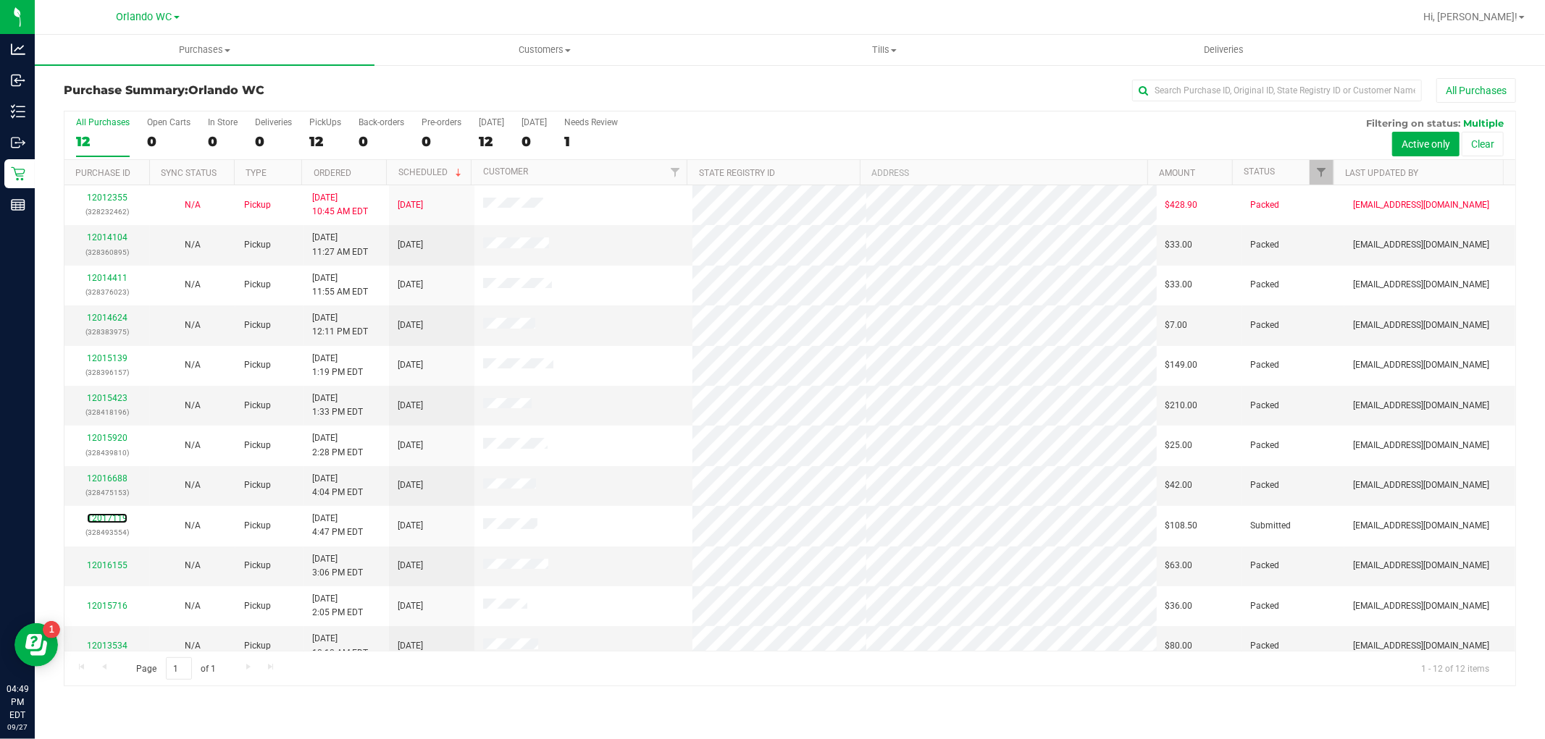
click at [113, 516] on link "12017119" at bounding box center [107, 518] width 41 height 10
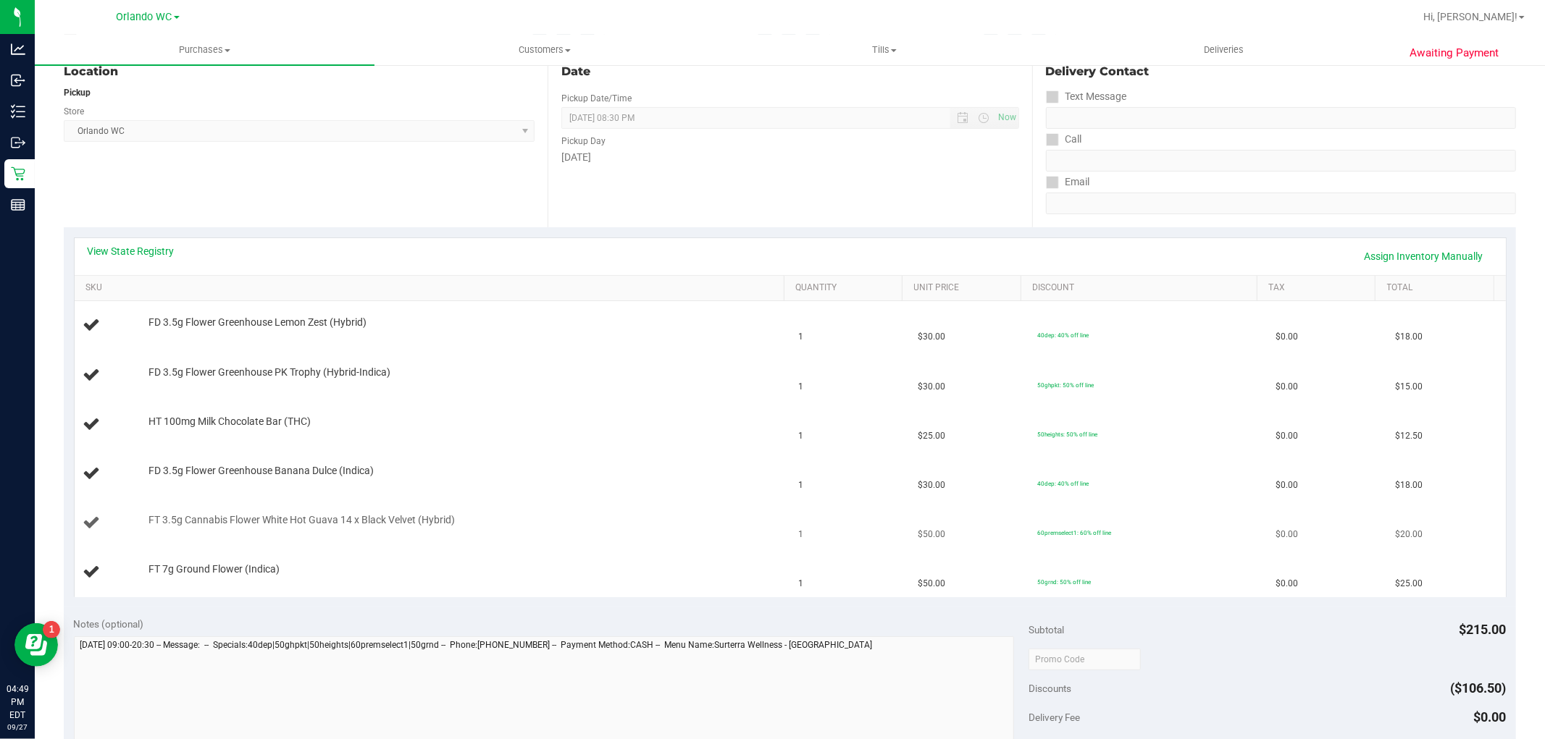
scroll to position [161, 0]
click at [138, 251] on link "View State Registry" at bounding box center [131, 253] width 87 height 14
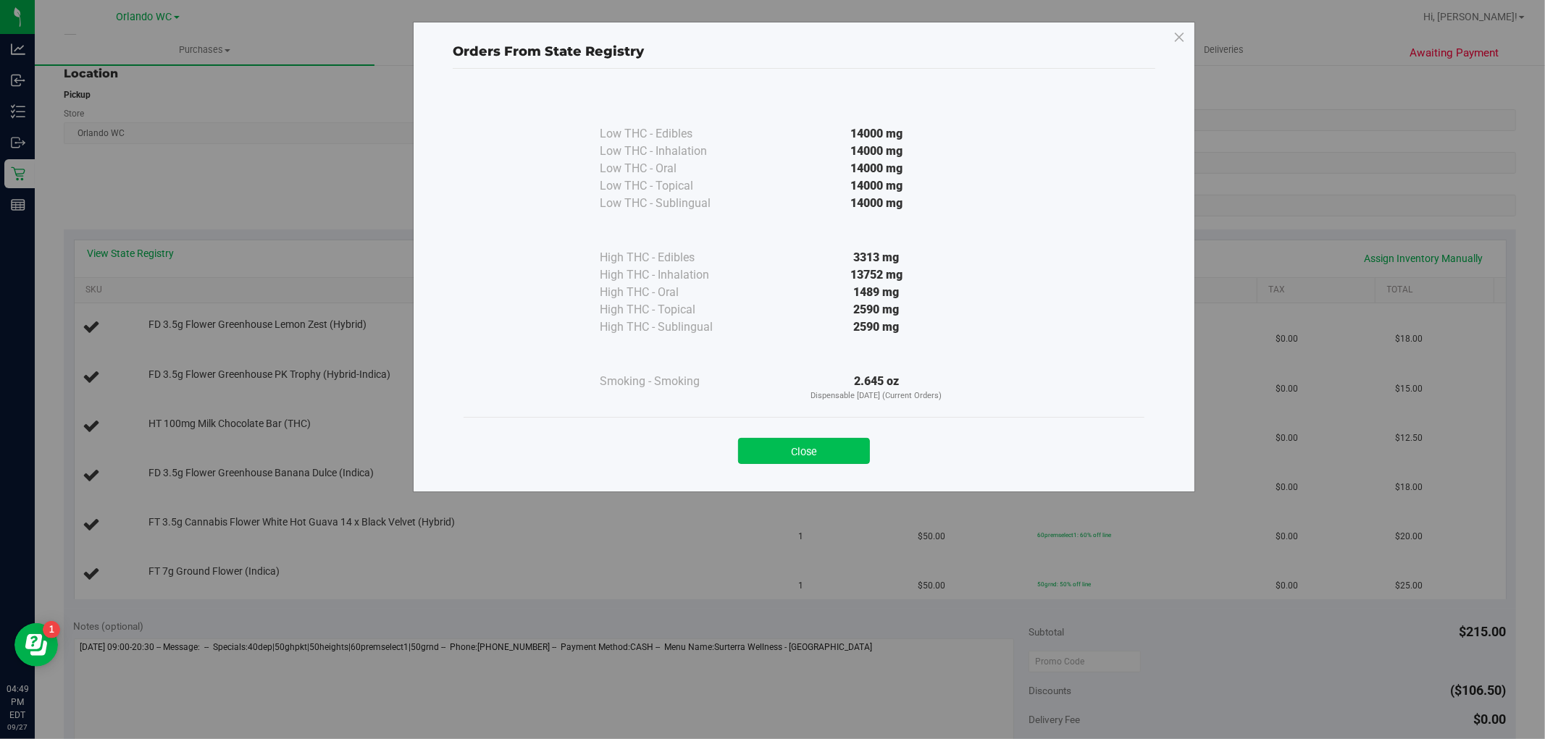
click at [791, 444] on button "Close" at bounding box center [804, 451] width 132 height 26
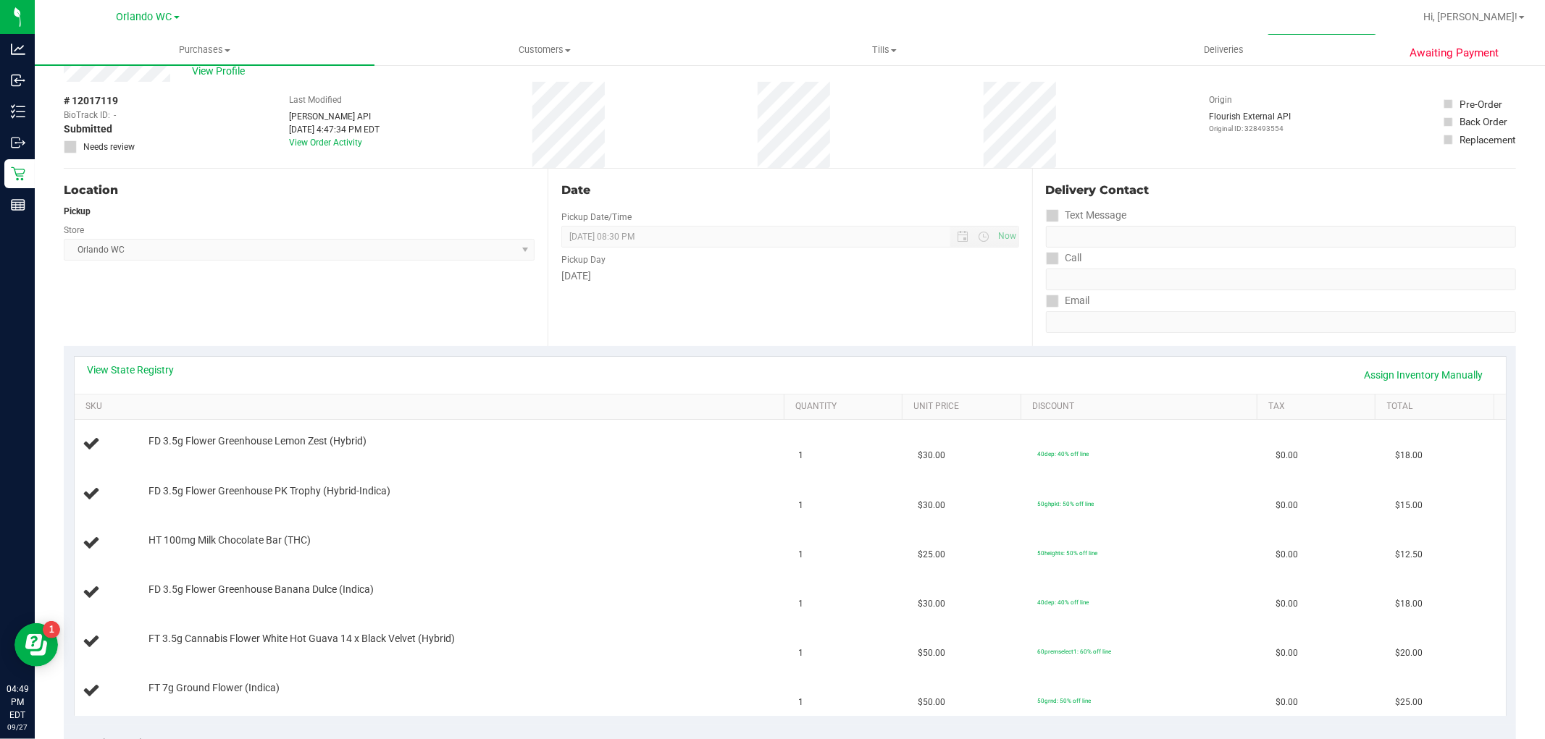
scroll to position [0, 0]
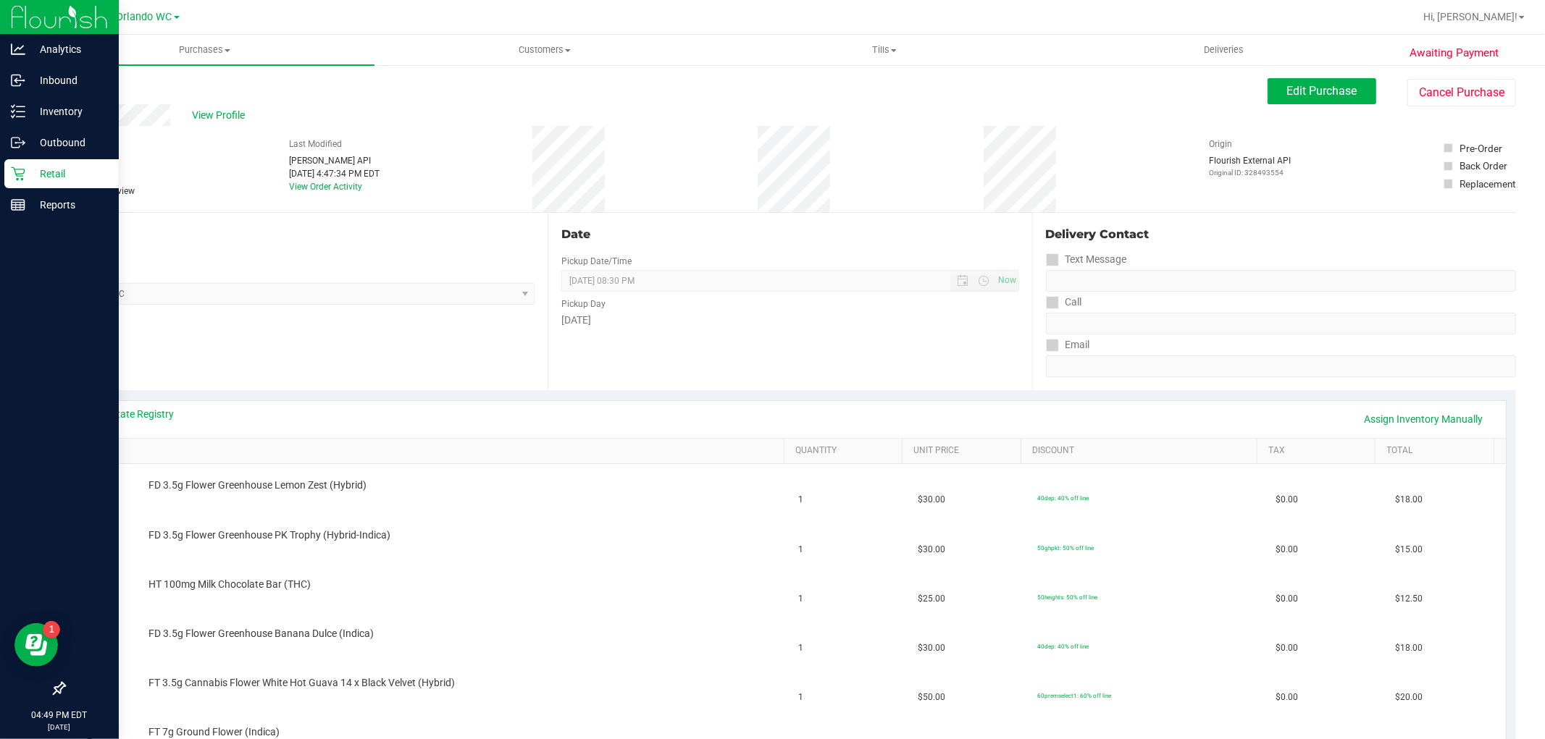
click at [6, 163] on div "Retail" at bounding box center [61, 173] width 114 height 29
